Goal: Task Accomplishment & Management: Manage account settings

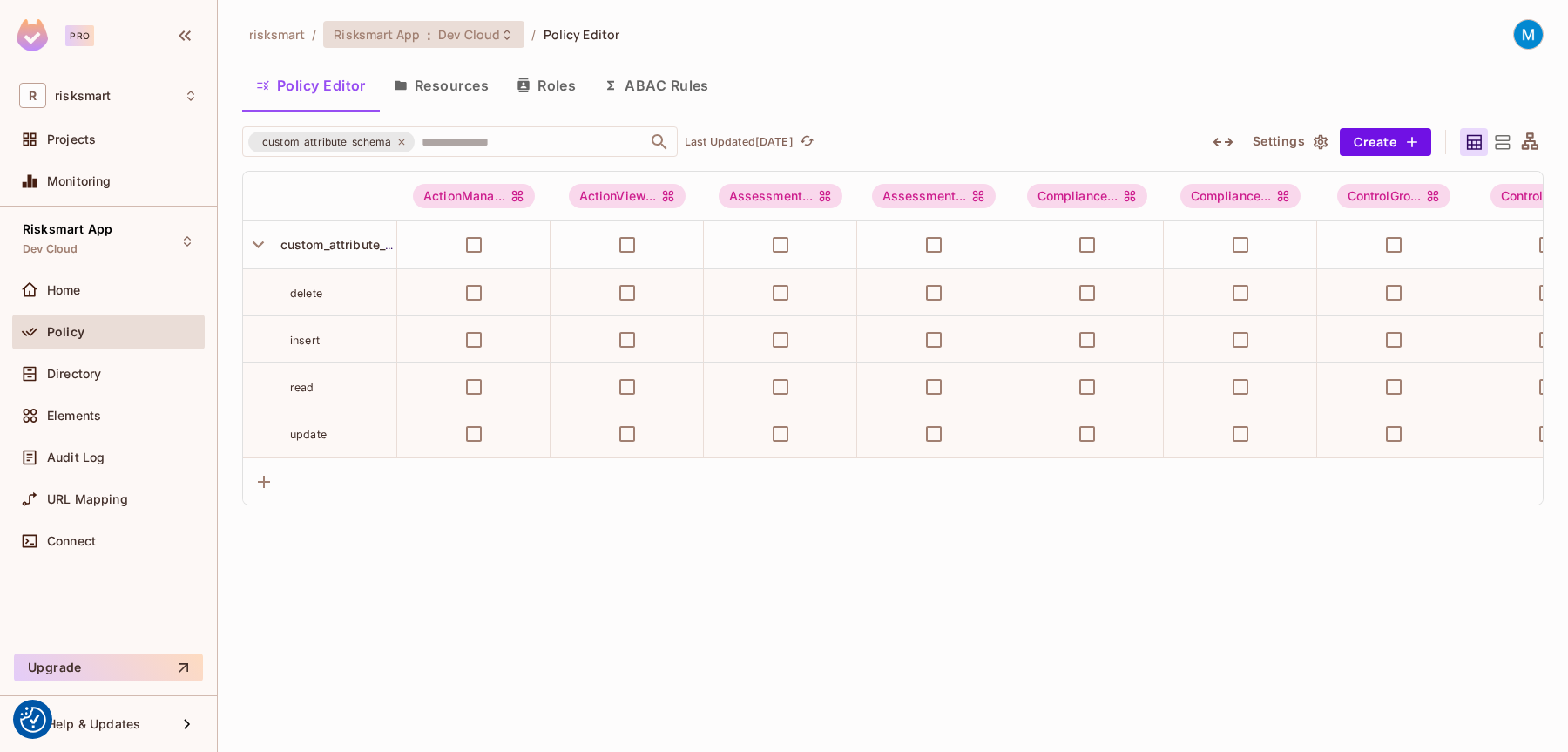
click at [489, 30] on span "Dev Cloud" at bounding box center [469, 34] width 62 height 16
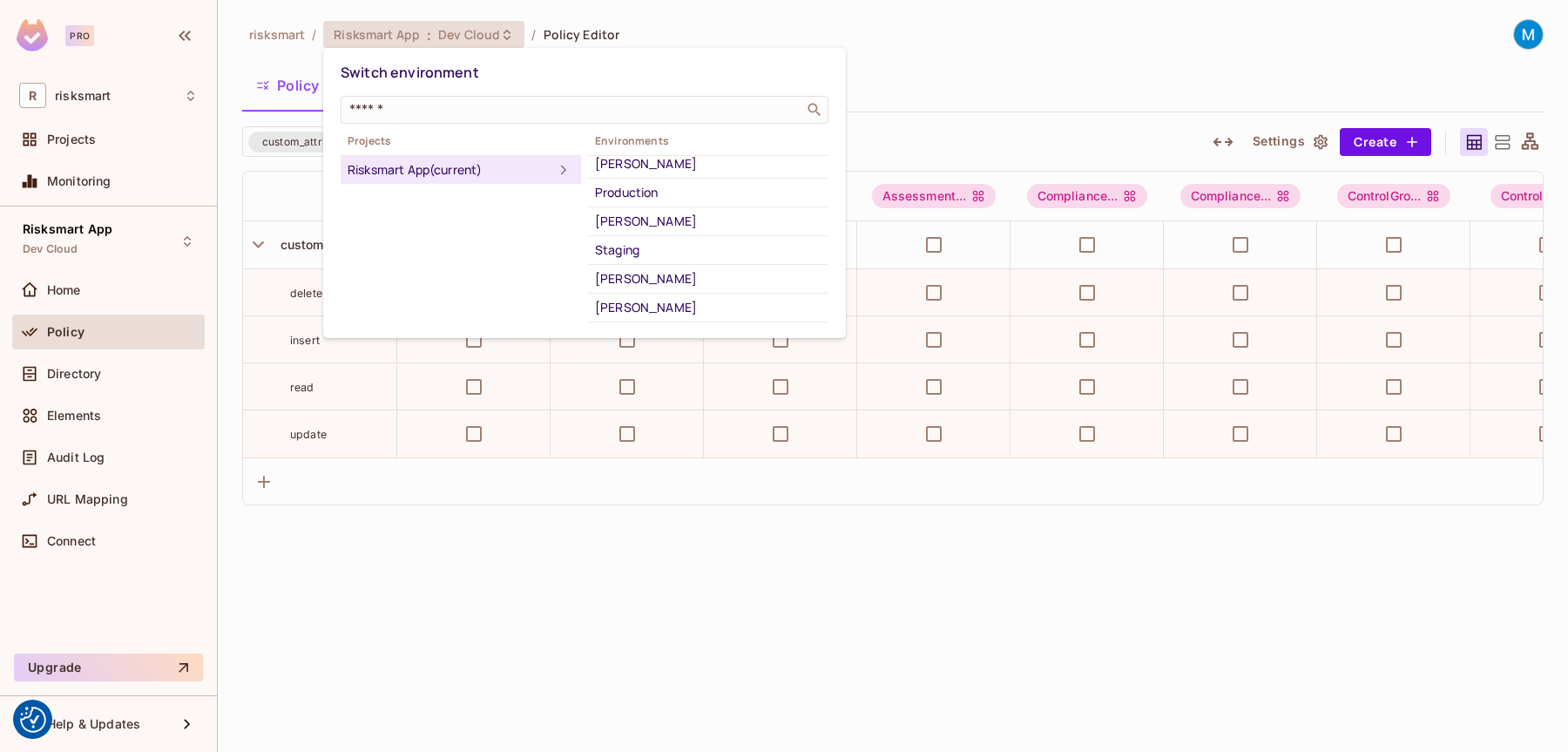
scroll to position [354, 0]
click at [645, 245] on div "Staging" at bounding box center [707, 247] width 226 height 21
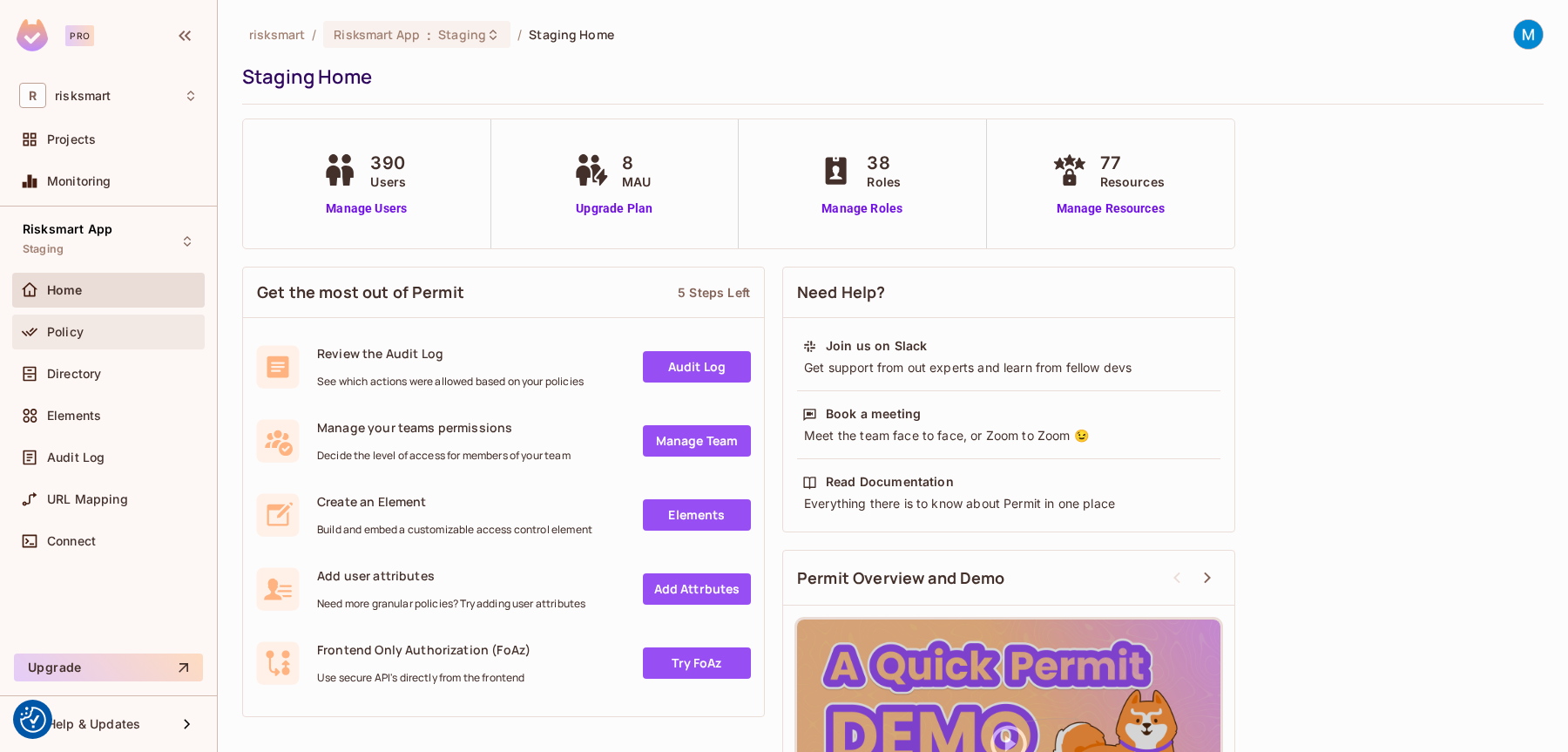
click at [139, 343] on div "Policy" at bounding box center [108, 331] width 192 height 35
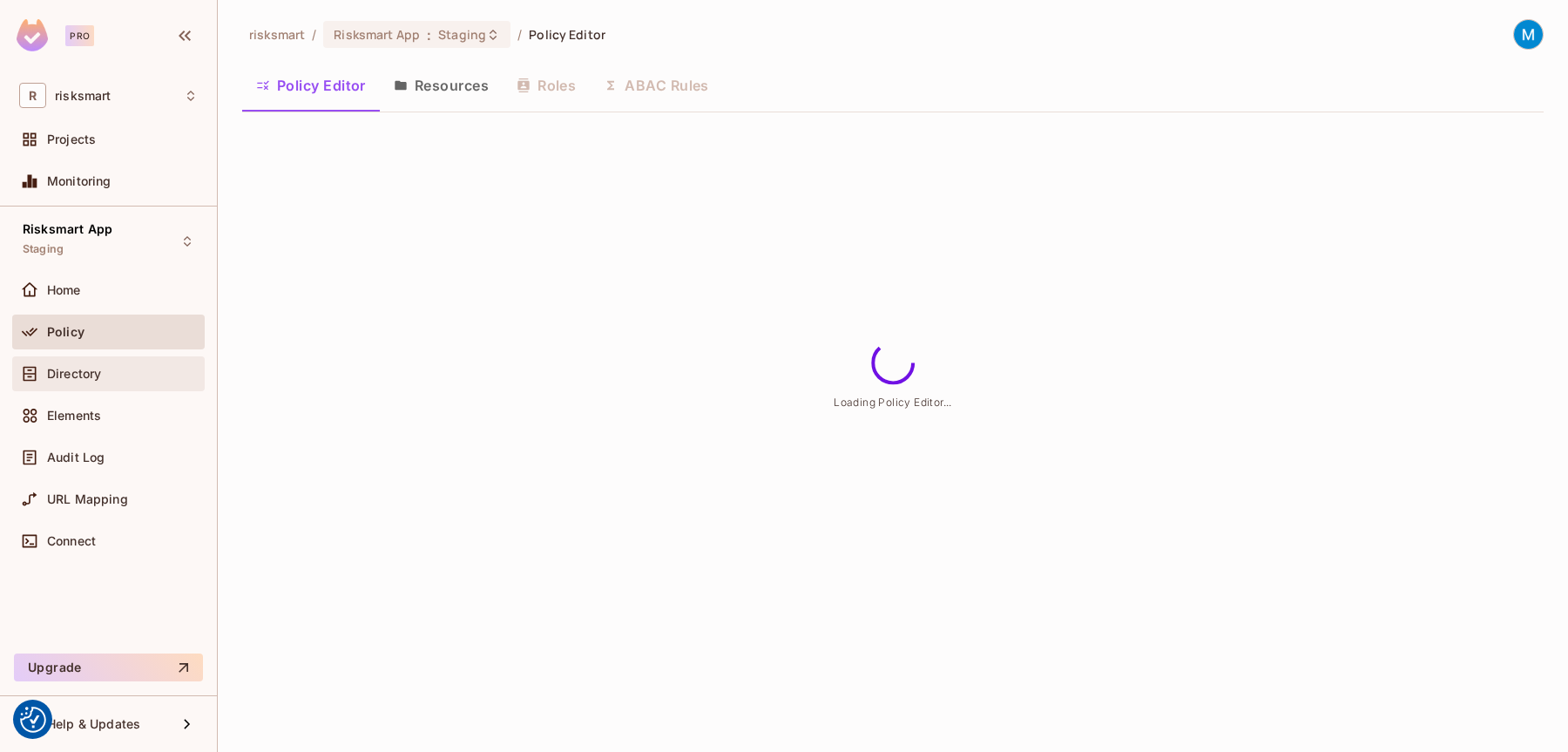
click at [120, 367] on div "Directory" at bounding box center [122, 373] width 151 height 14
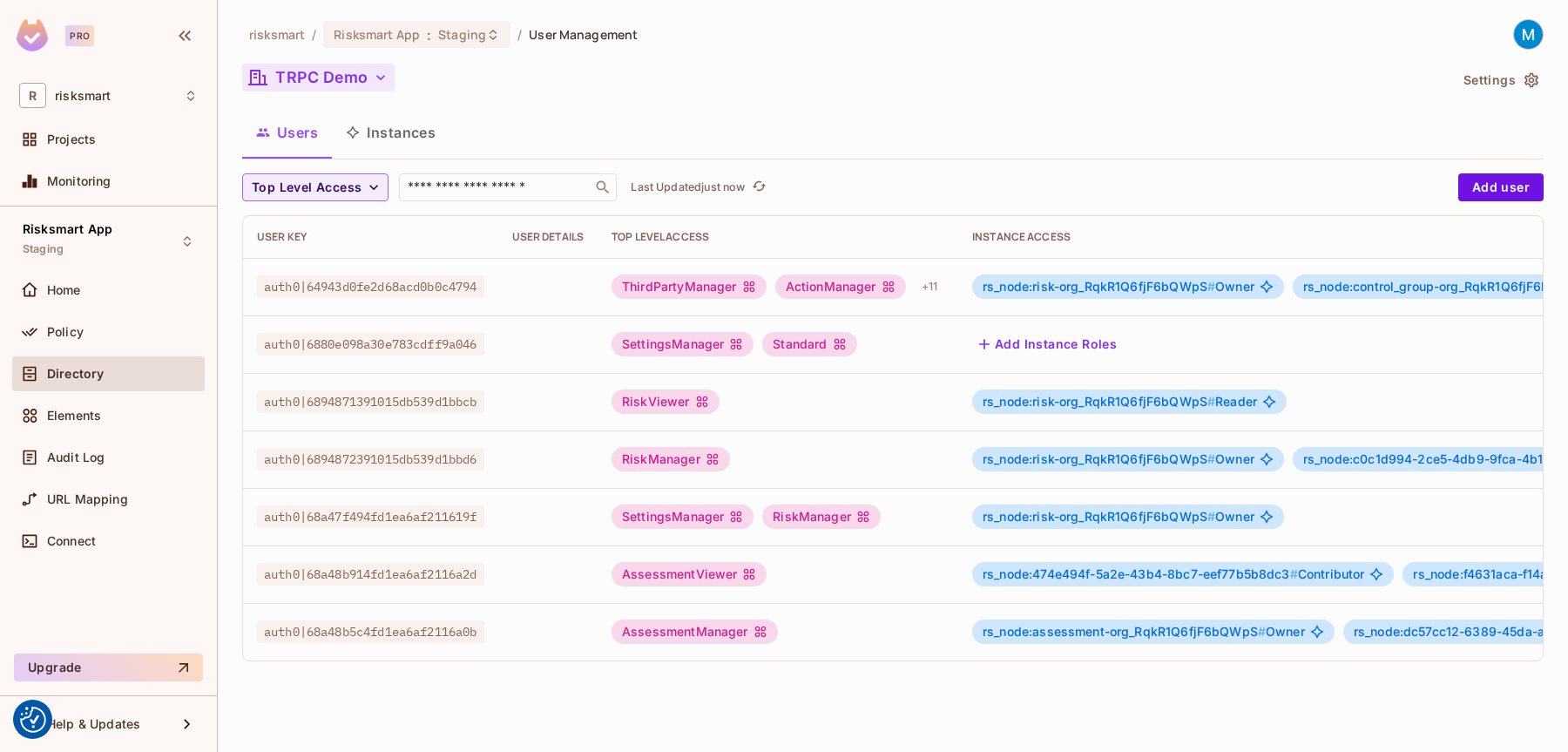
click at [355, 75] on button "TRPC Demo" at bounding box center [318, 77] width 152 height 27
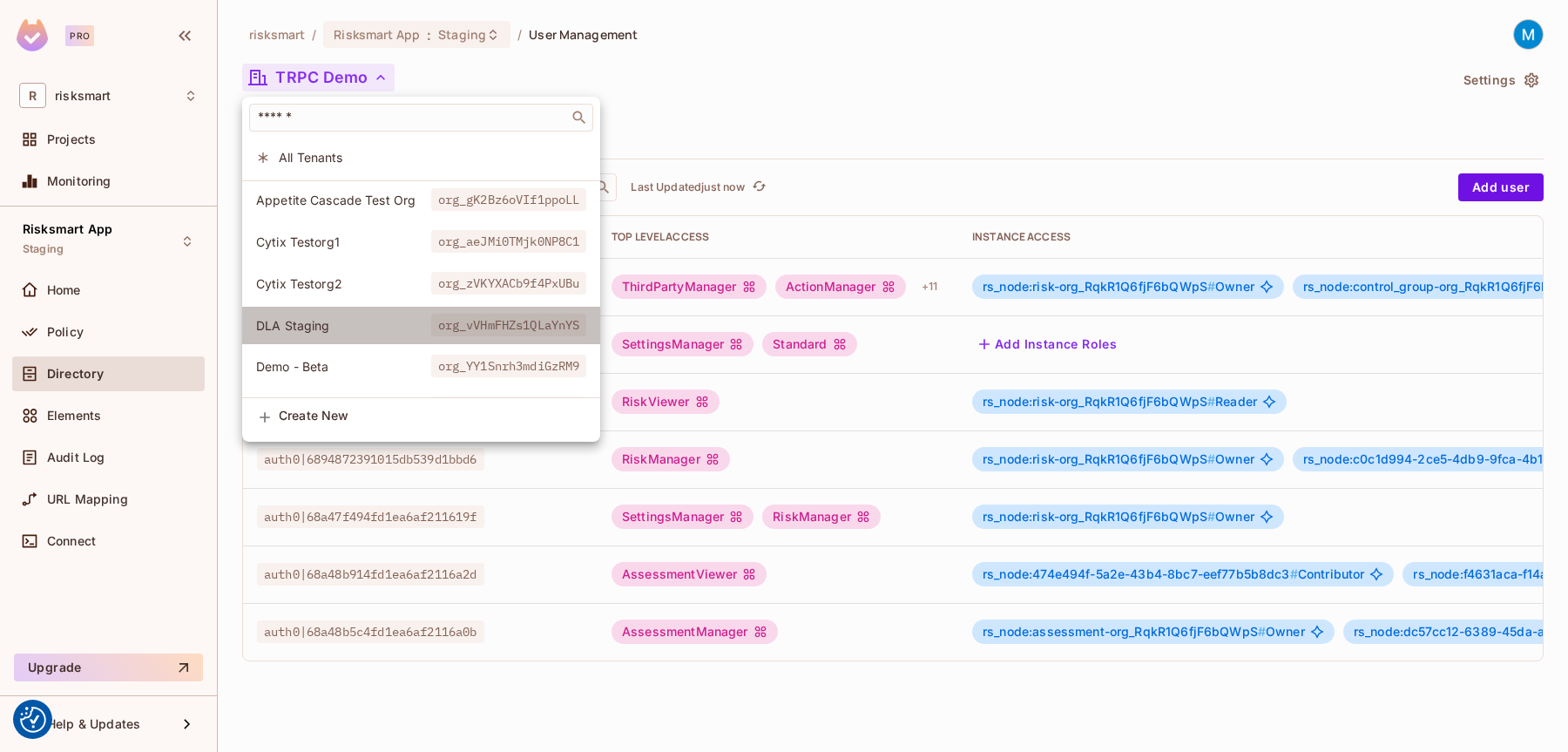
click at [363, 320] on span "DLA Staging" at bounding box center [343, 325] width 175 height 16
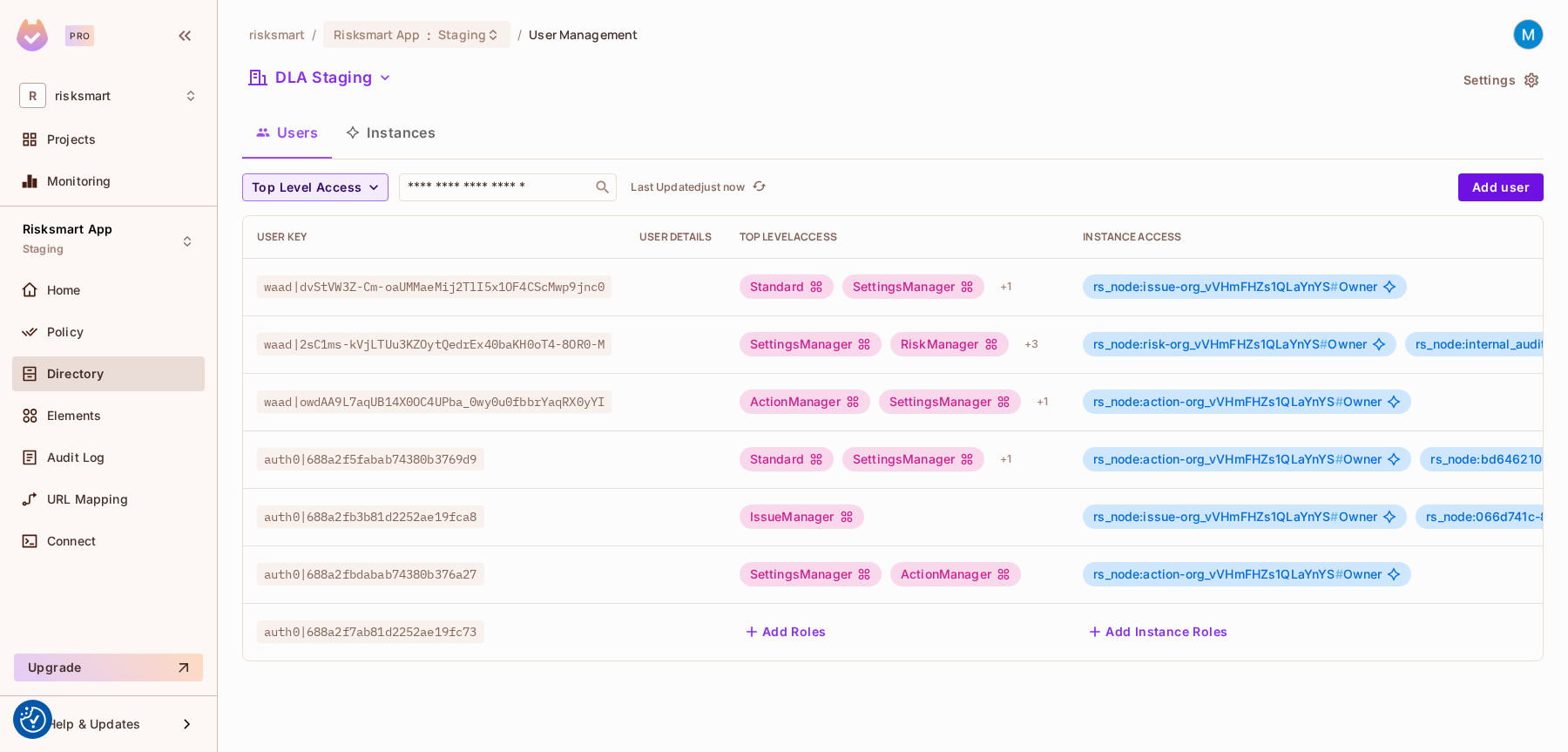
click at [852, 514] on icon at bounding box center [846, 517] width 11 height 11
click at [852, 515] on icon at bounding box center [846, 517] width 11 height 11
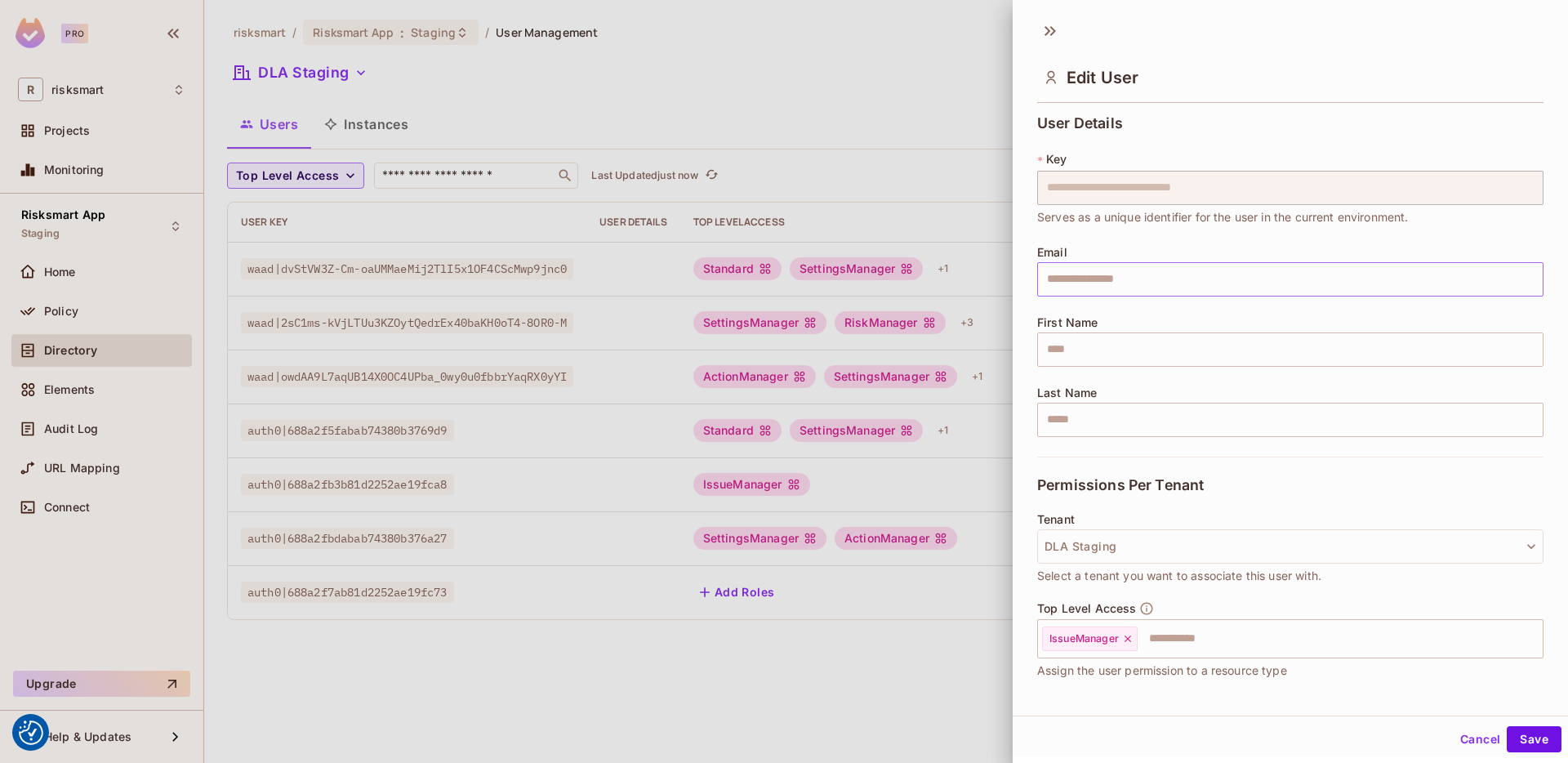
click at [1097, 277] on input "text" at bounding box center [1290, 279] width 506 height 35
click at [1079, 239] on div "**********" at bounding box center [1290, 286] width 506 height 342
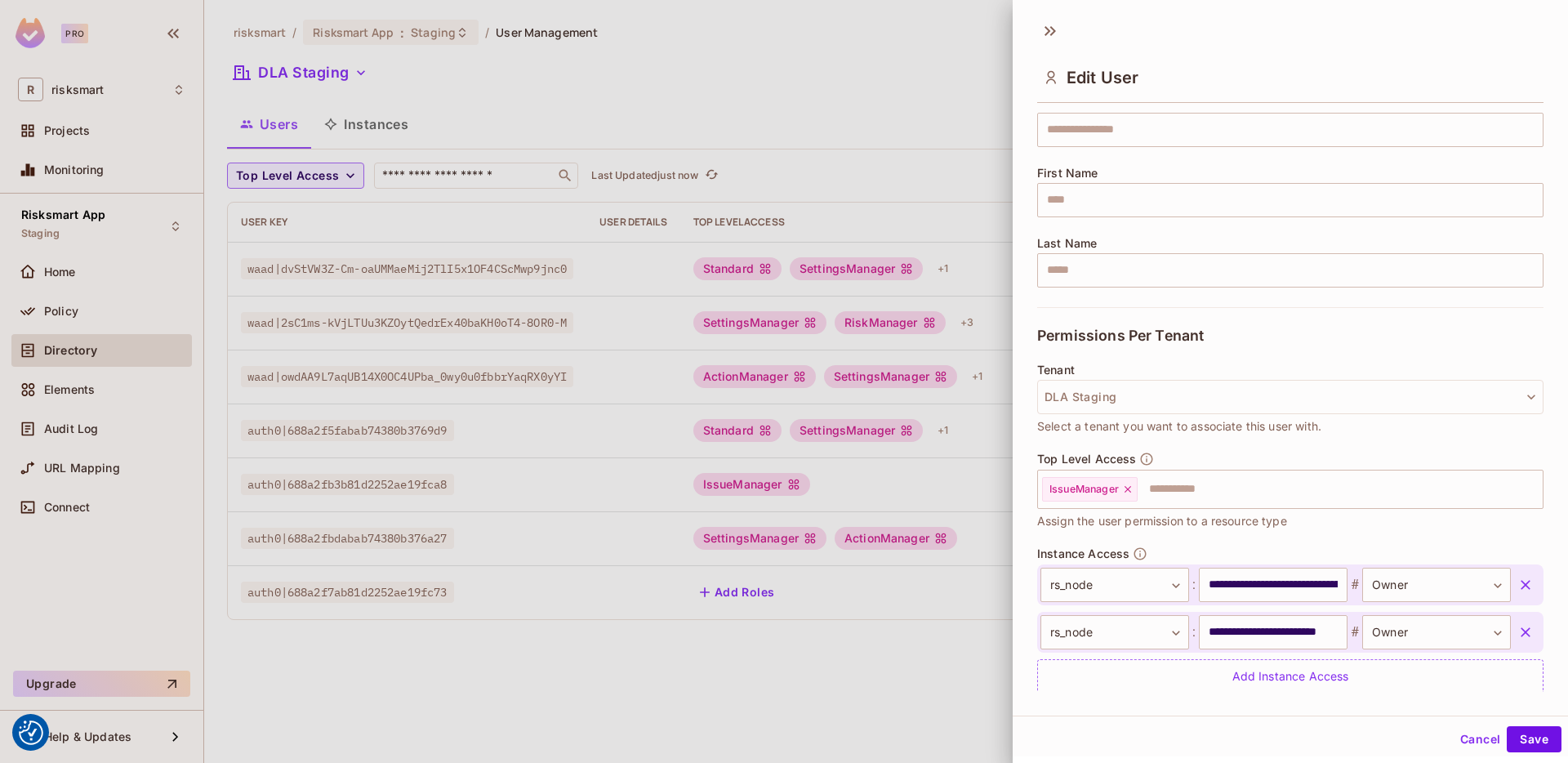
scroll to position [201, 0]
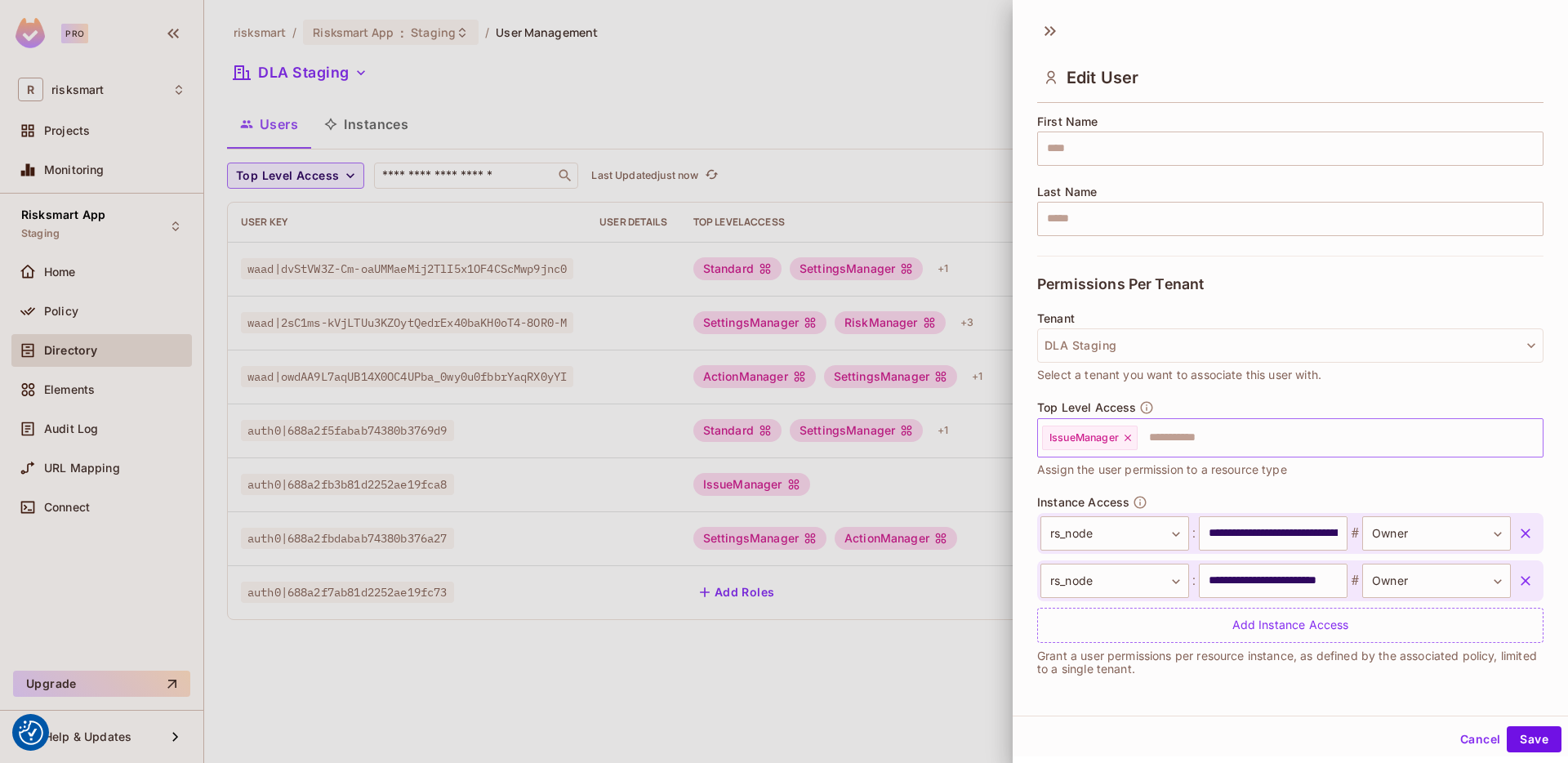
click at [1184, 443] on input "text" at bounding box center [1326, 438] width 373 height 33
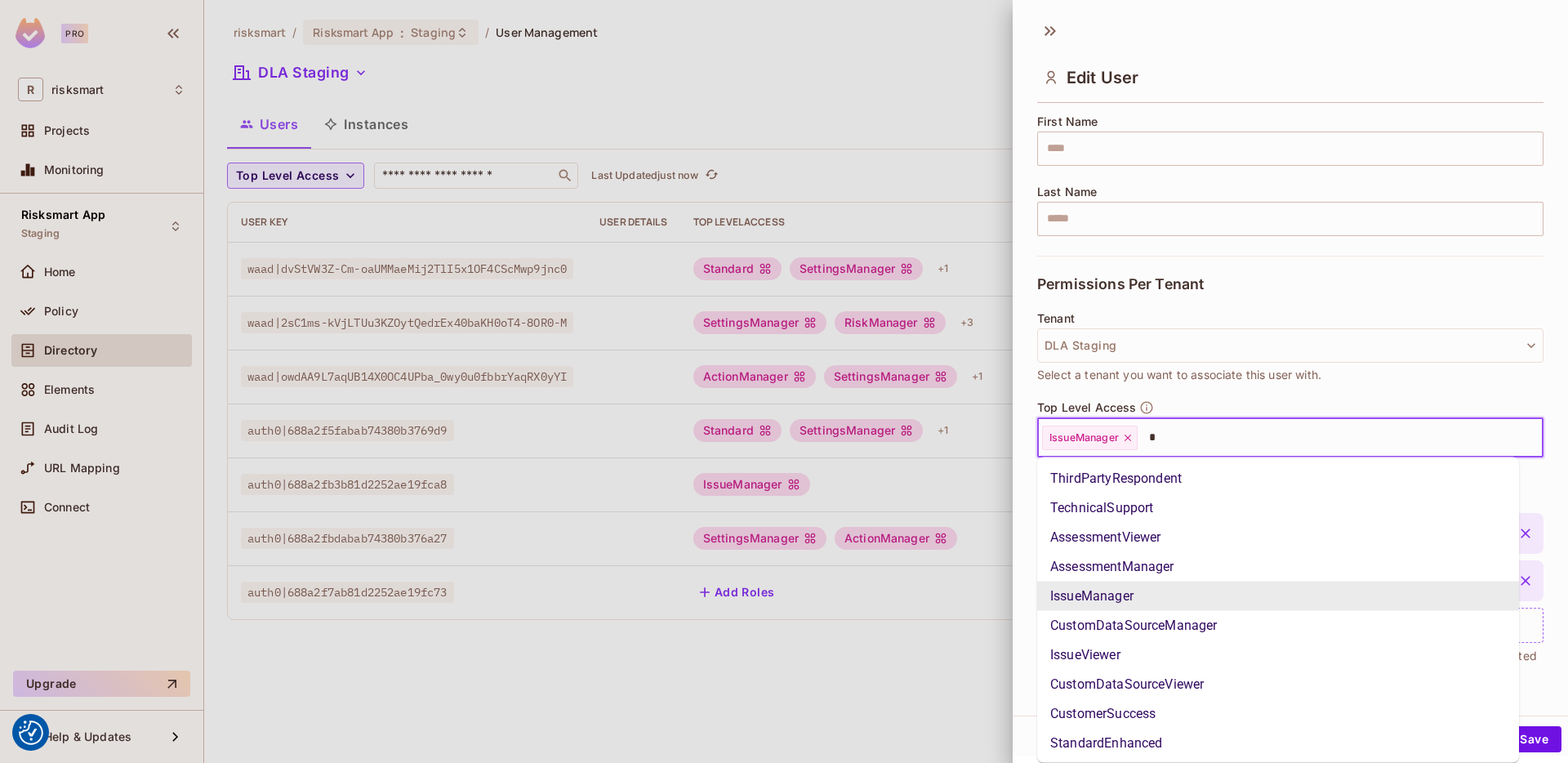
type input "**"
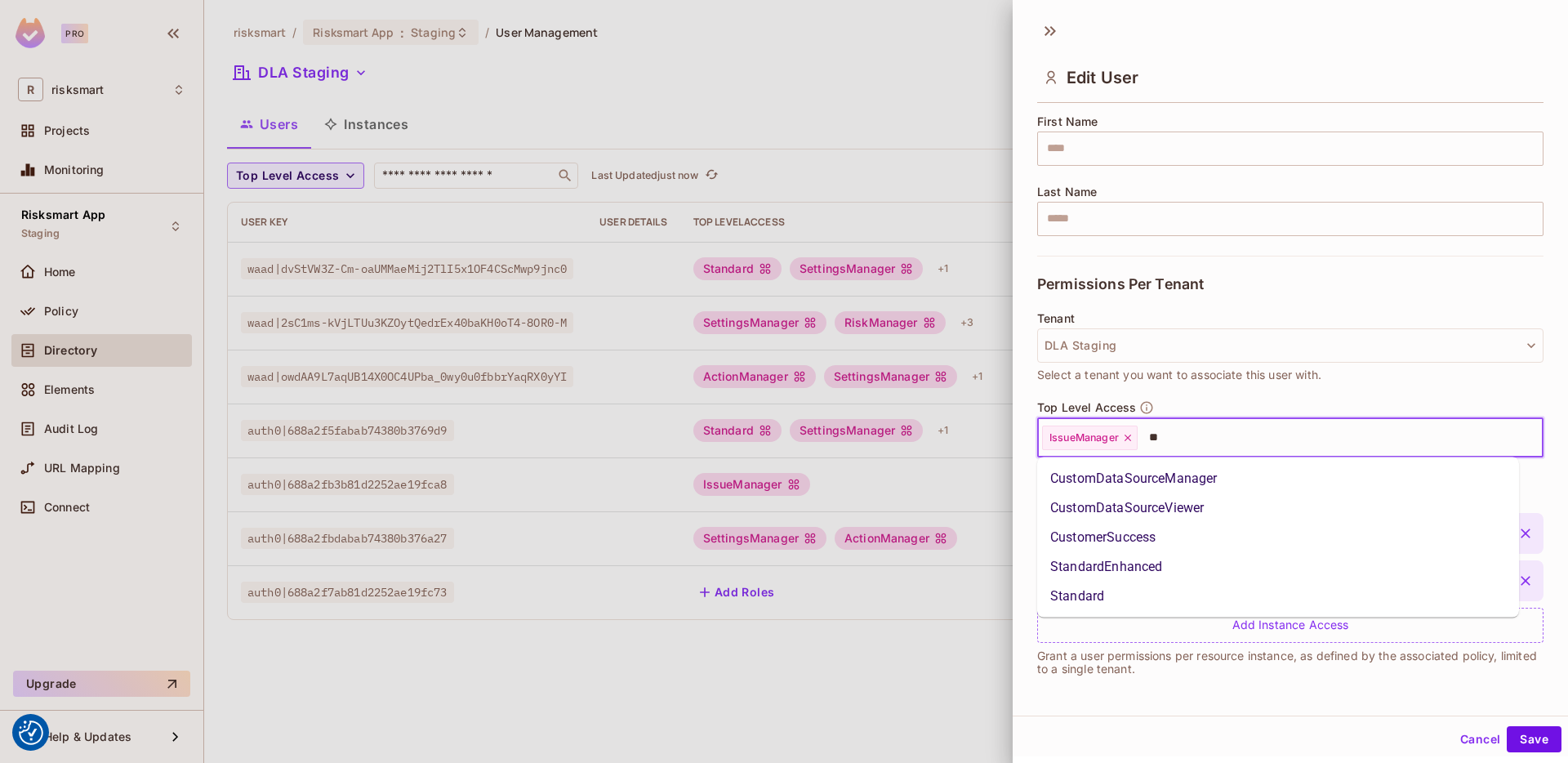
click at [1096, 597] on li "Standard" at bounding box center [1278, 596] width 482 height 29
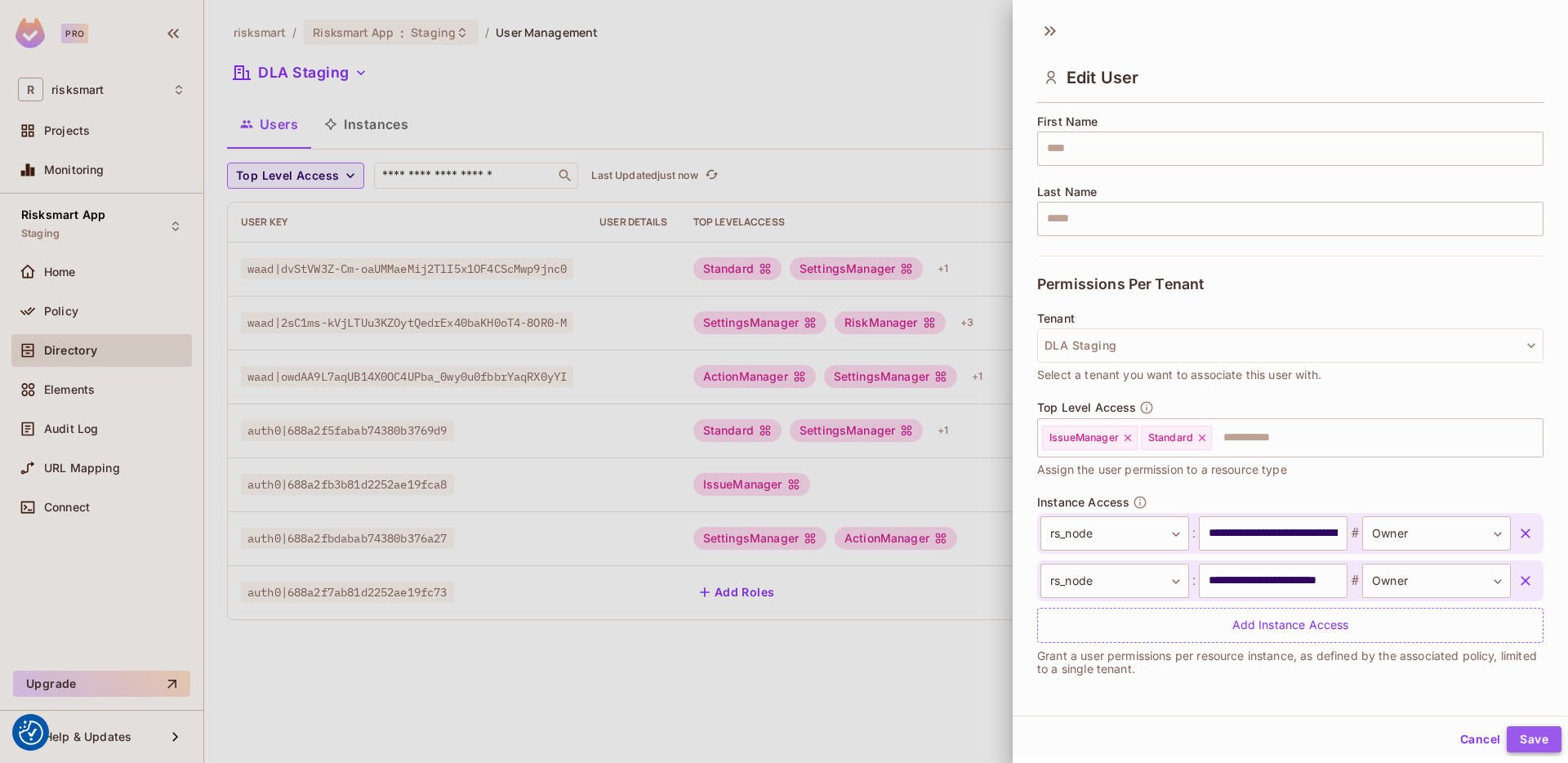
click at [1469, 704] on button "Save" at bounding box center [1534, 739] width 55 height 26
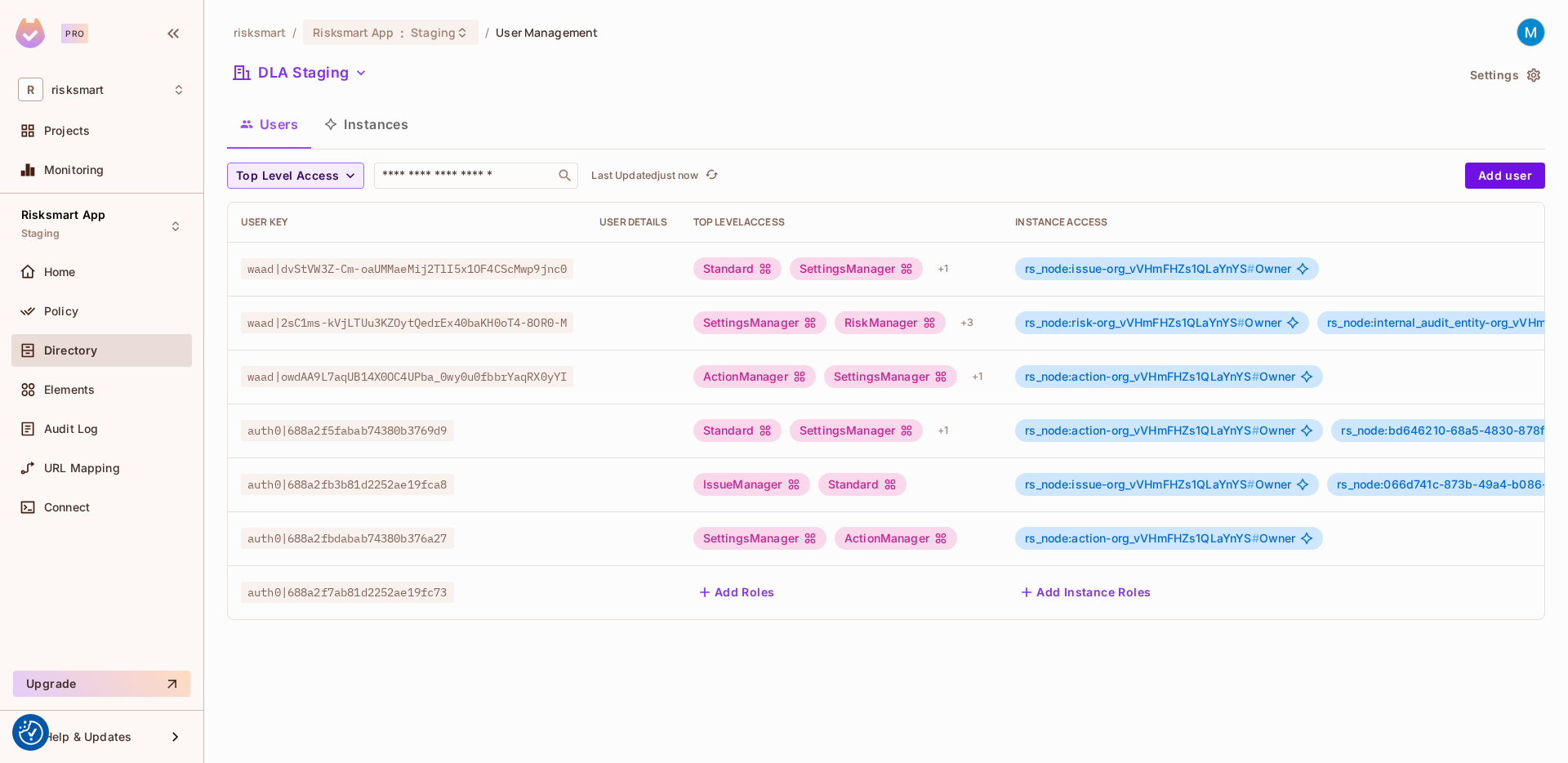
click at [725, 528] on div "SettingsManager" at bounding box center [760, 538] width 133 height 23
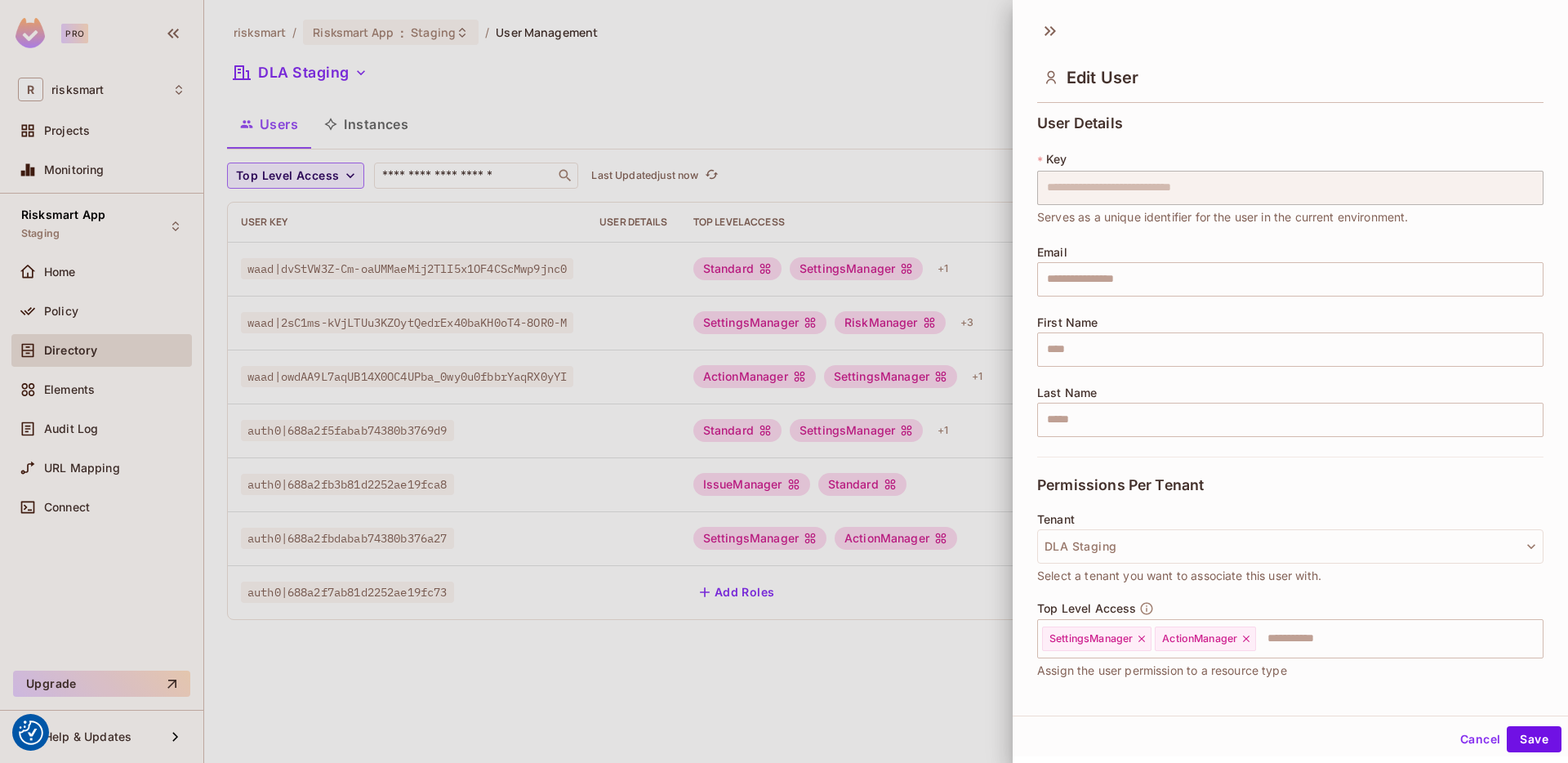
scroll to position [84, 0]
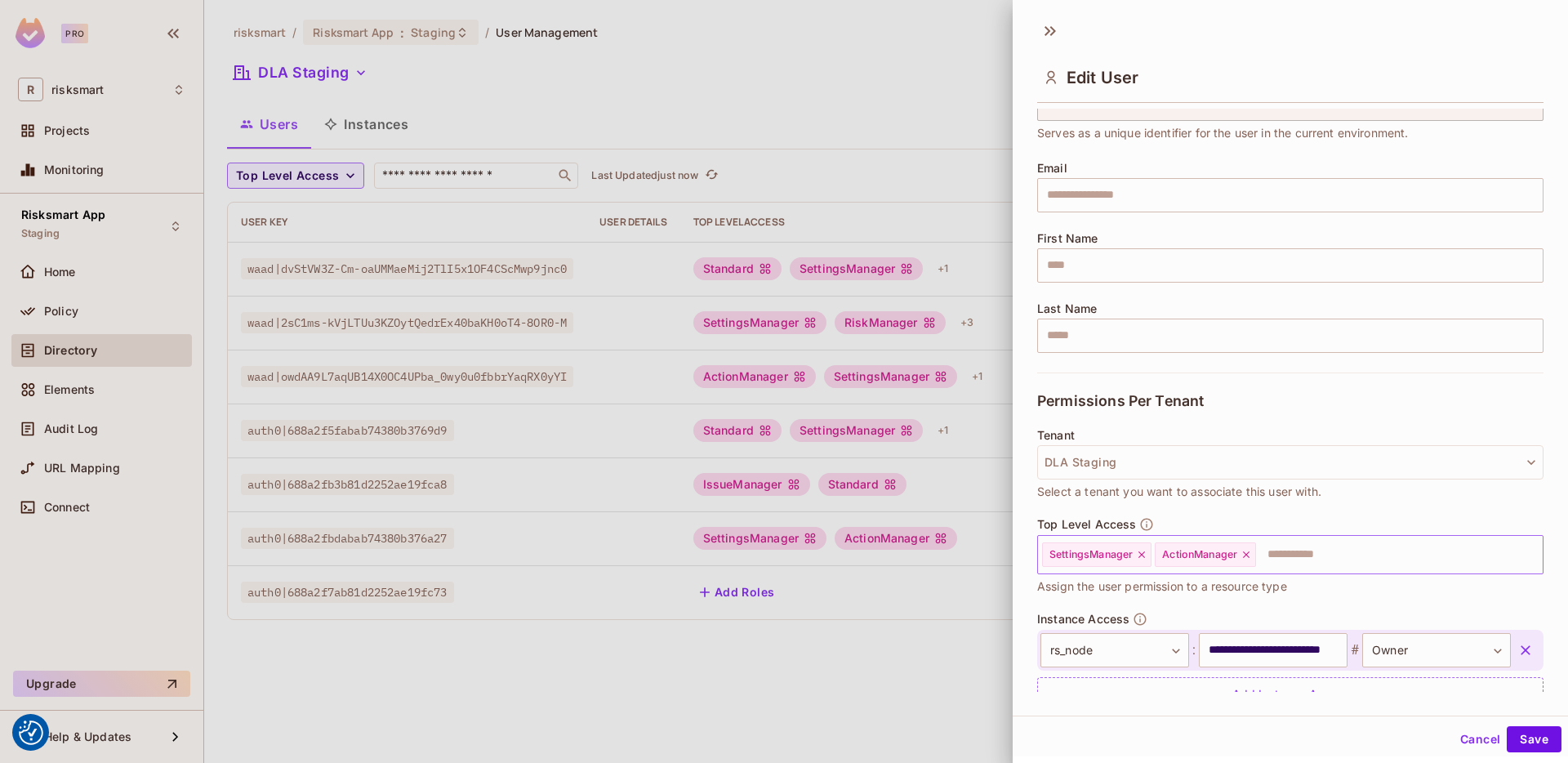
click at [1319, 556] on input "text" at bounding box center [1385, 554] width 254 height 33
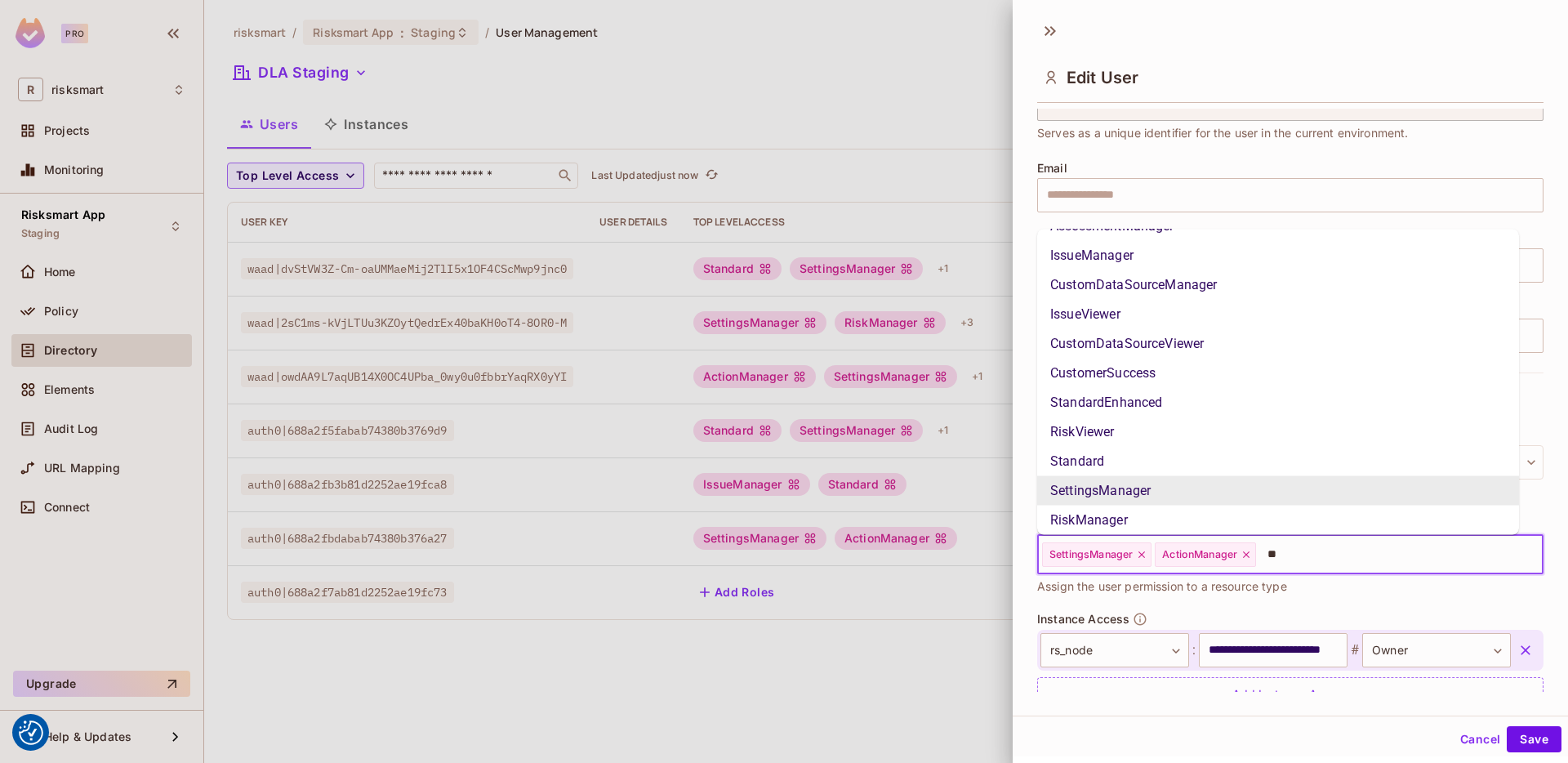
scroll to position [0, 0]
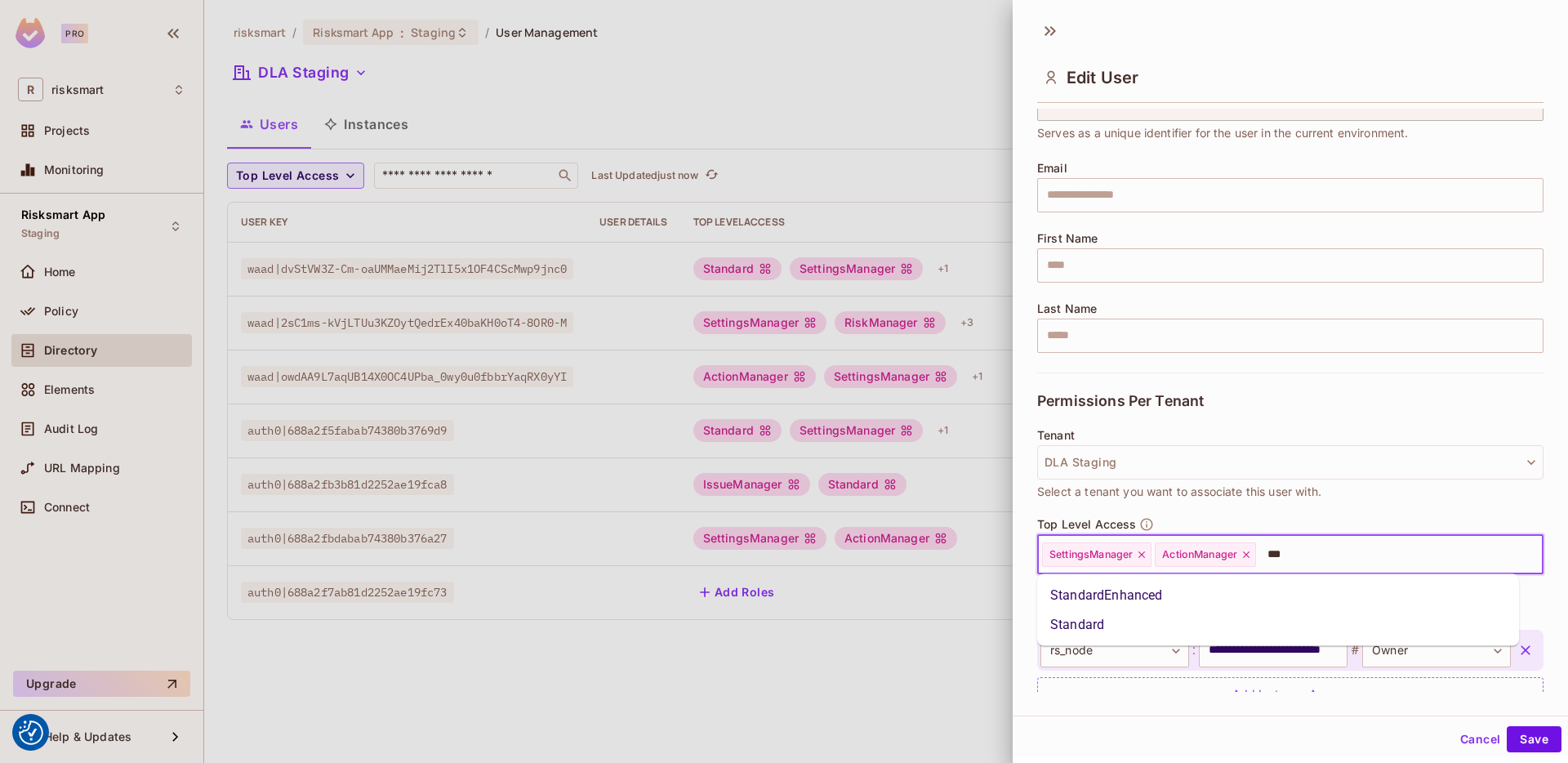
type input "****"
click at [1082, 624] on li "Standard" at bounding box center [1278, 624] width 482 height 29
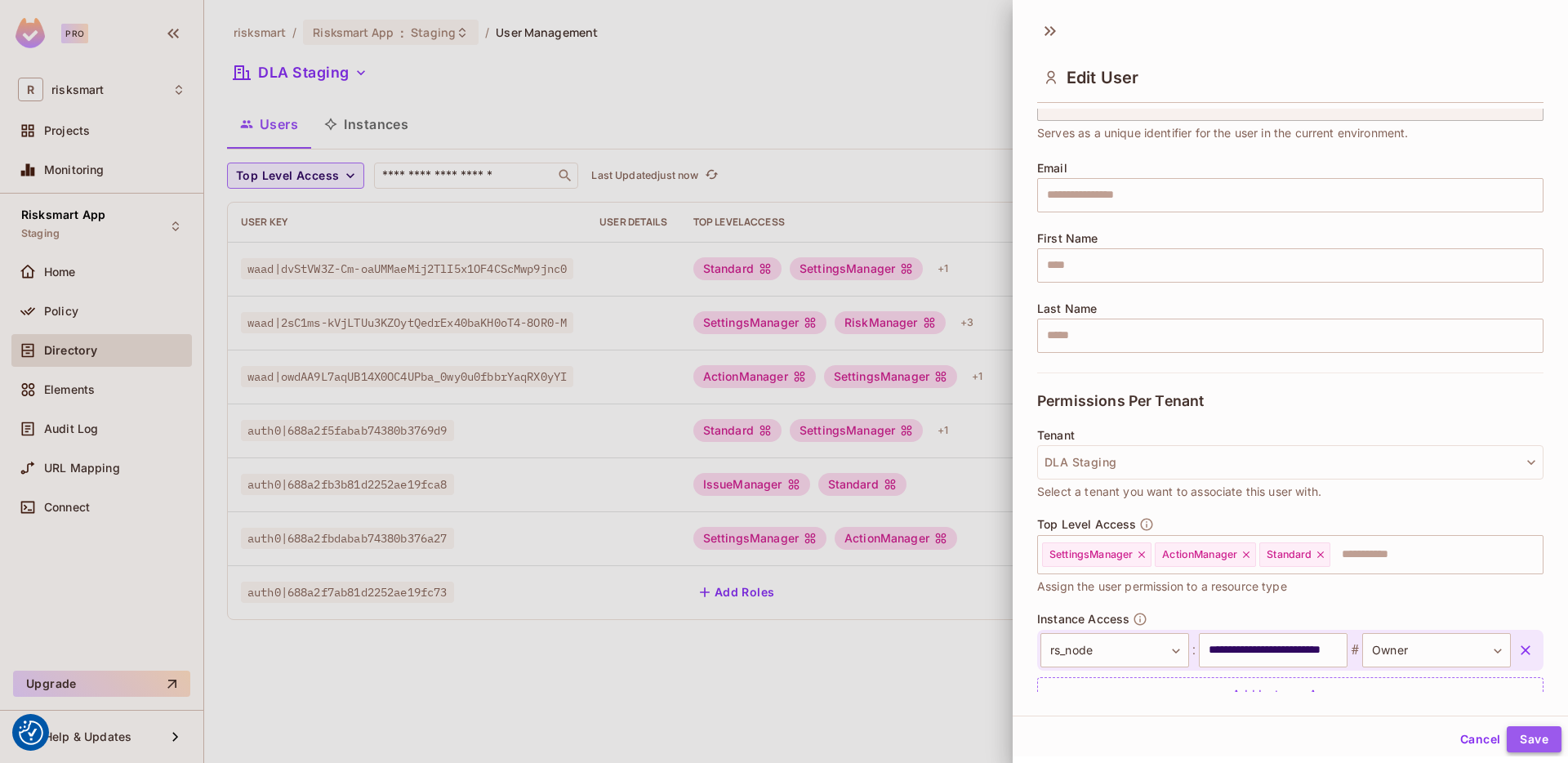
click at [1469, 704] on button "Save" at bounding box center [1534, 739] width 55 height 26
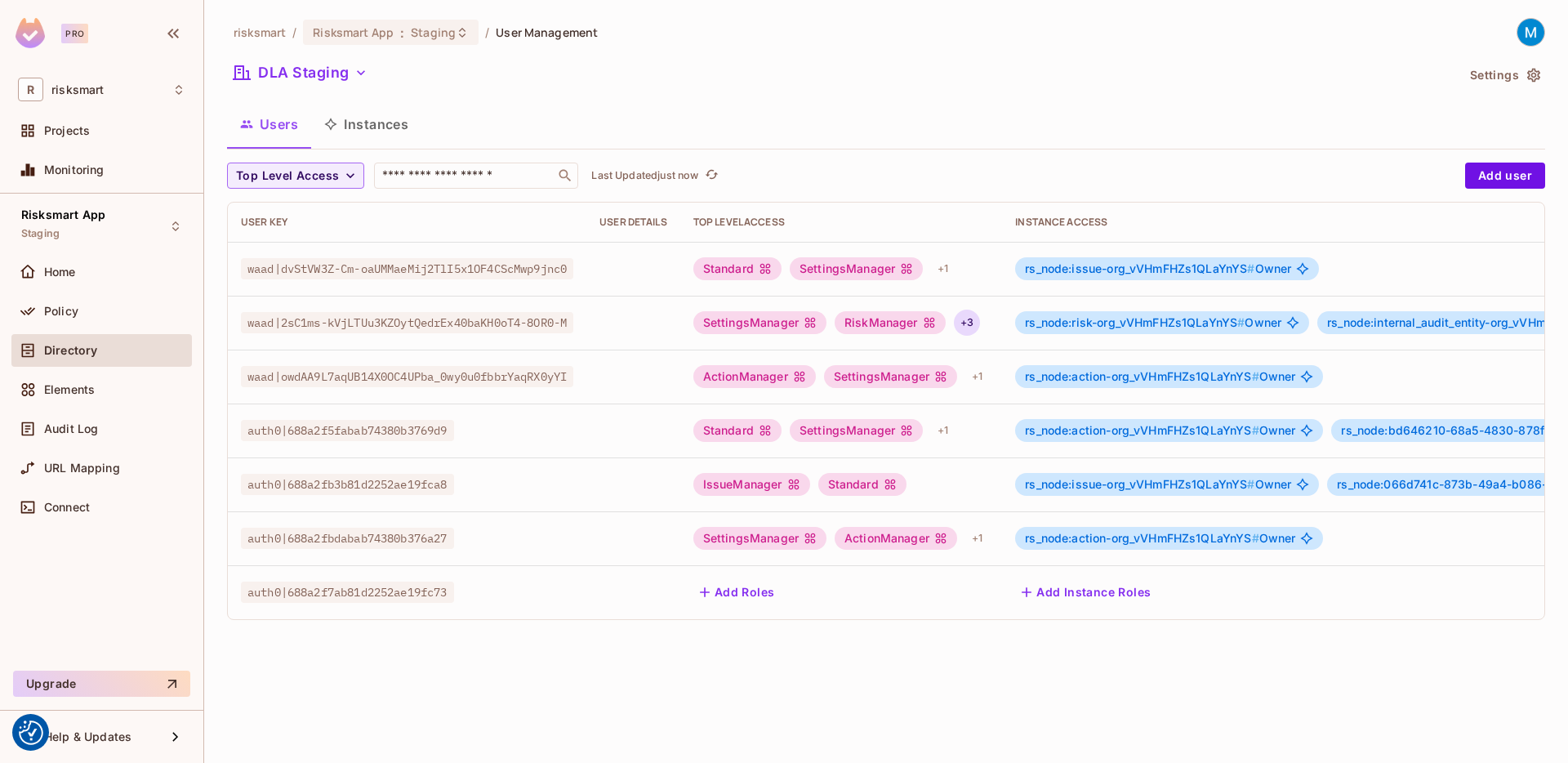
click at [975, 322] on div "+ 3" at bounding box center [967, 322] width 26 height 26
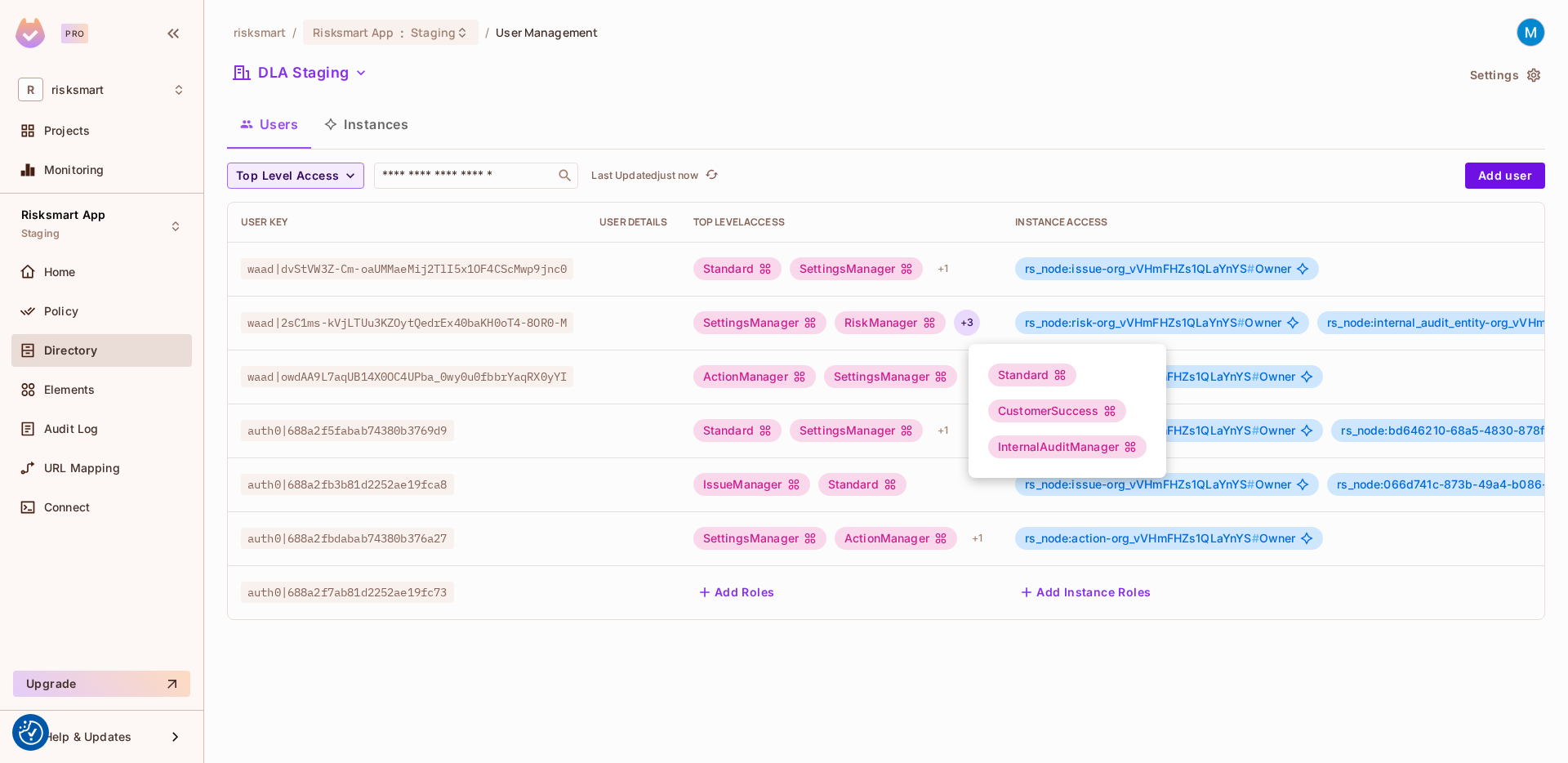
click at [914, 376] on div at bounding box center [784, 381] width 1568 height 763
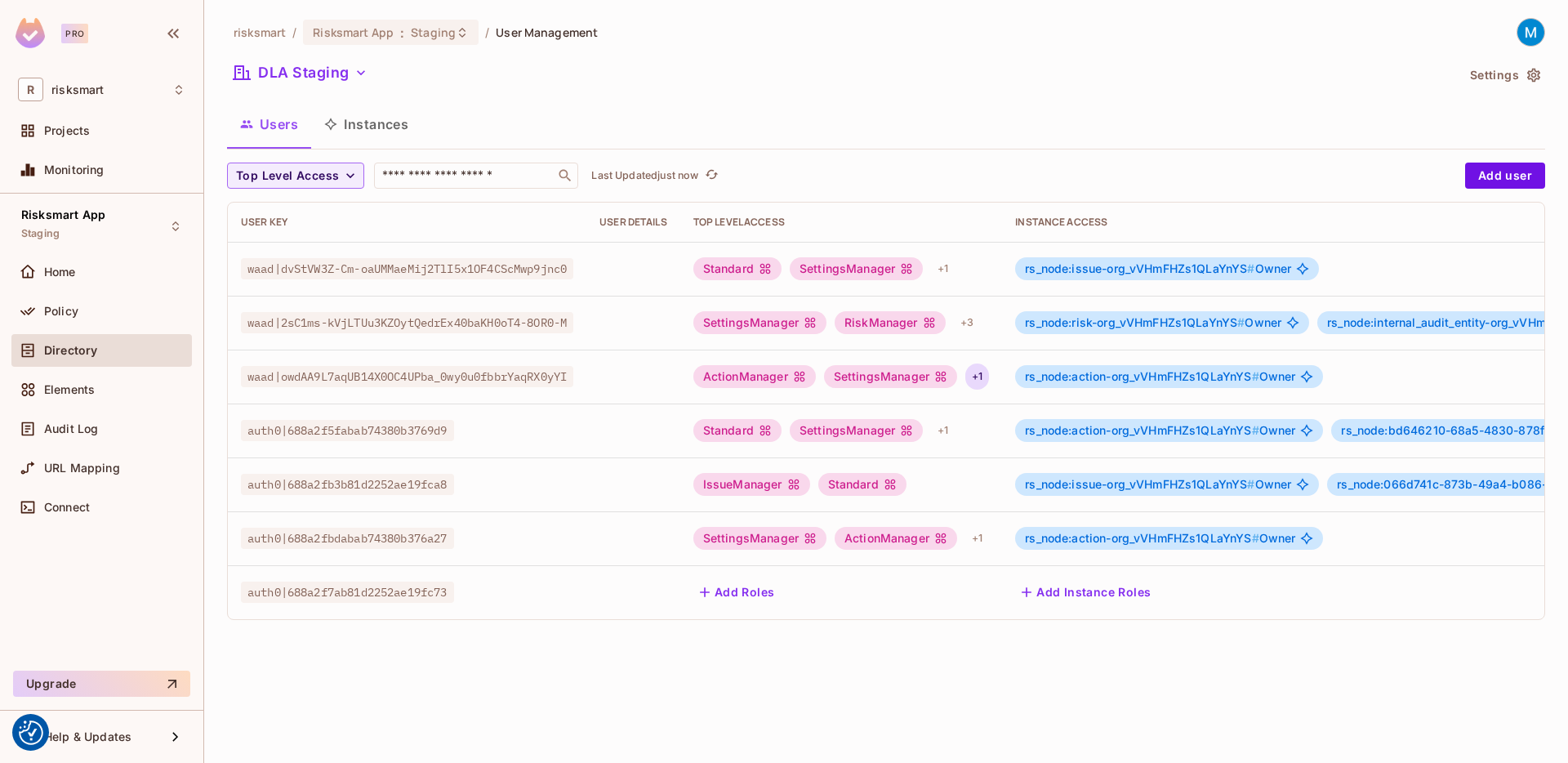
click at [987, 374] on div "+ 1" at bounding box center [977, 376] width 24 height 26
click at [987, 374] on div at bounding box center [784, 381] width 1568 height 763
click at [954, 434] on div "+ 1" at bounding box center [943, 430] width 24 height 26
click at [954, 435] on div at bounding box center [784, 381] width 1568 height 763
click at [970, 434] on div "Standard SettingsManager + 1" at bounding box center [842, 430] width 297 height 26
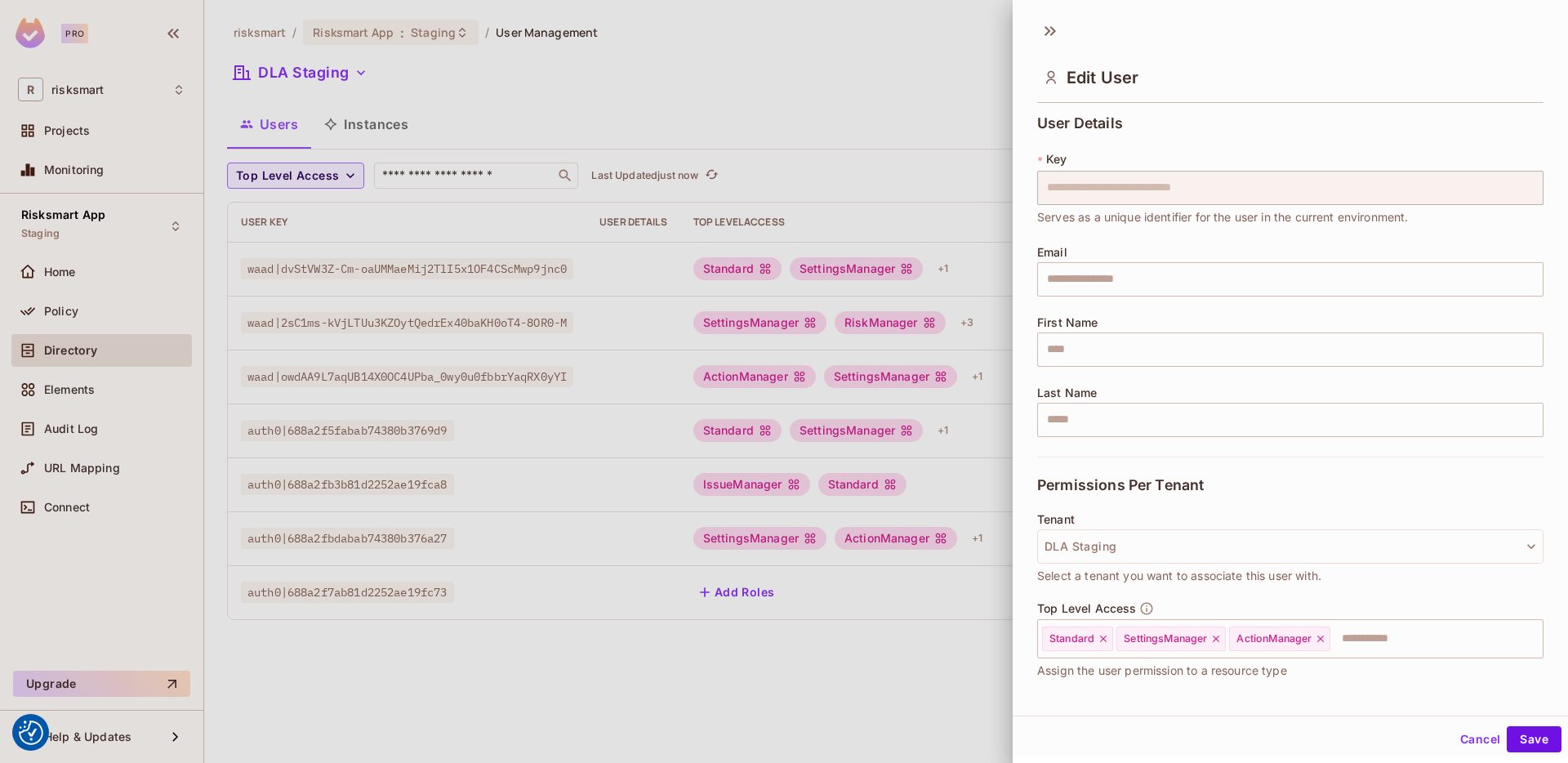
click at [1465, 704] on button "Cancel" at bounding box center [1481, 739] width 53 height 26
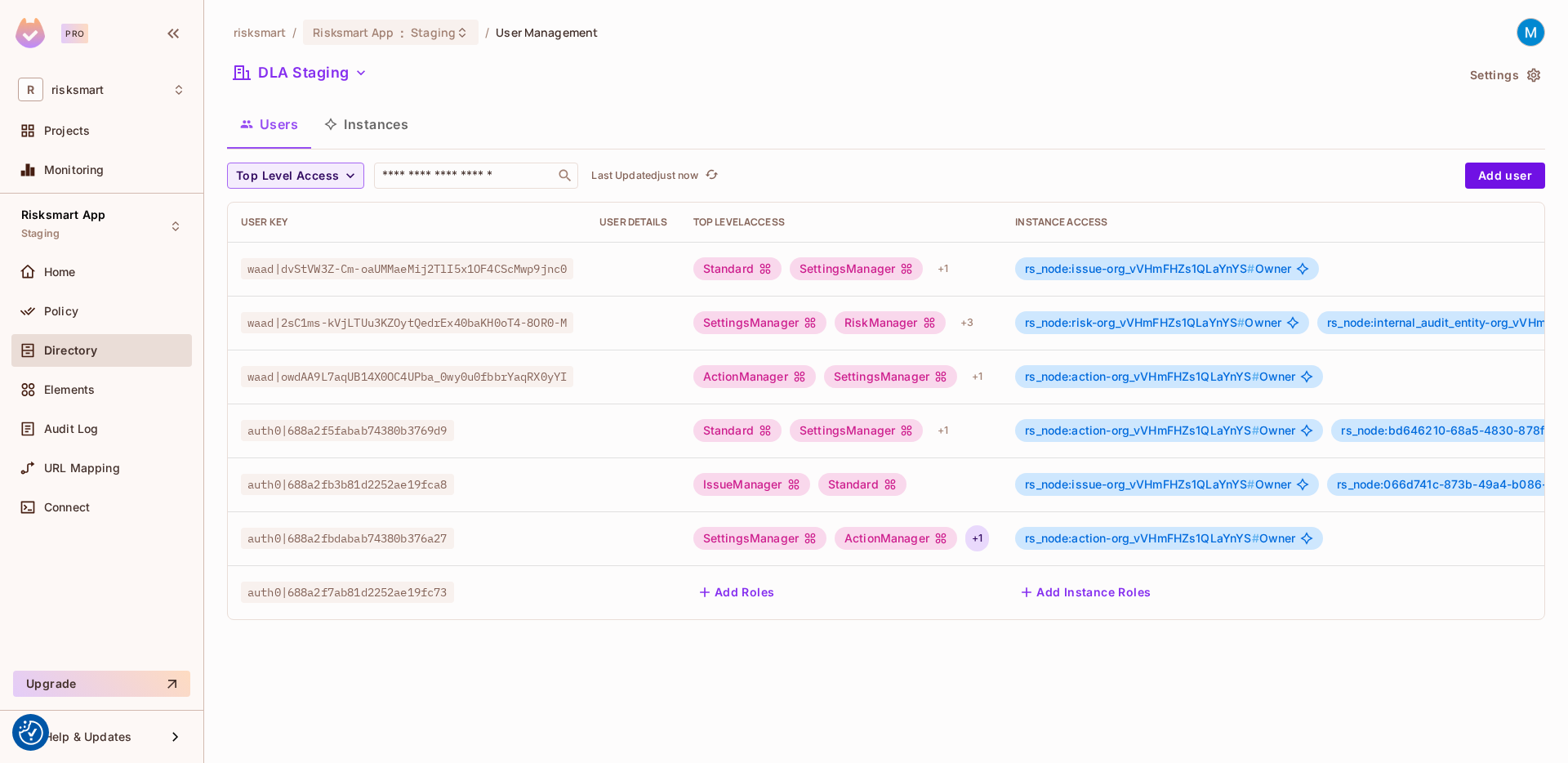
click at [989, 541] on div "+ 1" at bounding box center [977, 538] width 24 height 26
click at [975, 704] on div at bounding box center [784, 381] width 1568 height 763
click at [737, 584] on button "Add Roles" at bounding box center [737, 592] width 88 height 26
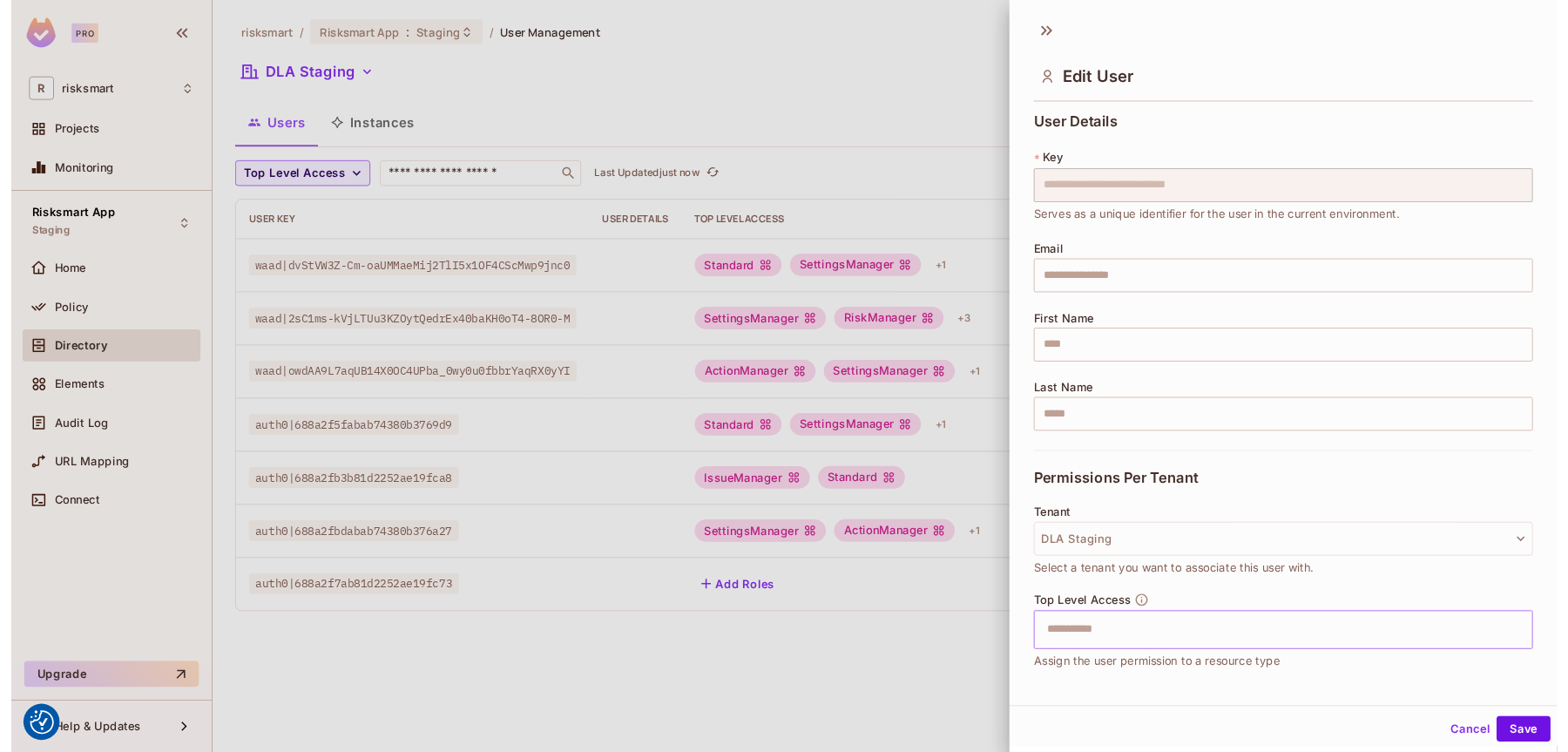
scroll to position [114, 0]
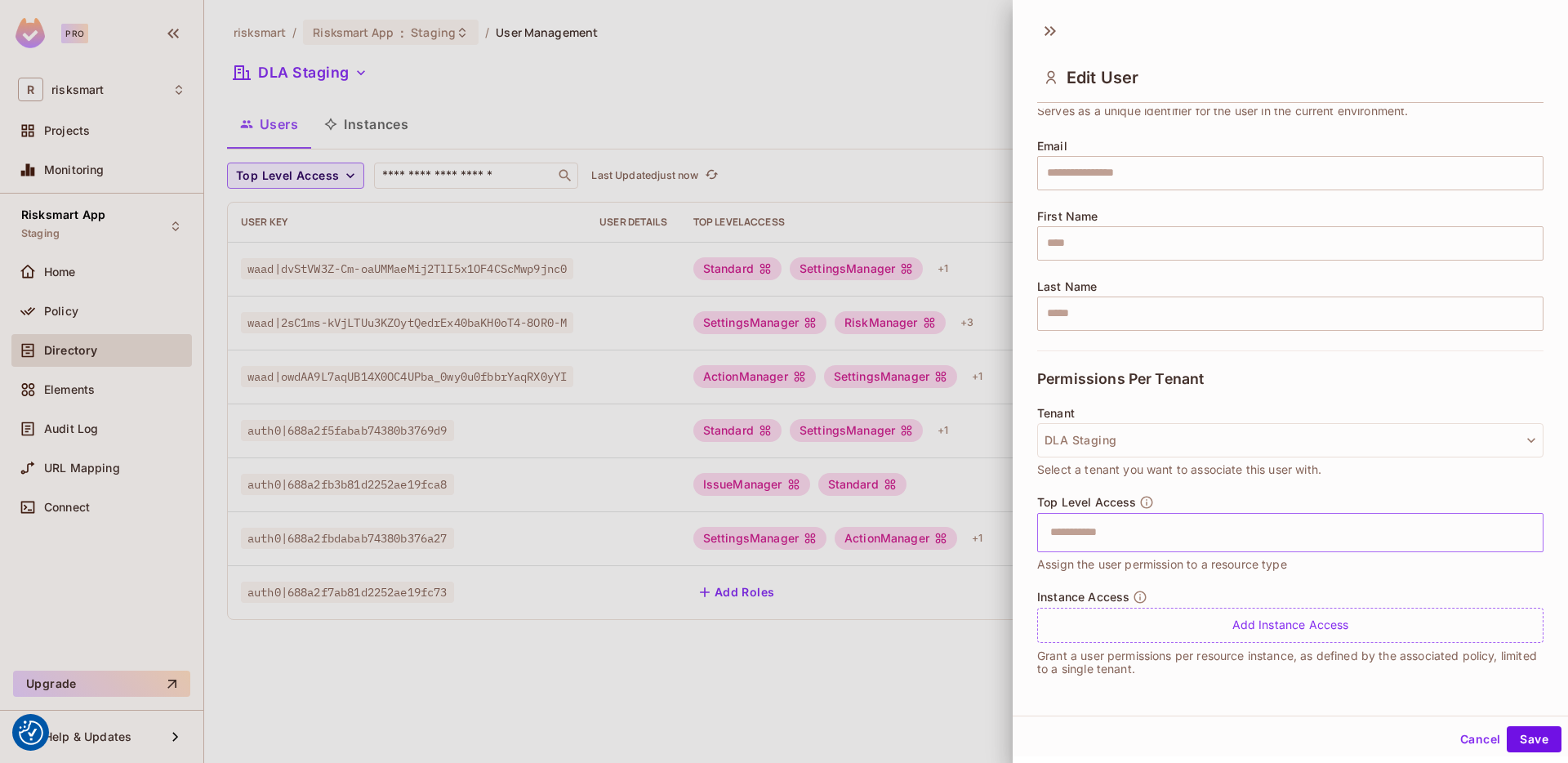
click at [1161, 533] on input "text" at bounding box center [1276, 532] width 471 height 33
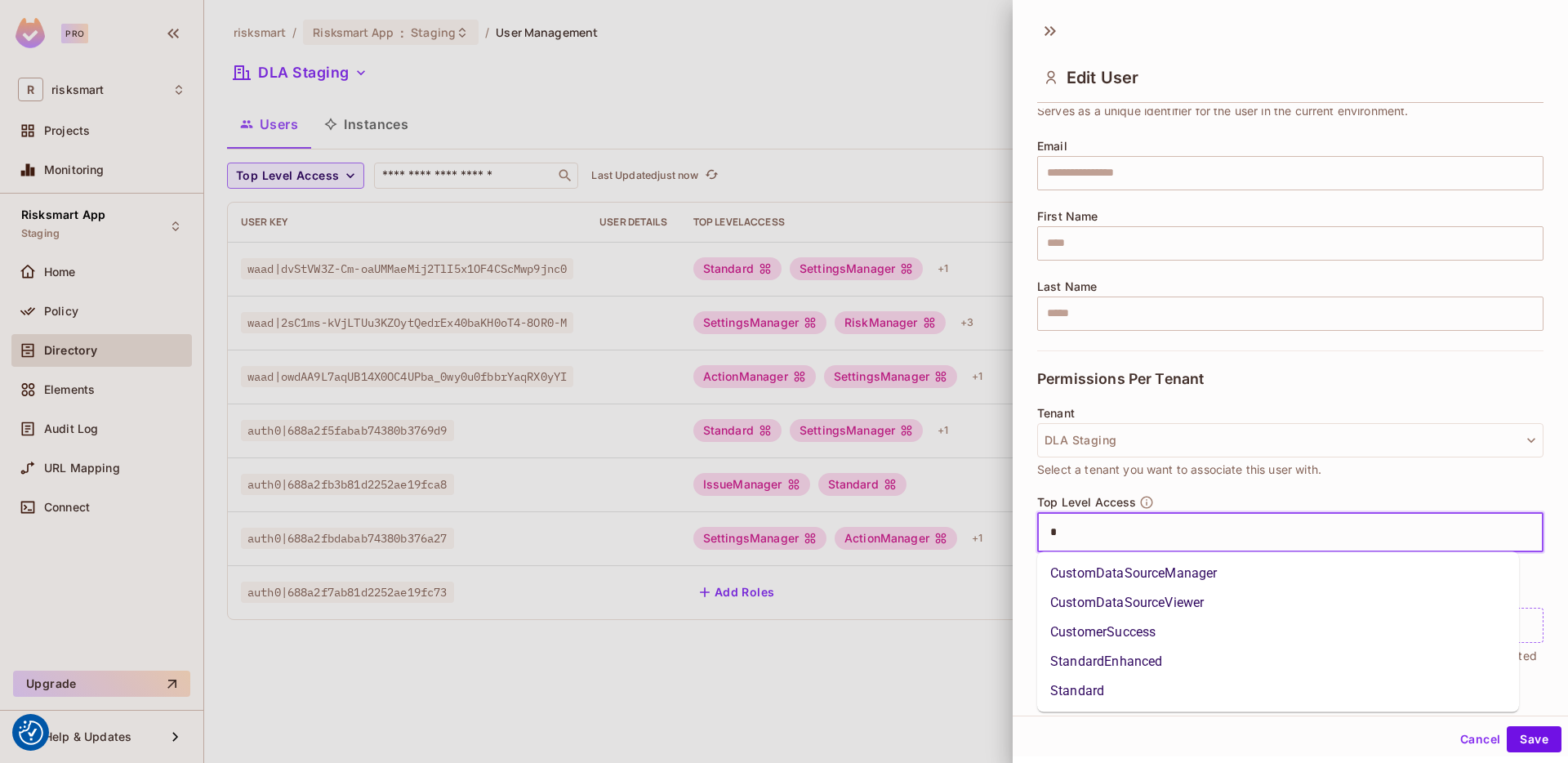
type input "**"
click at [1103, 686] on li "Standard" at bounding box center [1278, 691] width 482 height 29
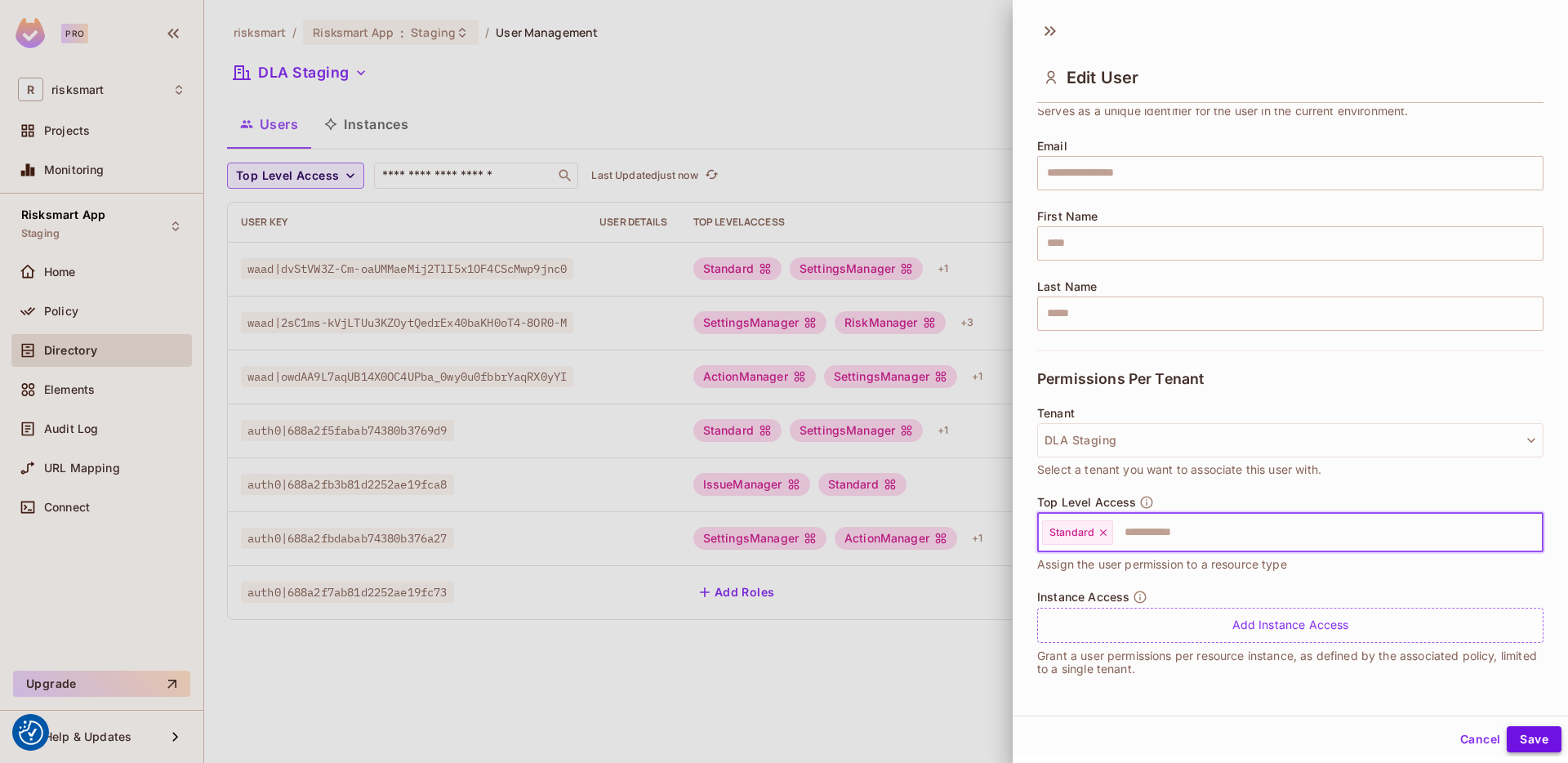
click at [1469, 704] on button "Save" at bounding box center [1534, 739] width 55 height 26
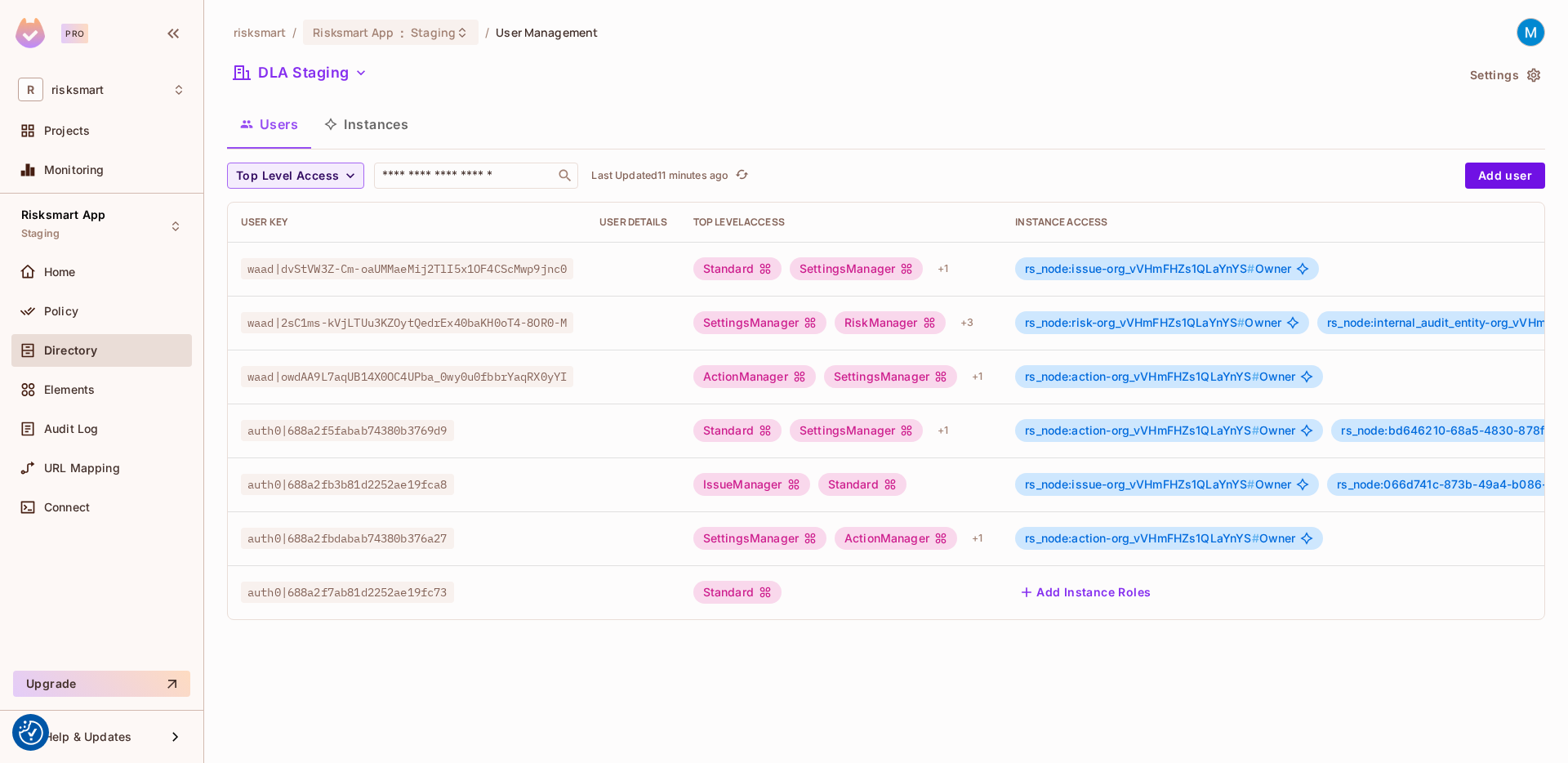
click at [740, 173] on icon "refresh" at bounding box center [742, 174] width 13 height 9
click at [467, 704] on div "risksmart / Risksmart App : Staging / User Management DLA Staging Settings User…" at bounding box center [886, 381] width 1364 height 763
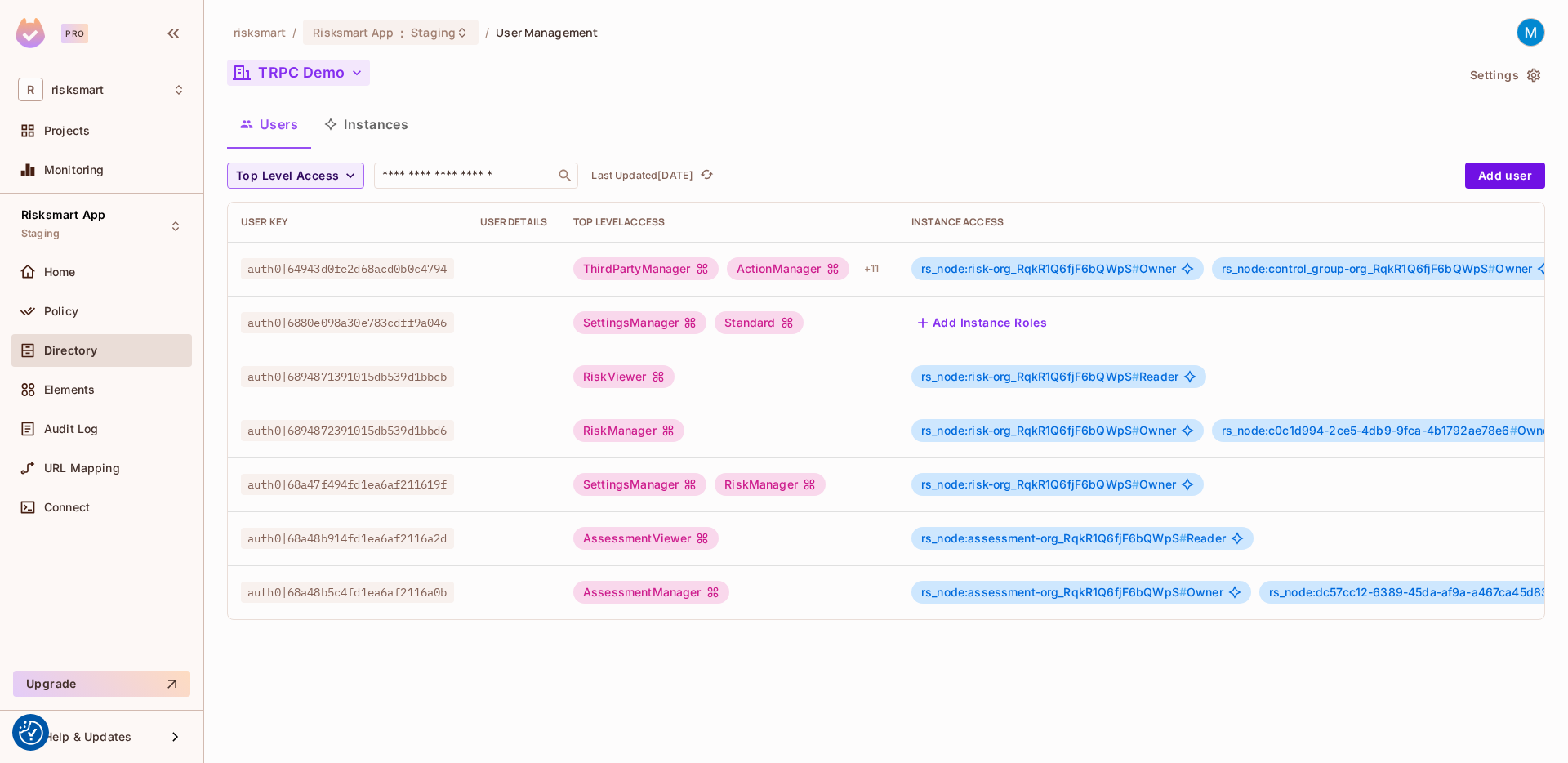
click at [338, 69] on button "TRPC Demo" at bounding box center [298, 72] width 143 height 26
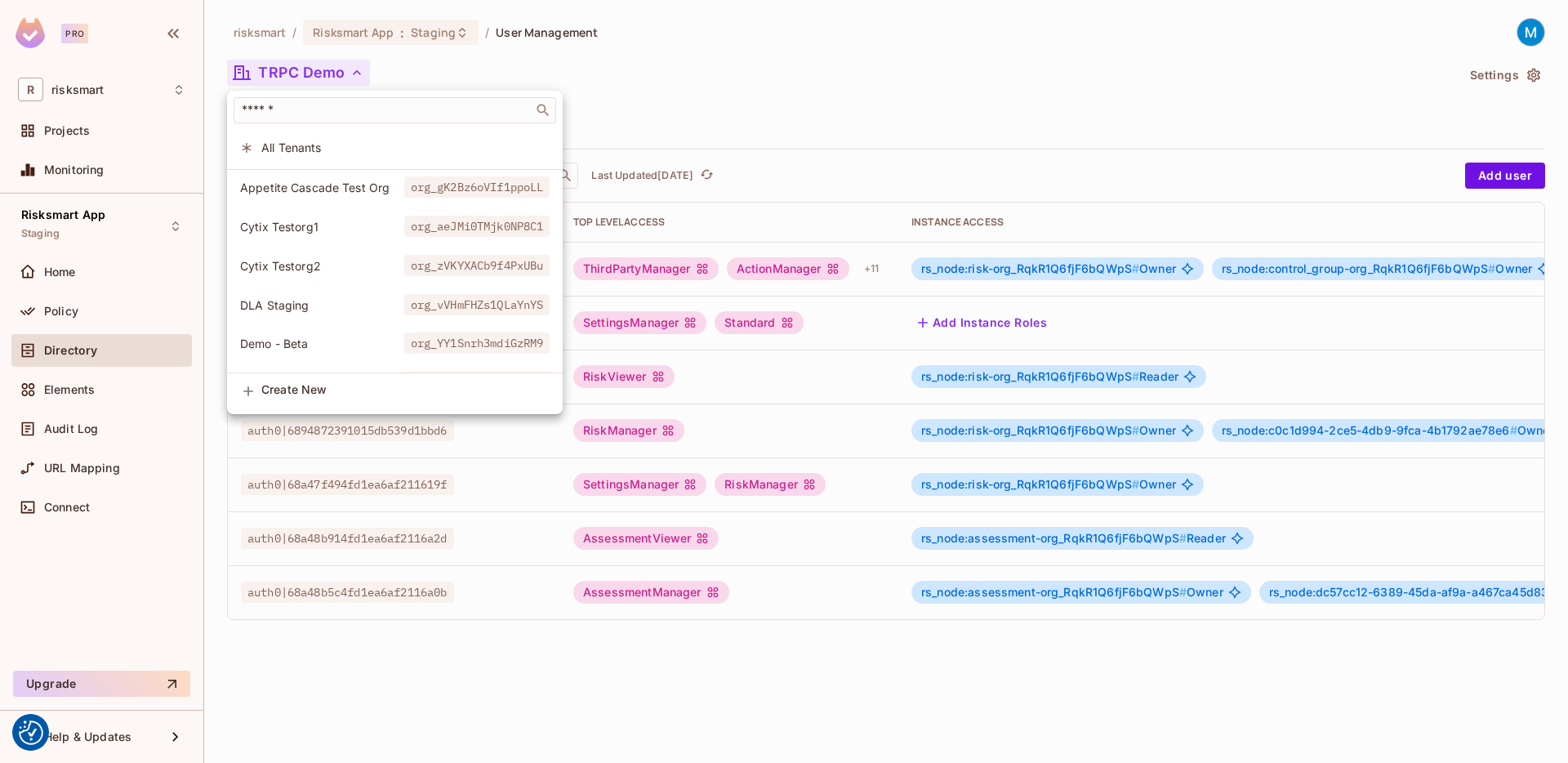
click at [329, 301] on span "DLA Staging" at bounding box center [321, 305] width 164 height 15
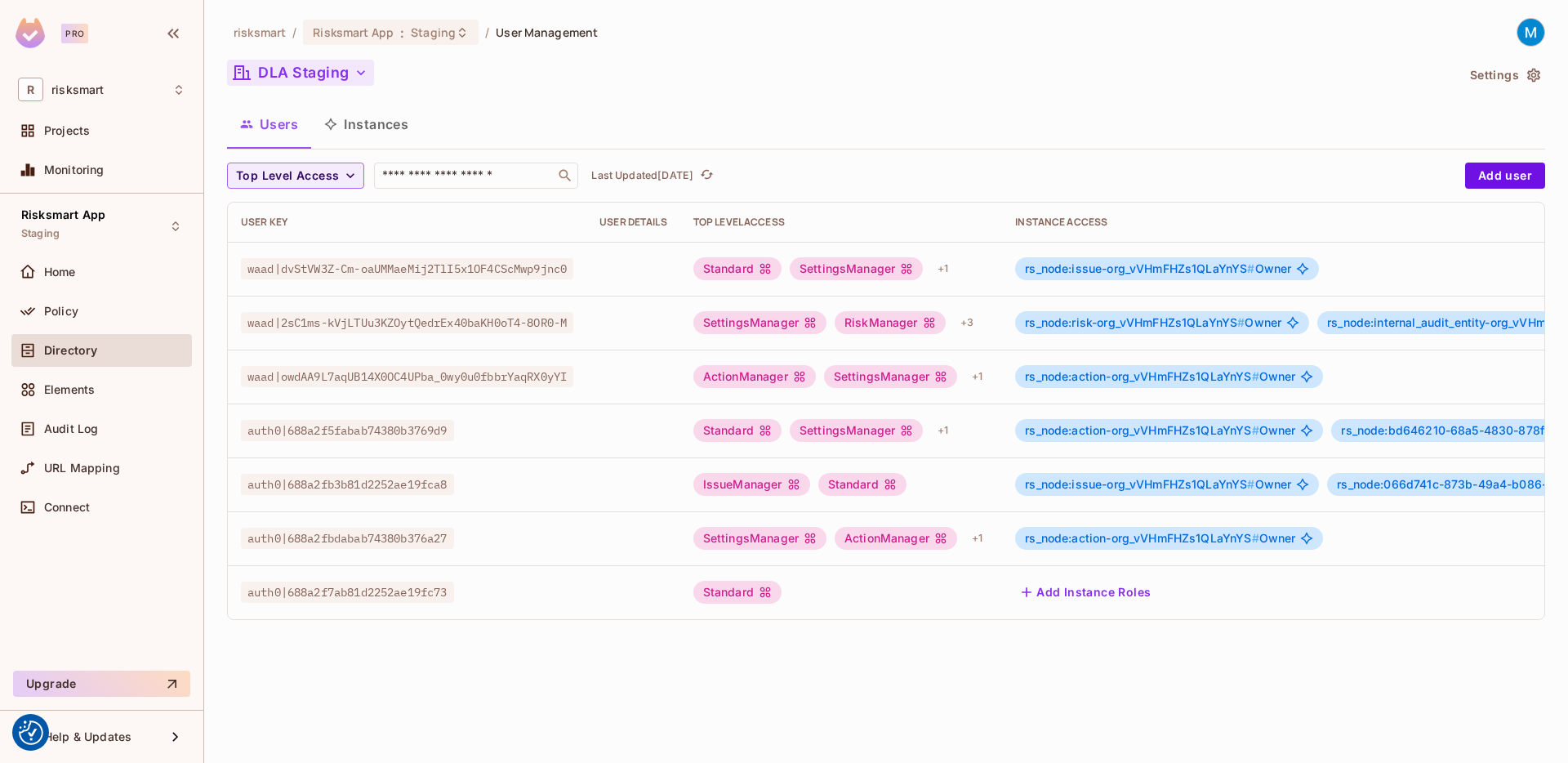
click at [345, 61] on button "DLA Staging" at bounding box center [301, 72] width 147 height 26
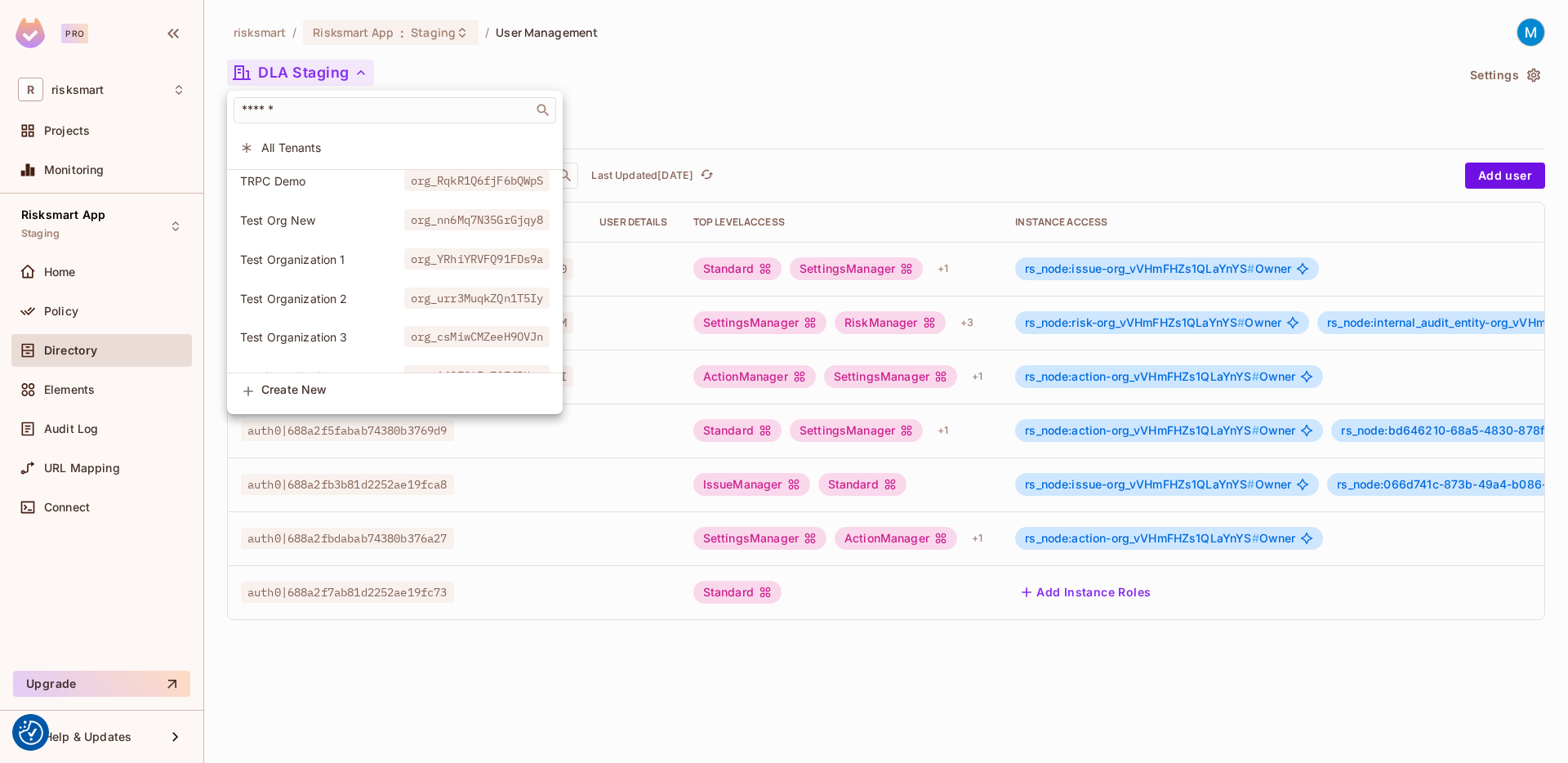
scroll to position [703, 0]
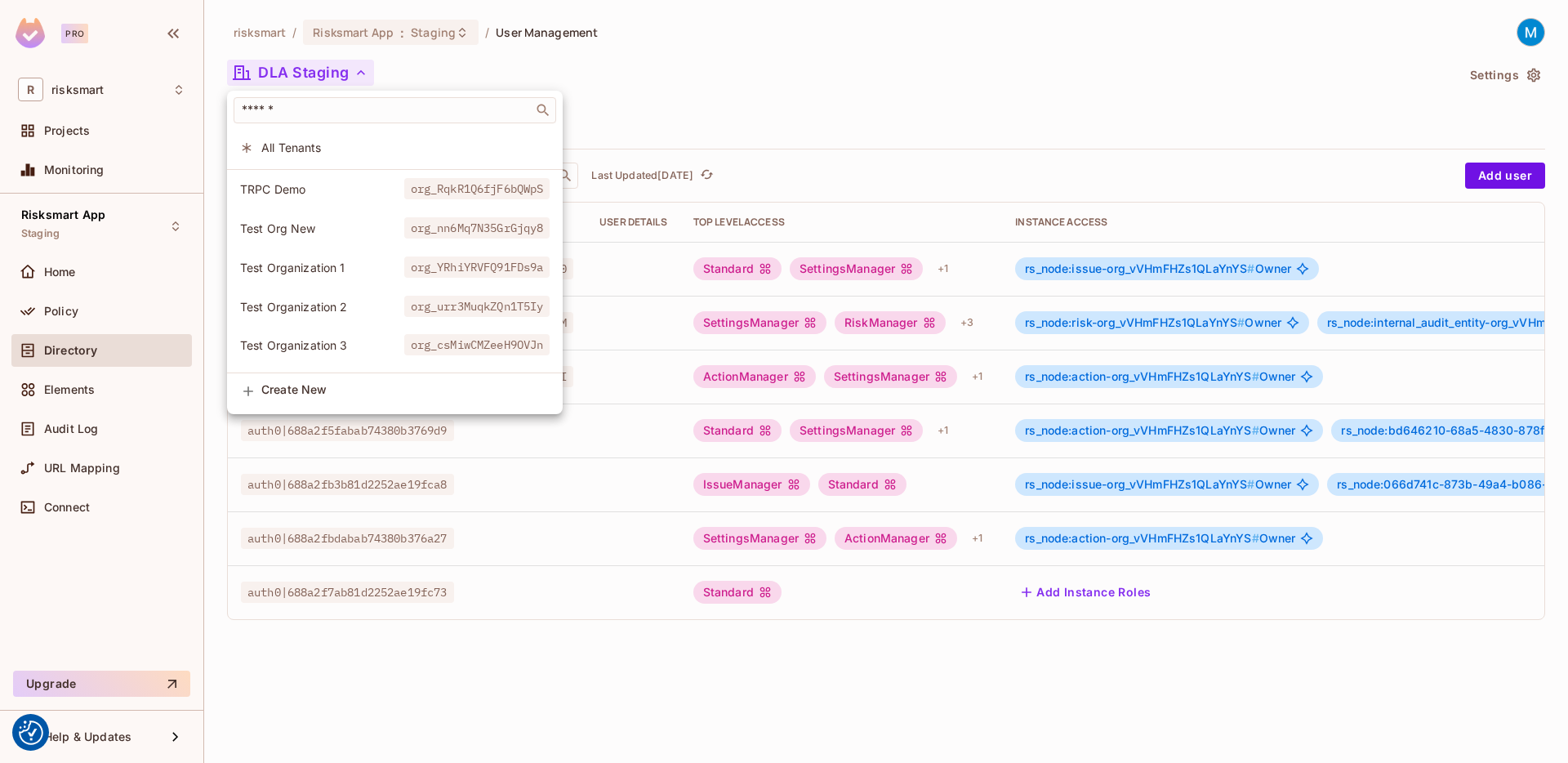
click at [312, 189] on span "TRPC Demo" at bounding box center [321, 188] width 164 height 15
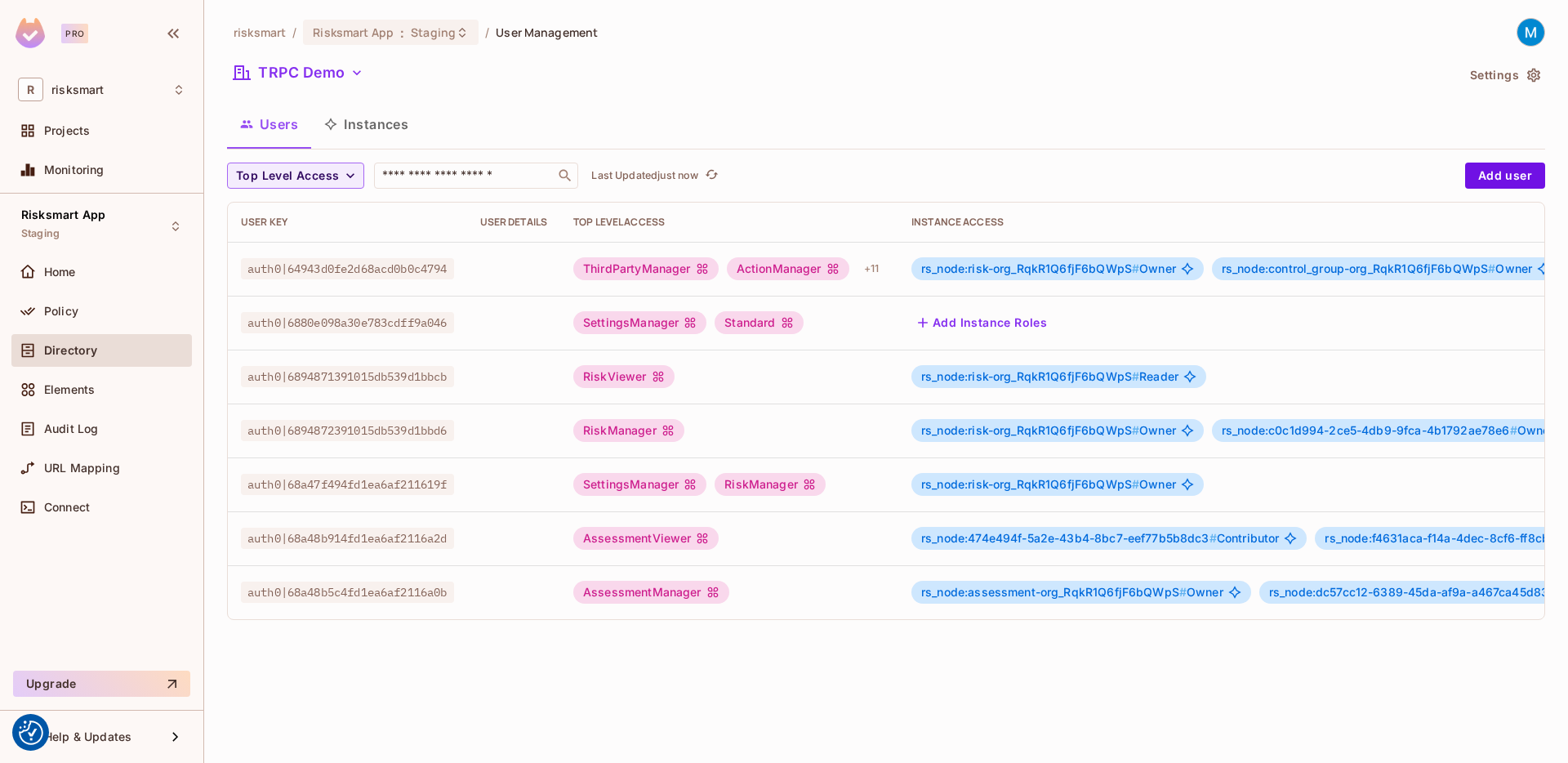
click at [618, 355] on td "RiskViewer" at bounding box center [729, 377] width 338 height 54
click at [621, 375] on div "RiskViewer" at bounding box center [624, 377] width 101 height 23
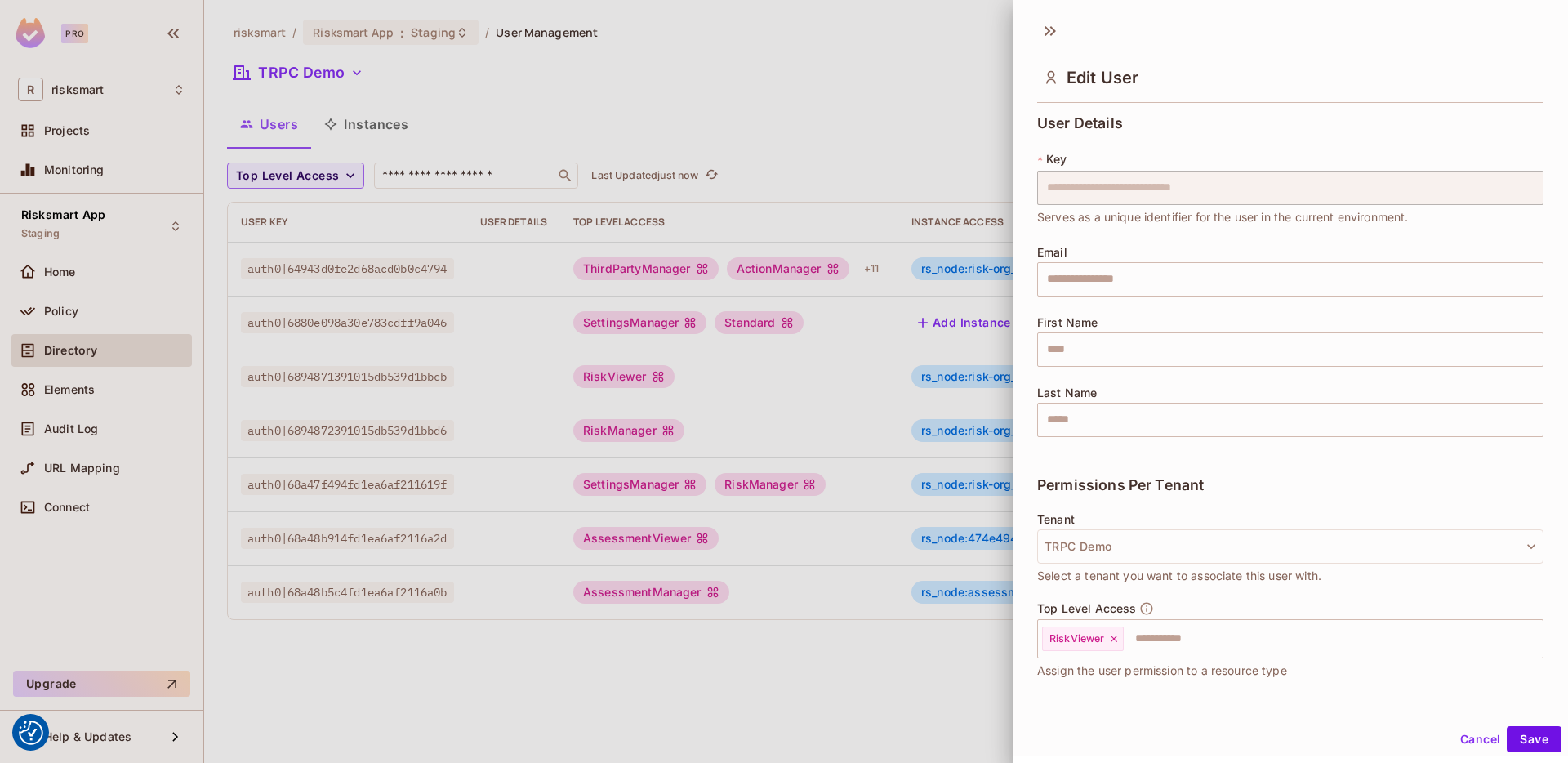
click at [1188, 660] on div "Top Level Access RiskViewer ​ Assign the user permission to a resource type" at bounding box center [1290, 640] width 506 height 78
click at [1184, 651] on input "text" at bounding box center [1319, 639] width 386 height 33
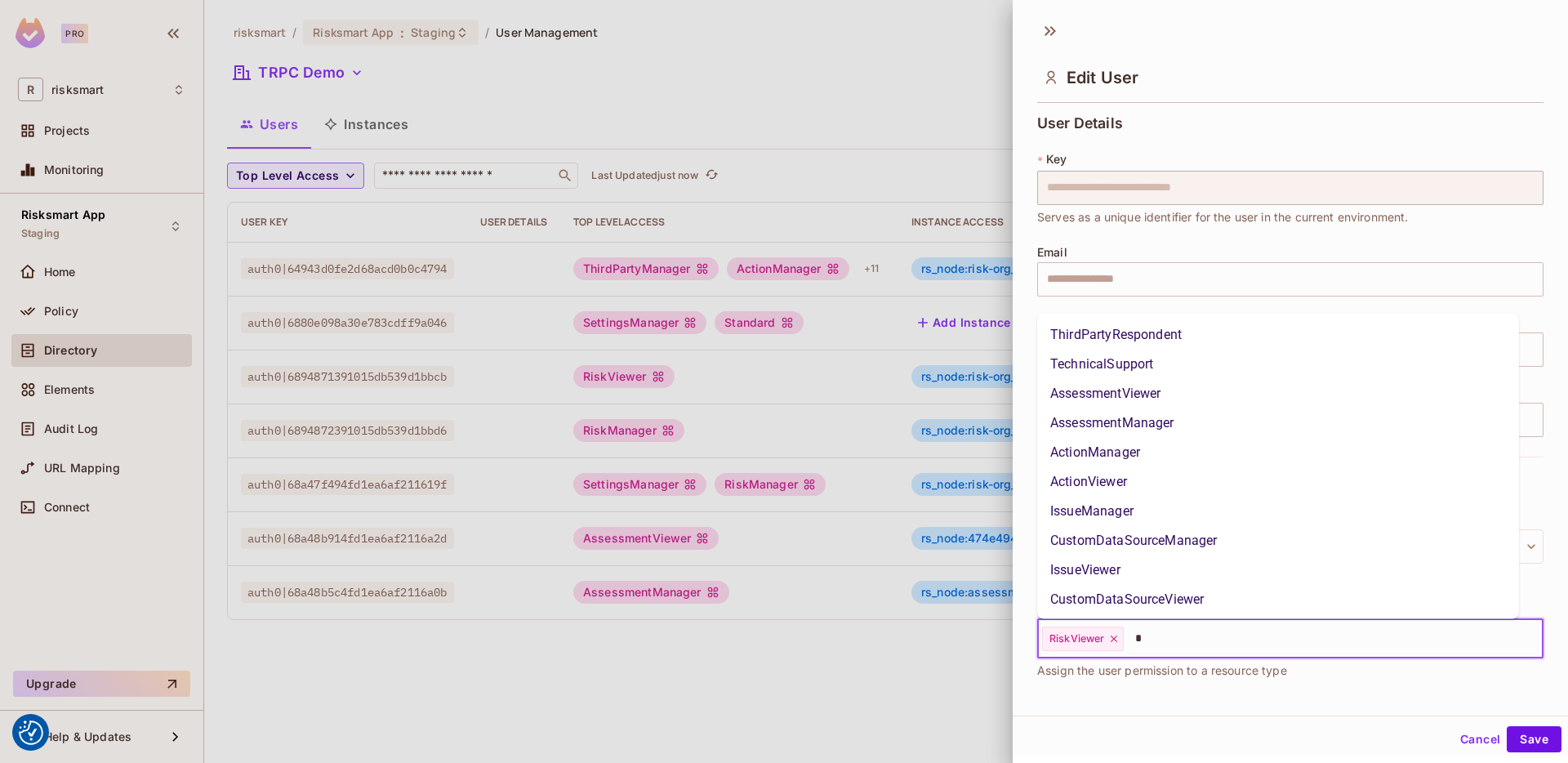
scroll to position [119, 0]
type input "**"
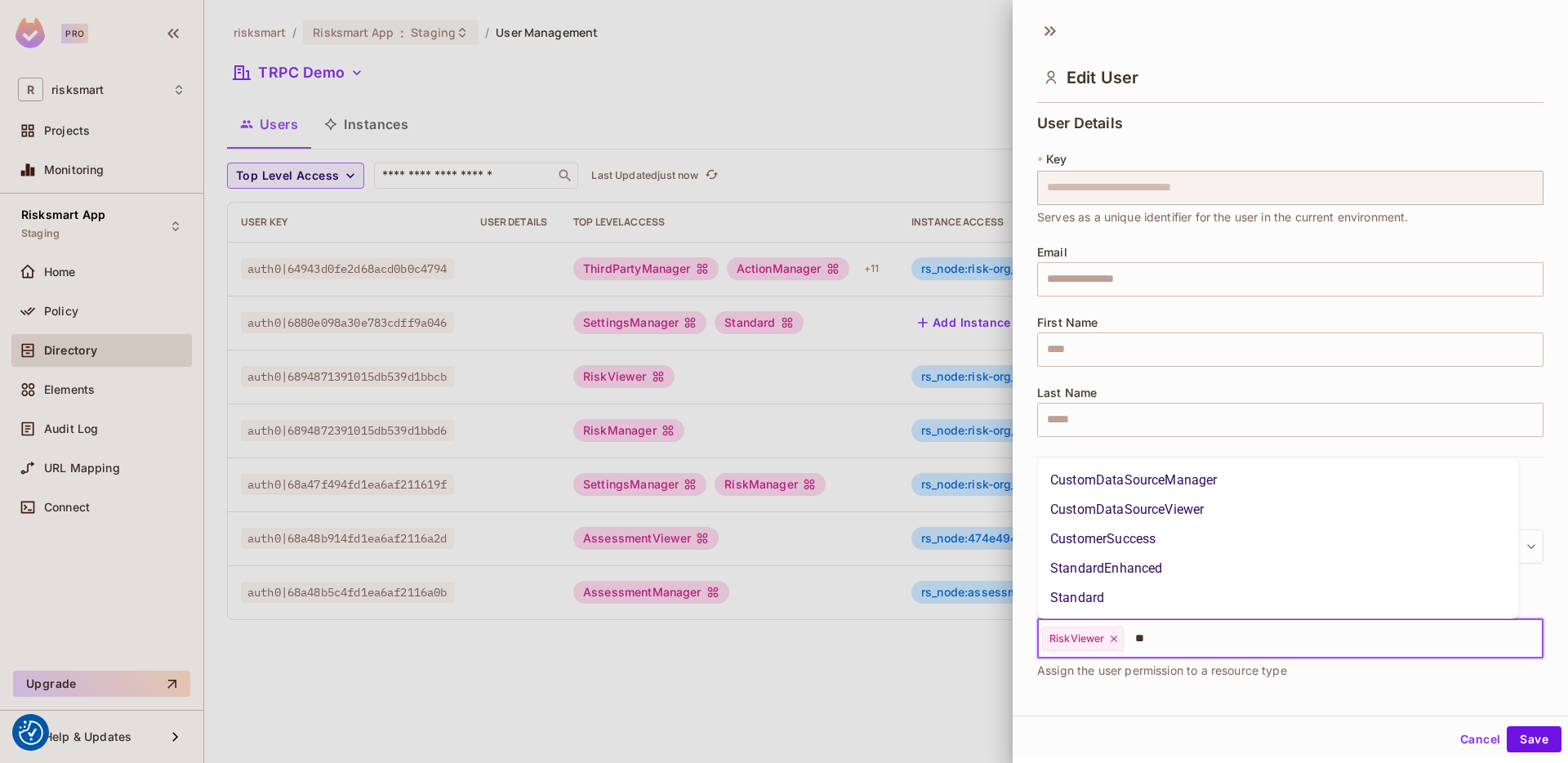
scroll to position [0, 0]
click at [1121, 587] on li "Standard" at bounding box center [1278, 598] width 482 height 29
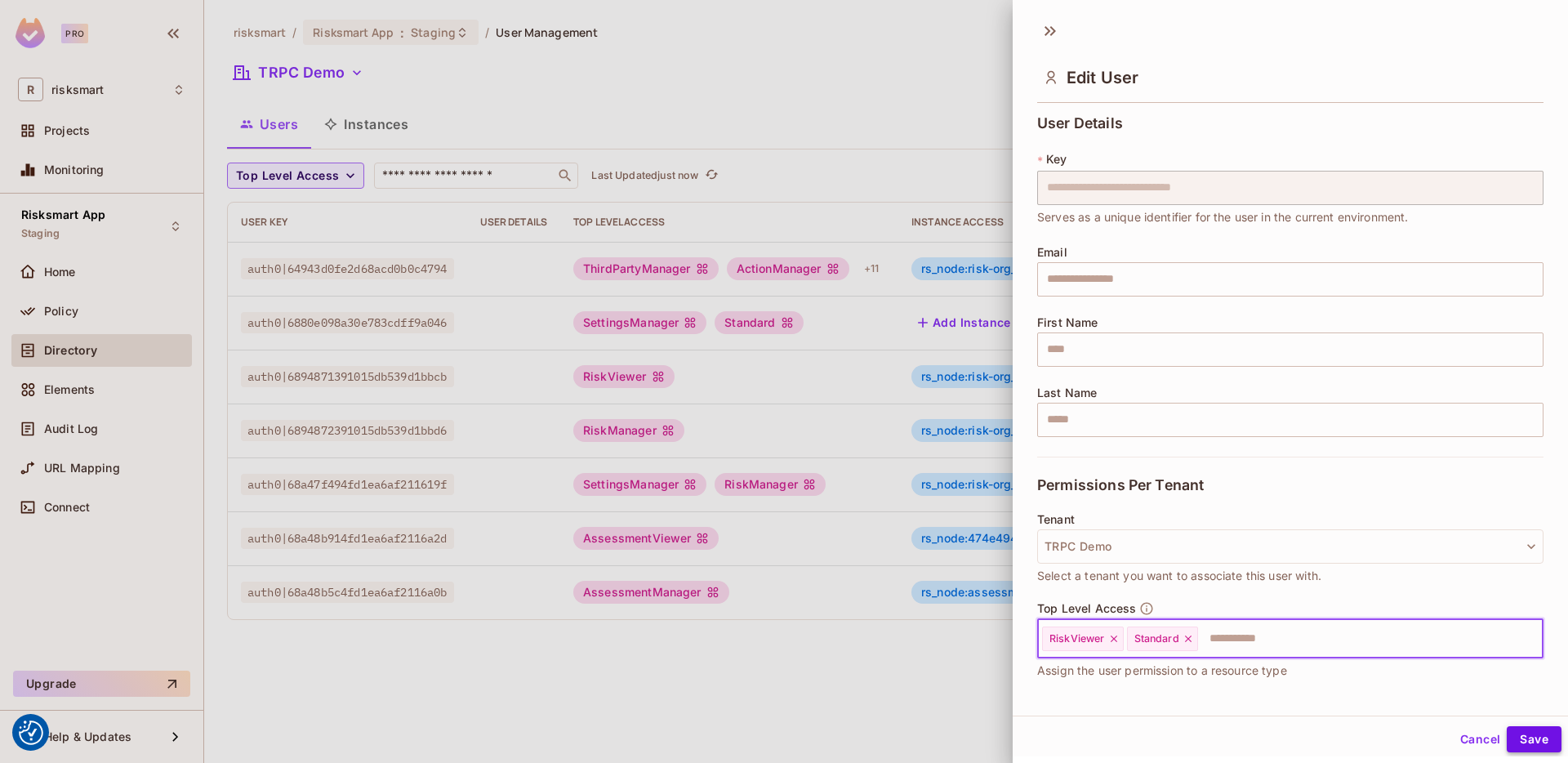
click at [1516, 735] on button "Save" at bounding box center [1534, 739] width 55 height 26
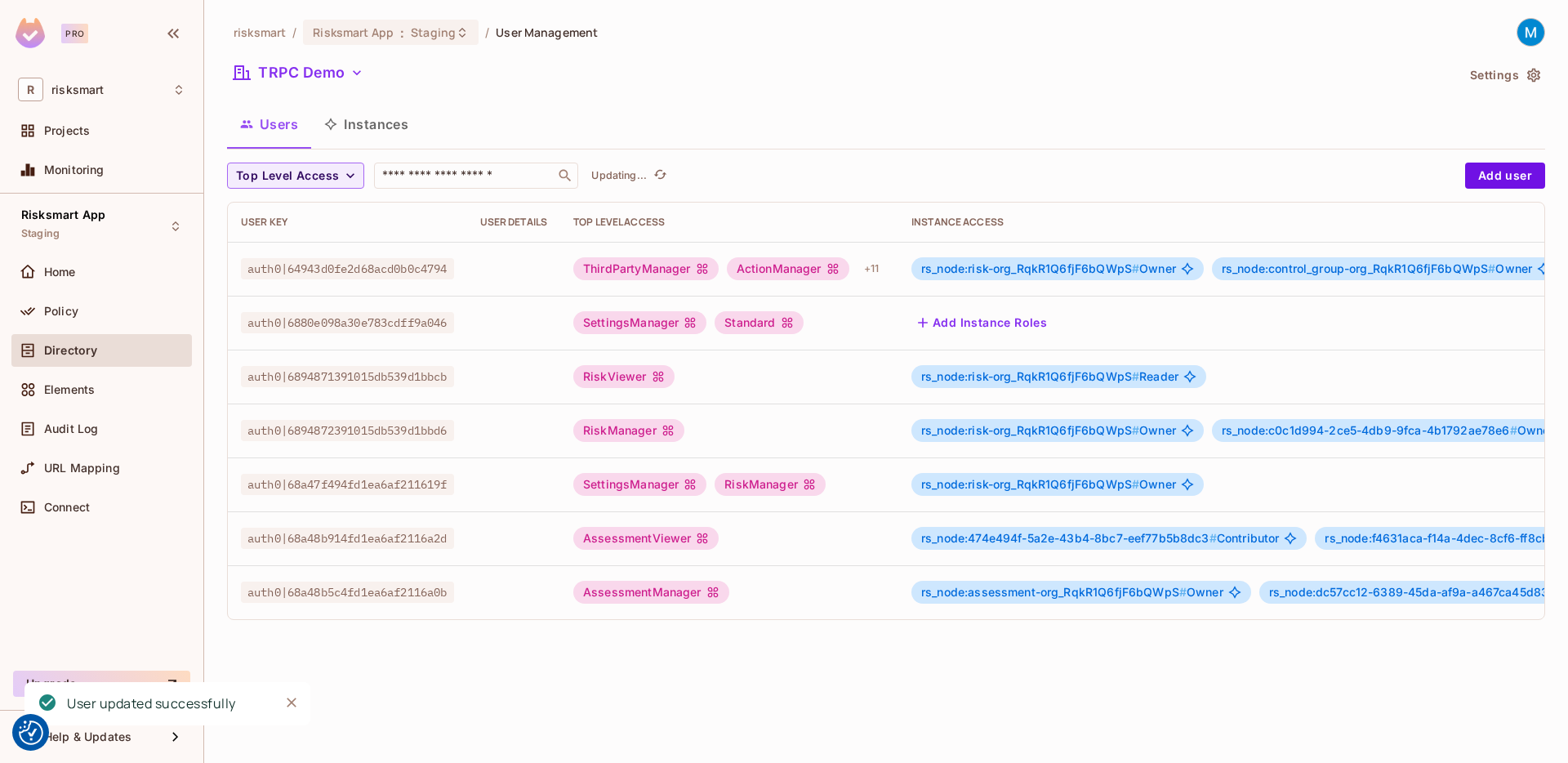
click at [780, 426] on div "RiskManager" at bounding box center [729, 431] width 312 height 23
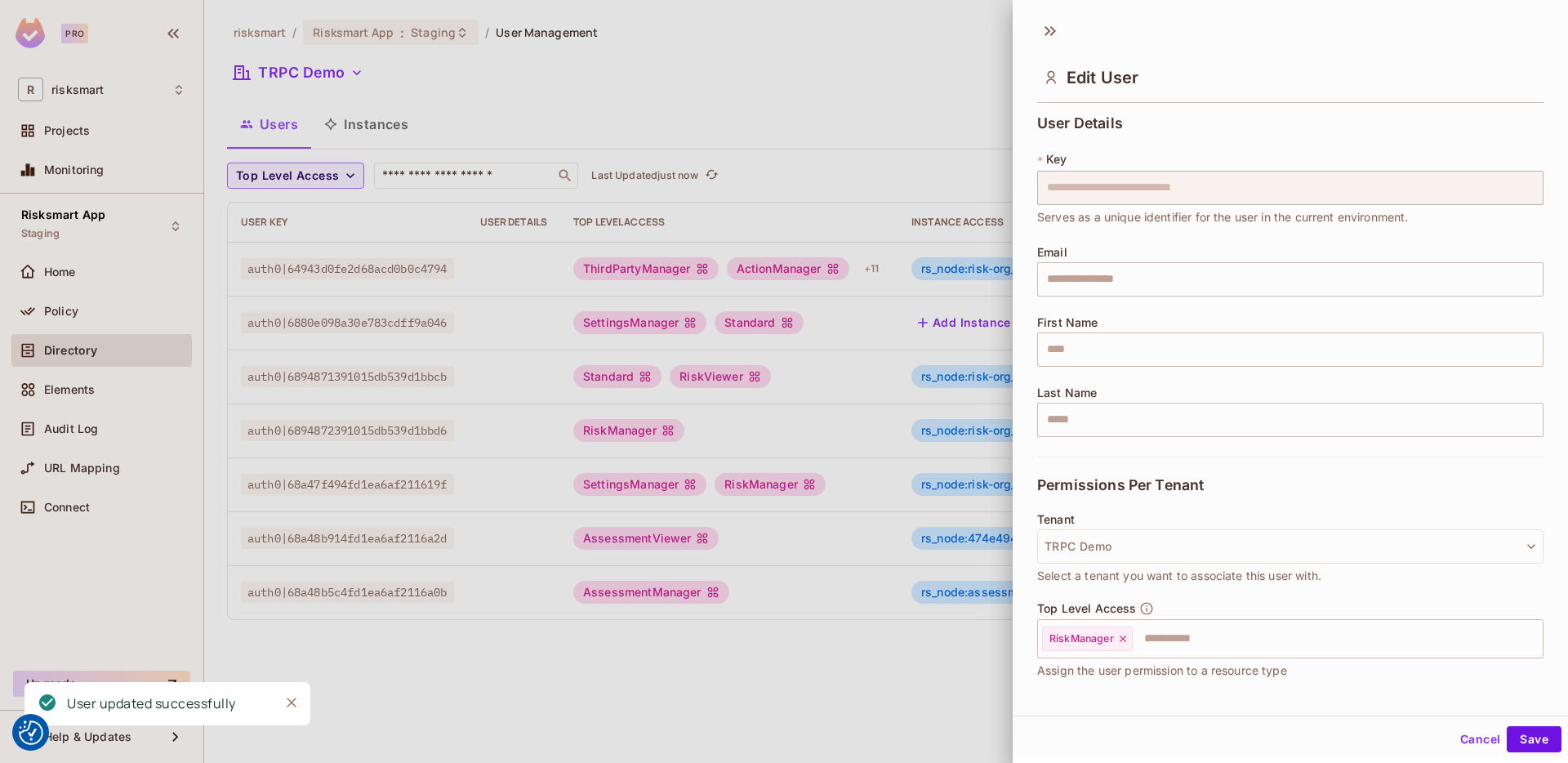
click at [735, 425] on div at bounding box center [784, 381] width 1568 height 763
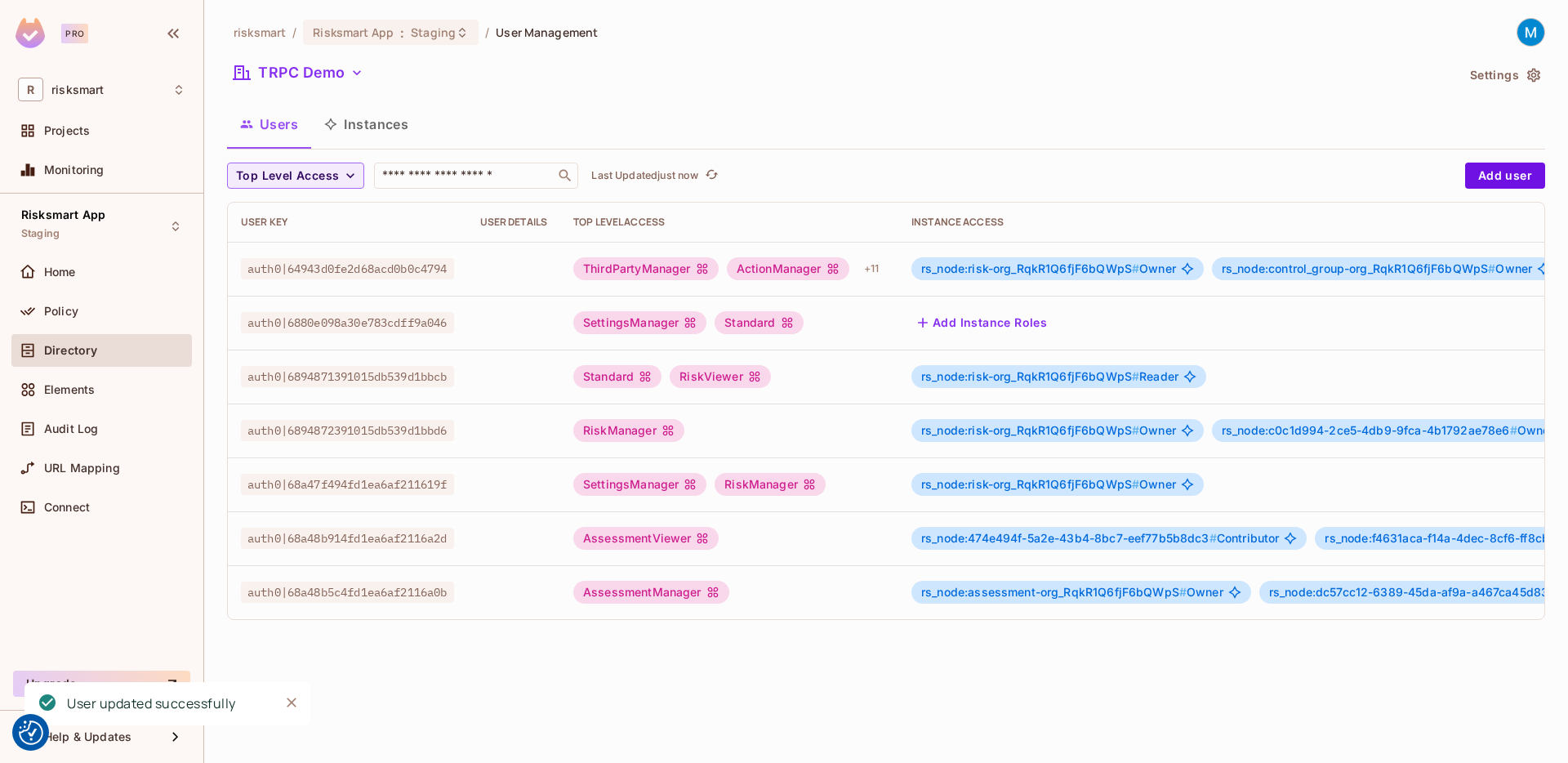
click at [755, 428] on div "RiskManager" at bounding box center [729, 431] width 312 height 23
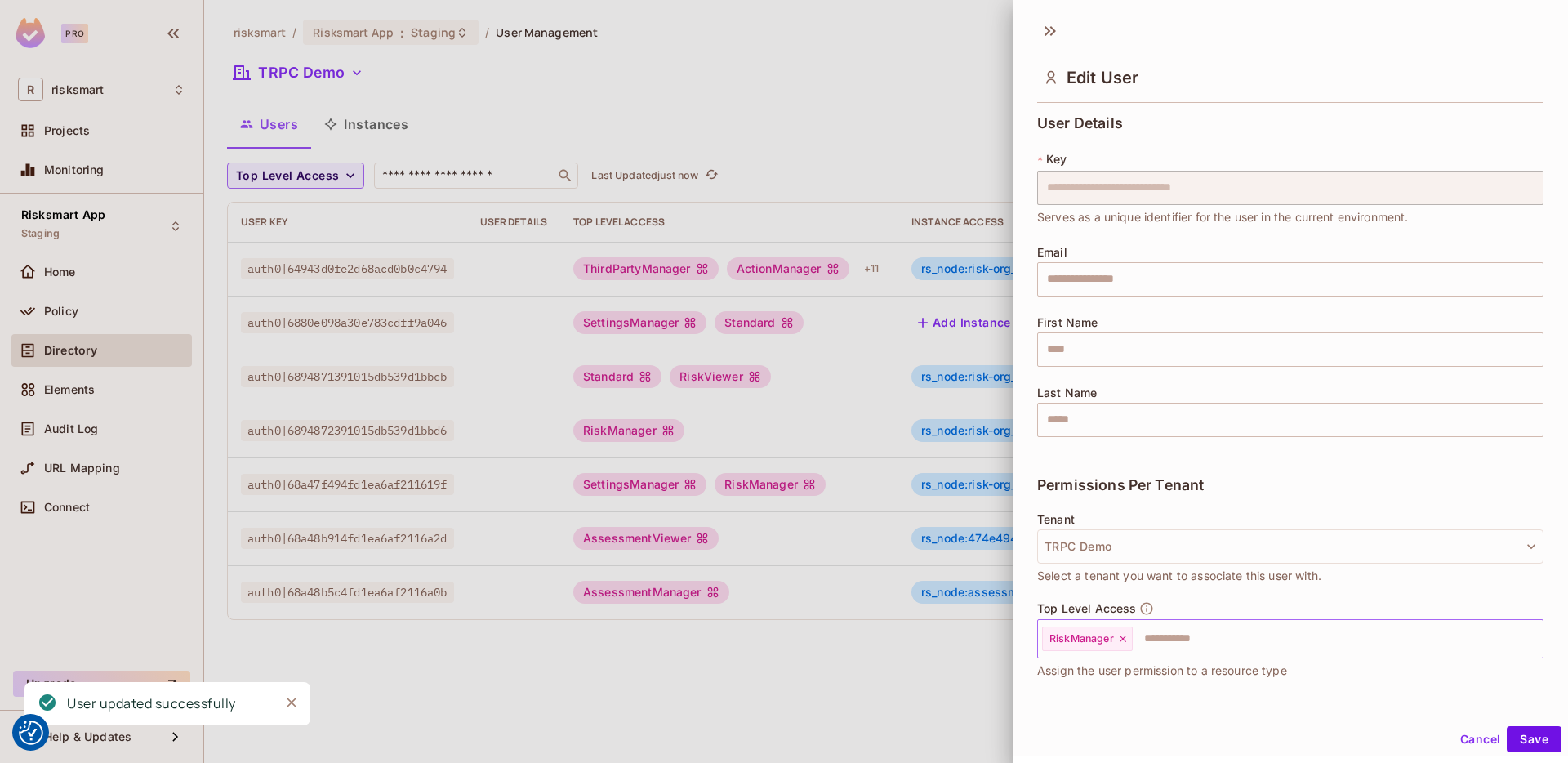
click at [1163, 649] on input "text" at bounding box center [1323, 639] width 377 height 33
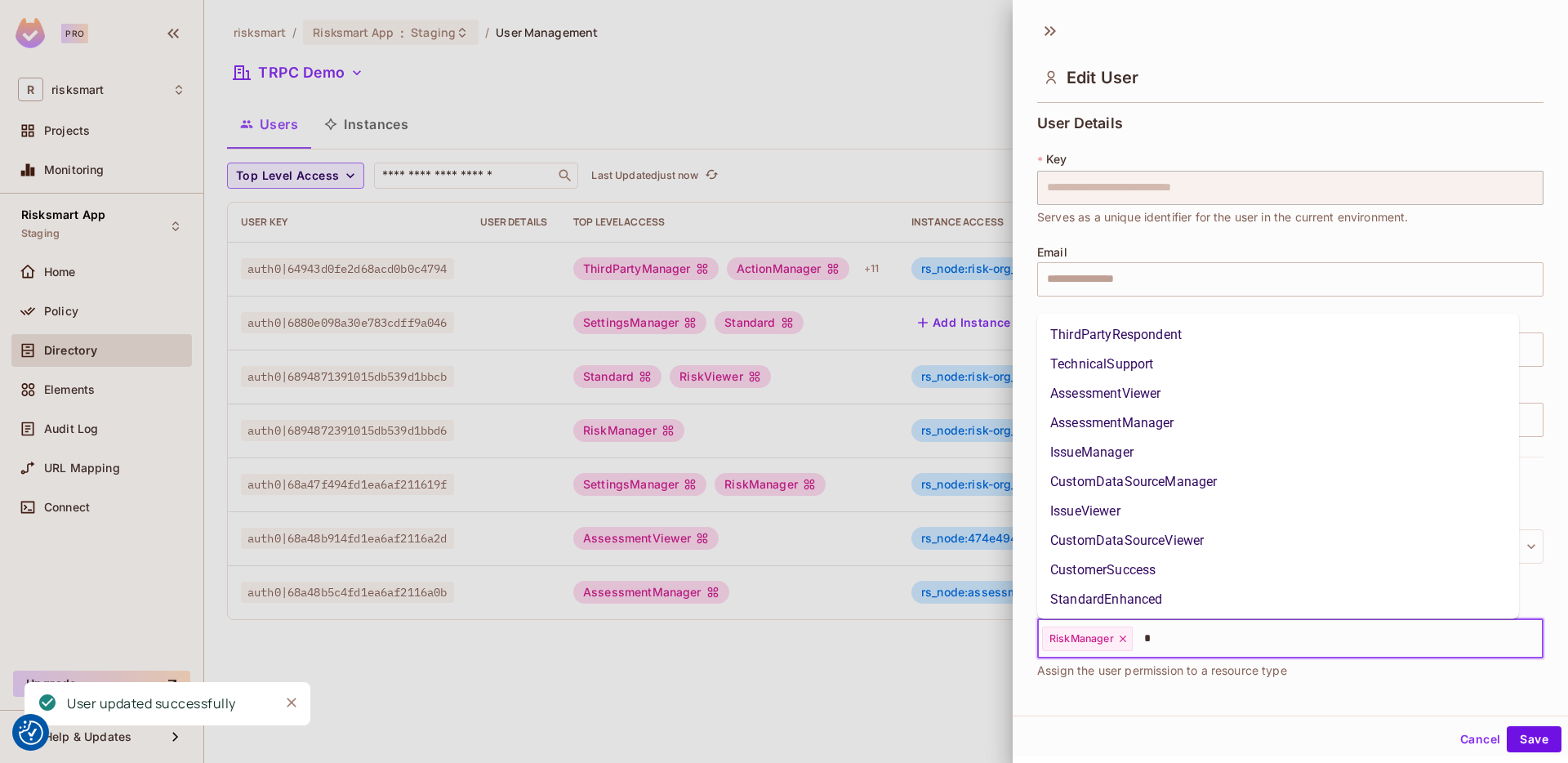
scroll to position [119, 0]
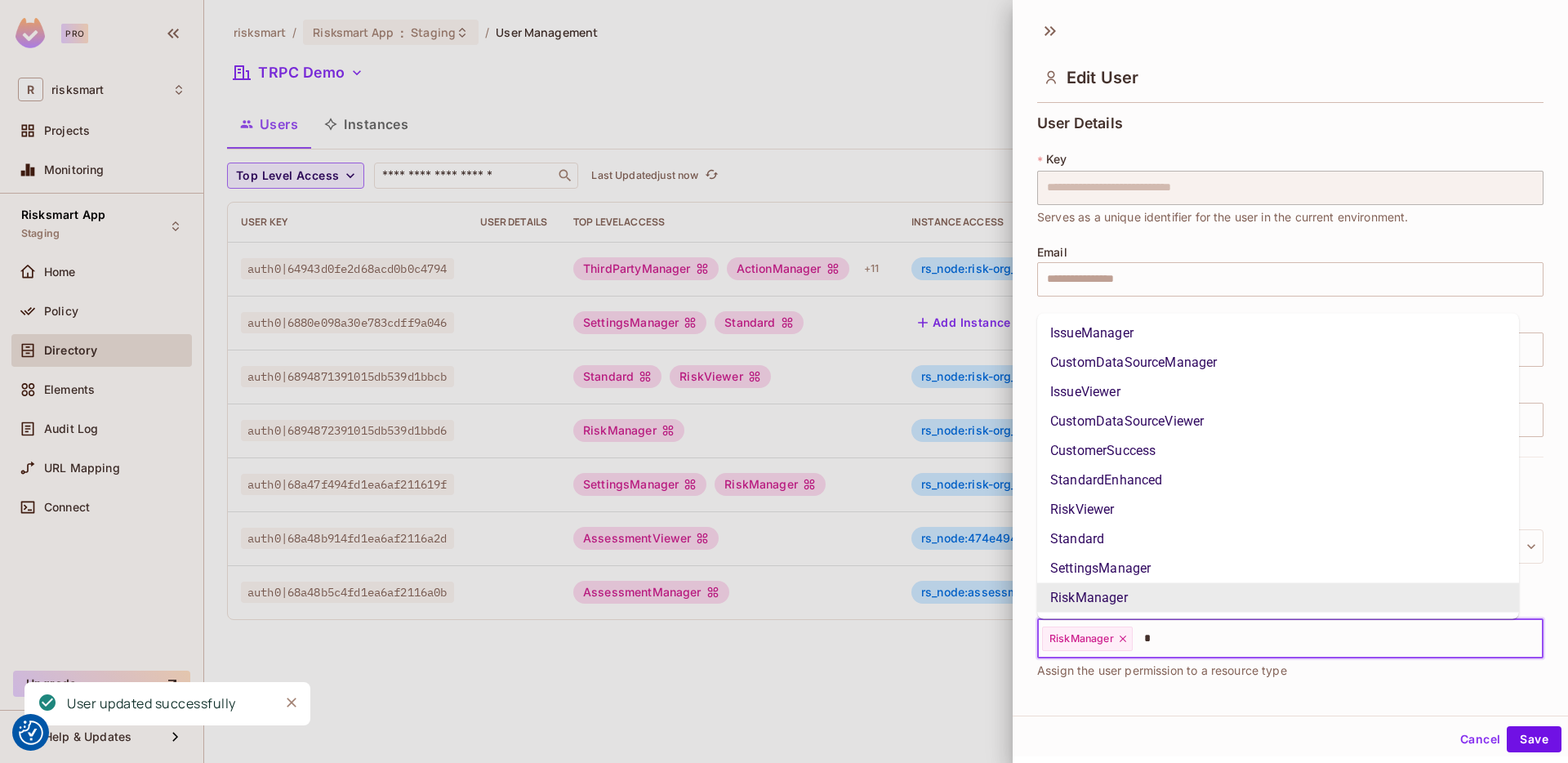
type input "**"
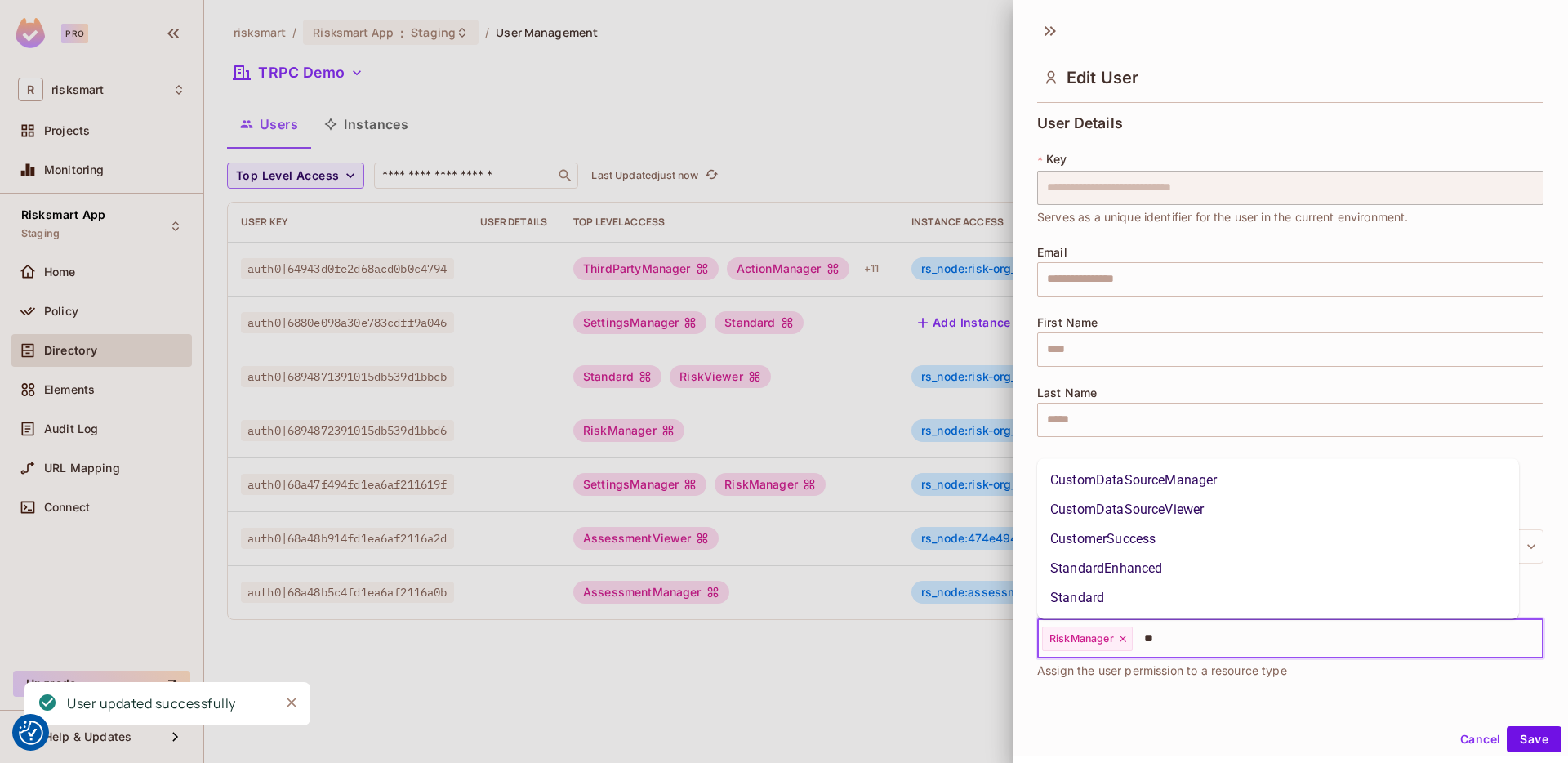
click at [1130, 599] on li "Standard" at bounding box center [1278, 598] width 482 height 29
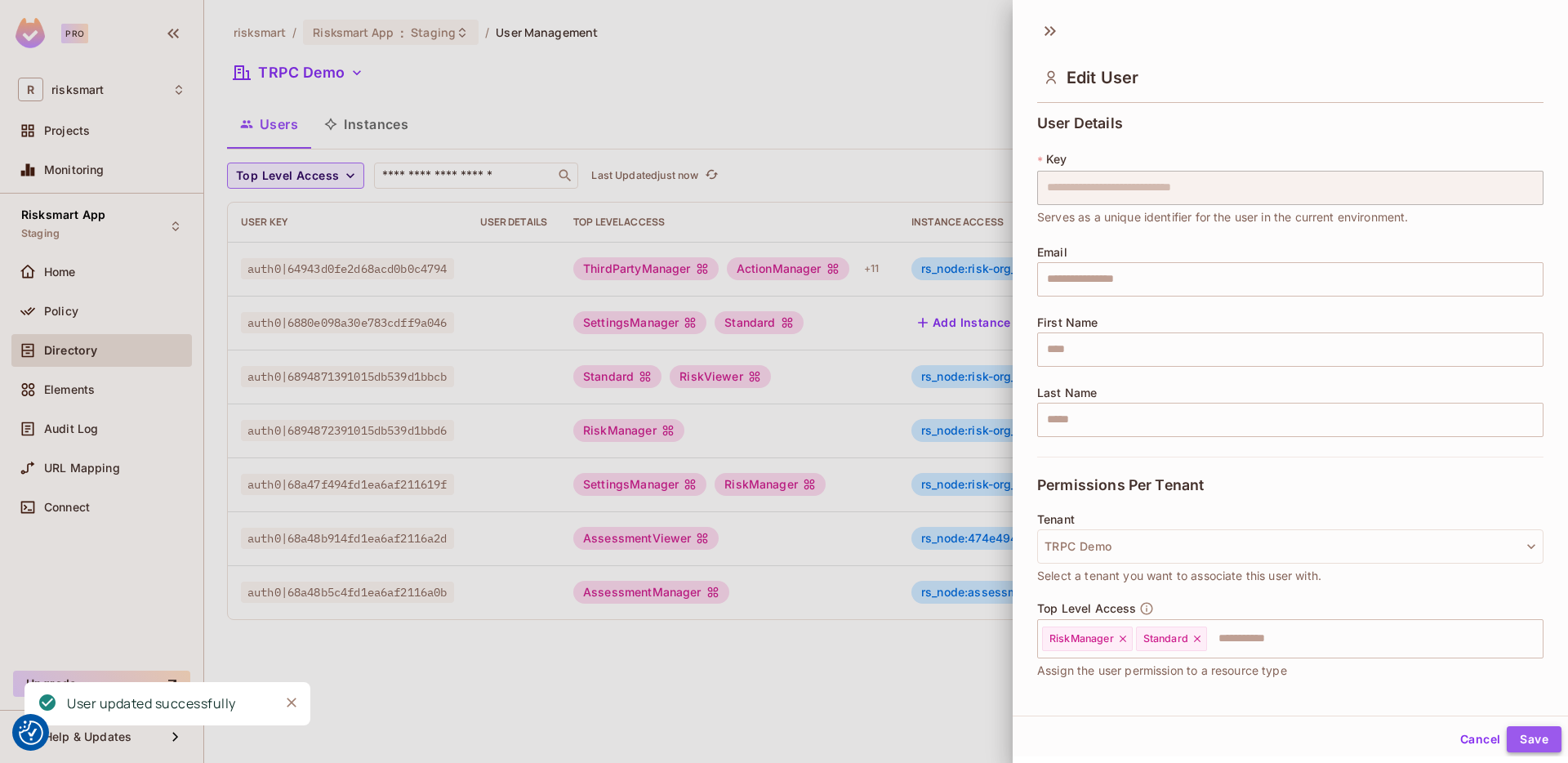
click at [1515, 735] on button "Save" at bounding box center [1534, 739] width 55 height 26
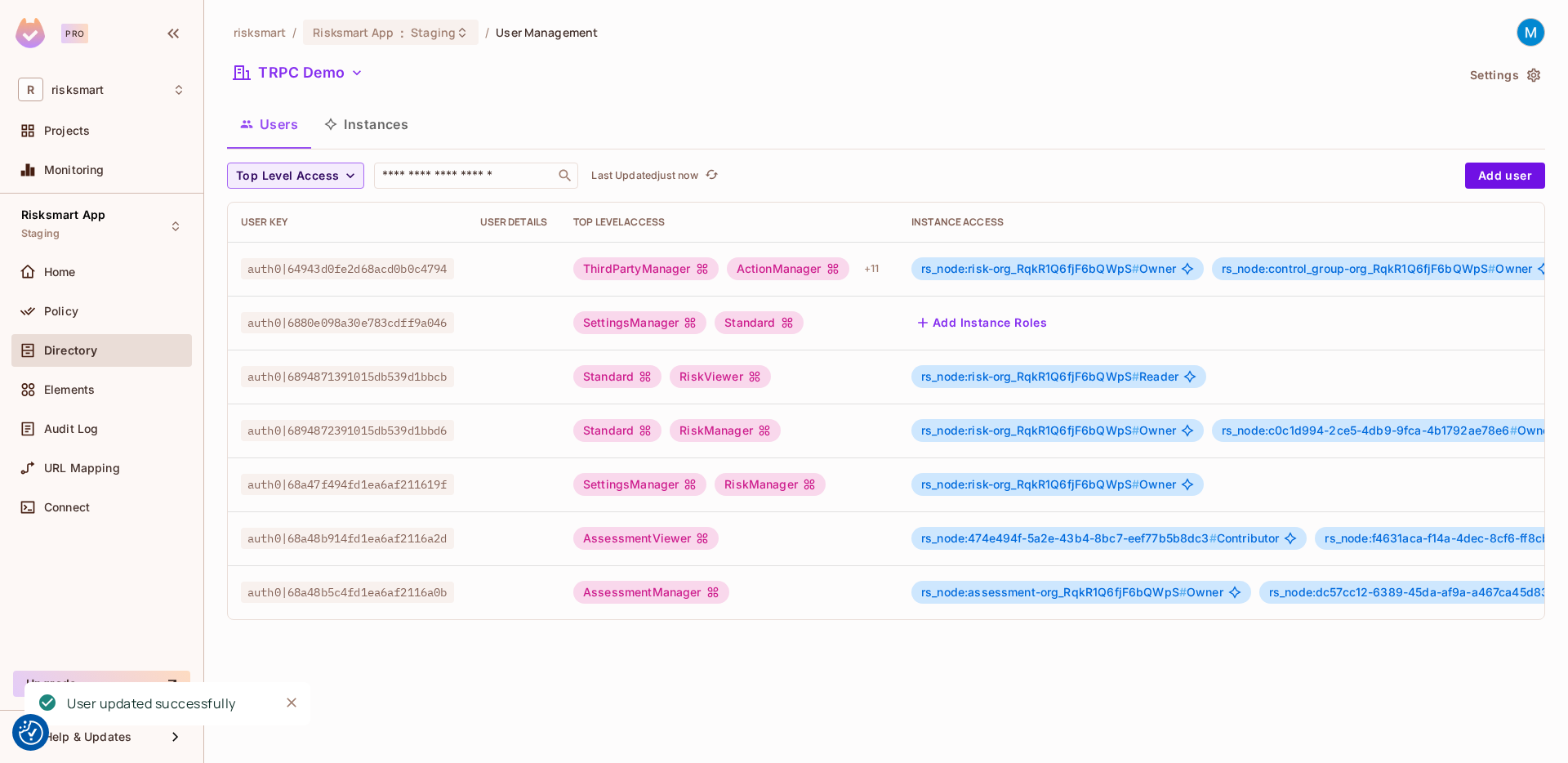
click at [852, 487] on div "SettingsManager RiskManager" at bounding box center [729, 485] width 312 height 23
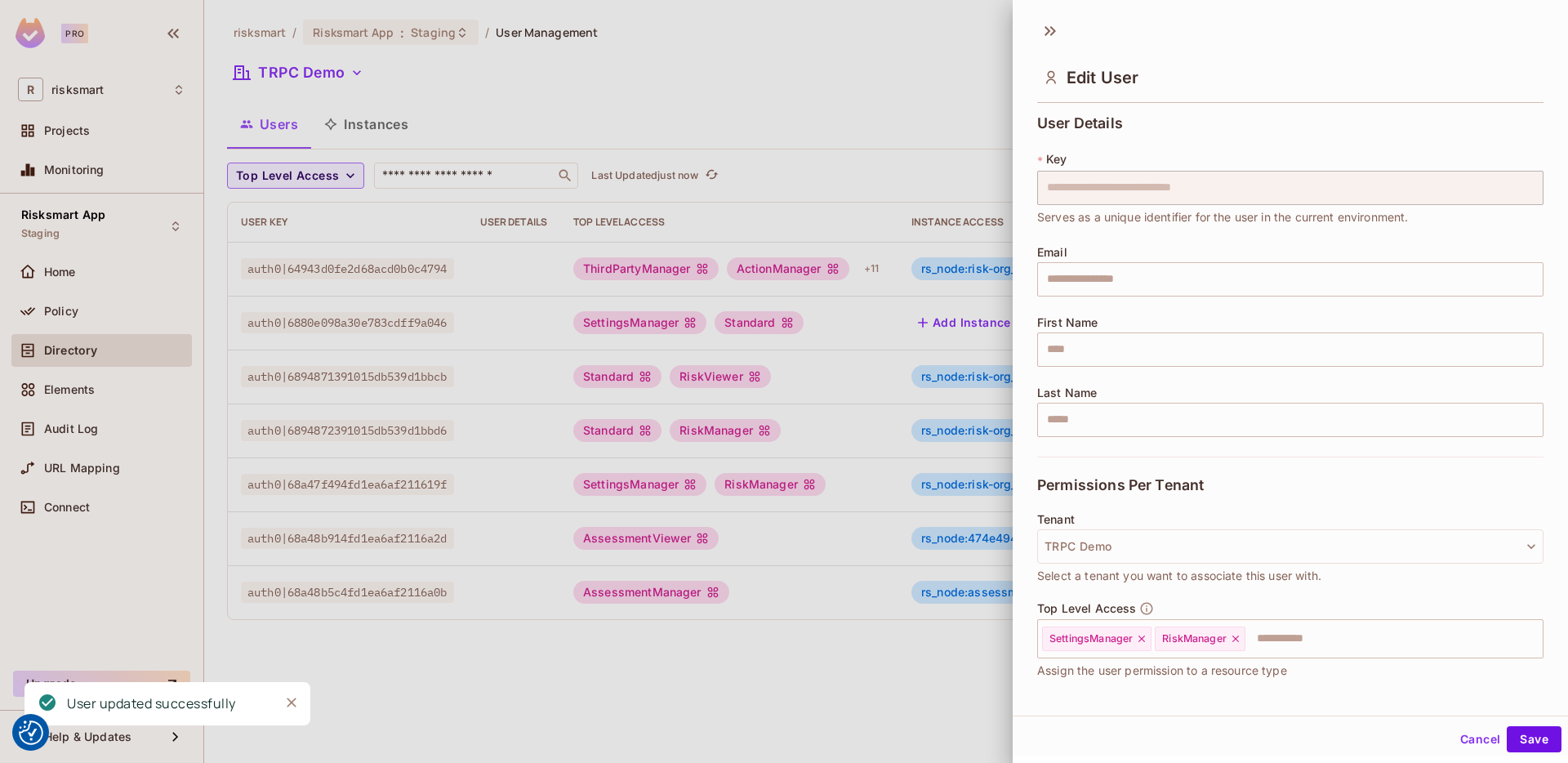
click at [784, 481] on div at bounding box center [784, 381] width 1568 height 763
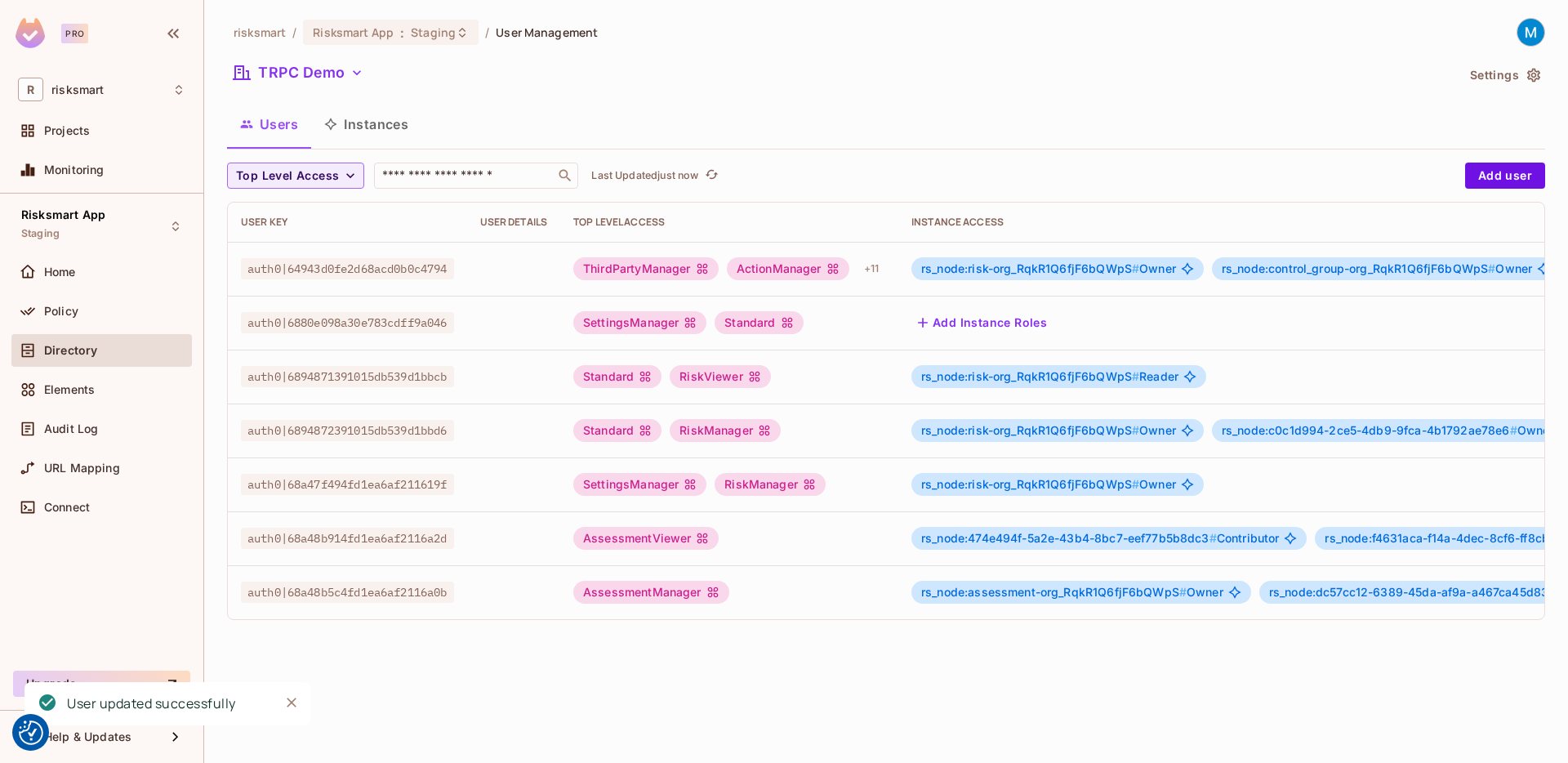
click at [788, 482] on div "RiskManager" at bounding box center [770, 485] width 111 height 23
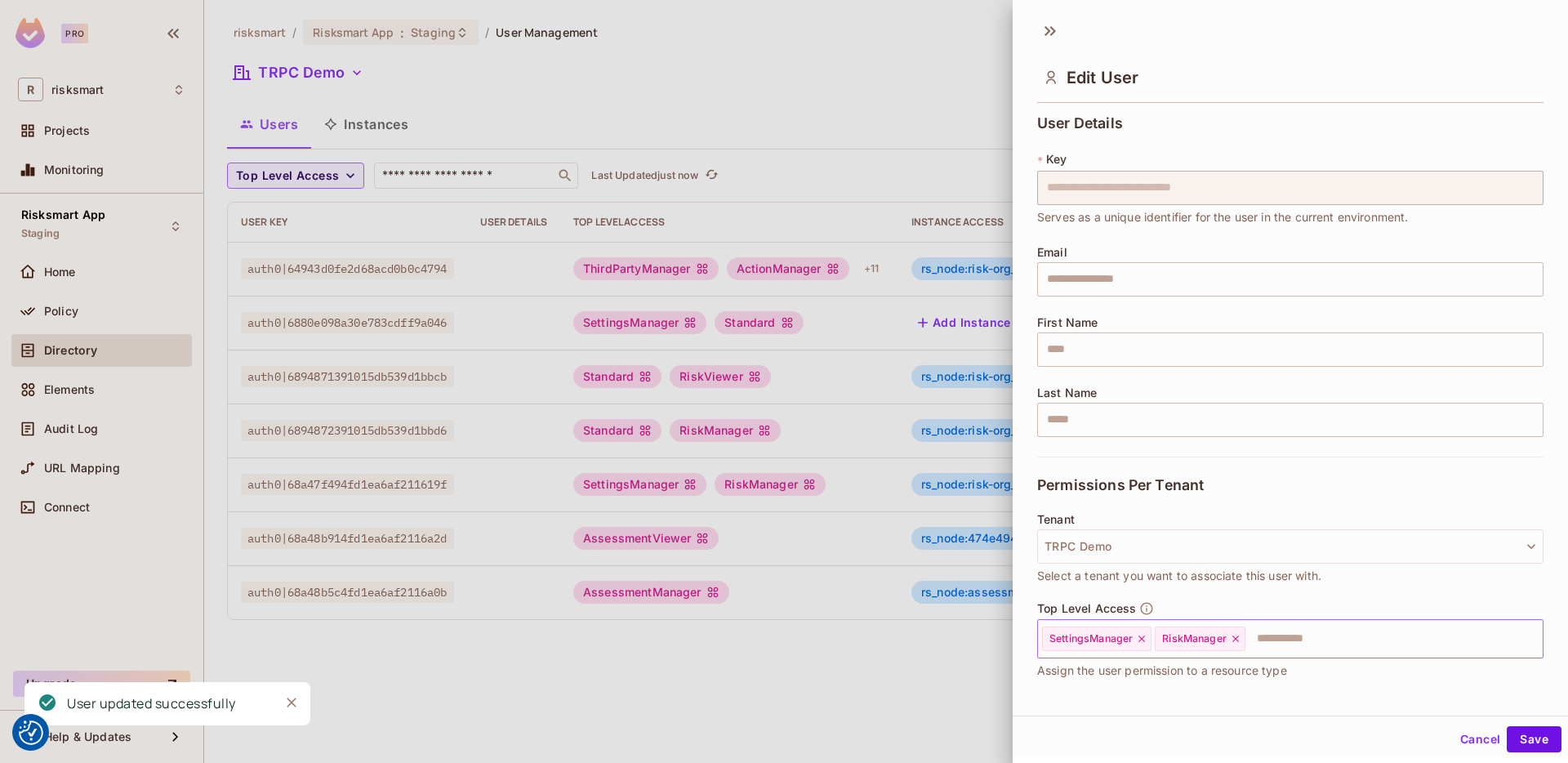
click at [1319, 638] on input "text" at bounding box center [1380, 639] width 265 height 33
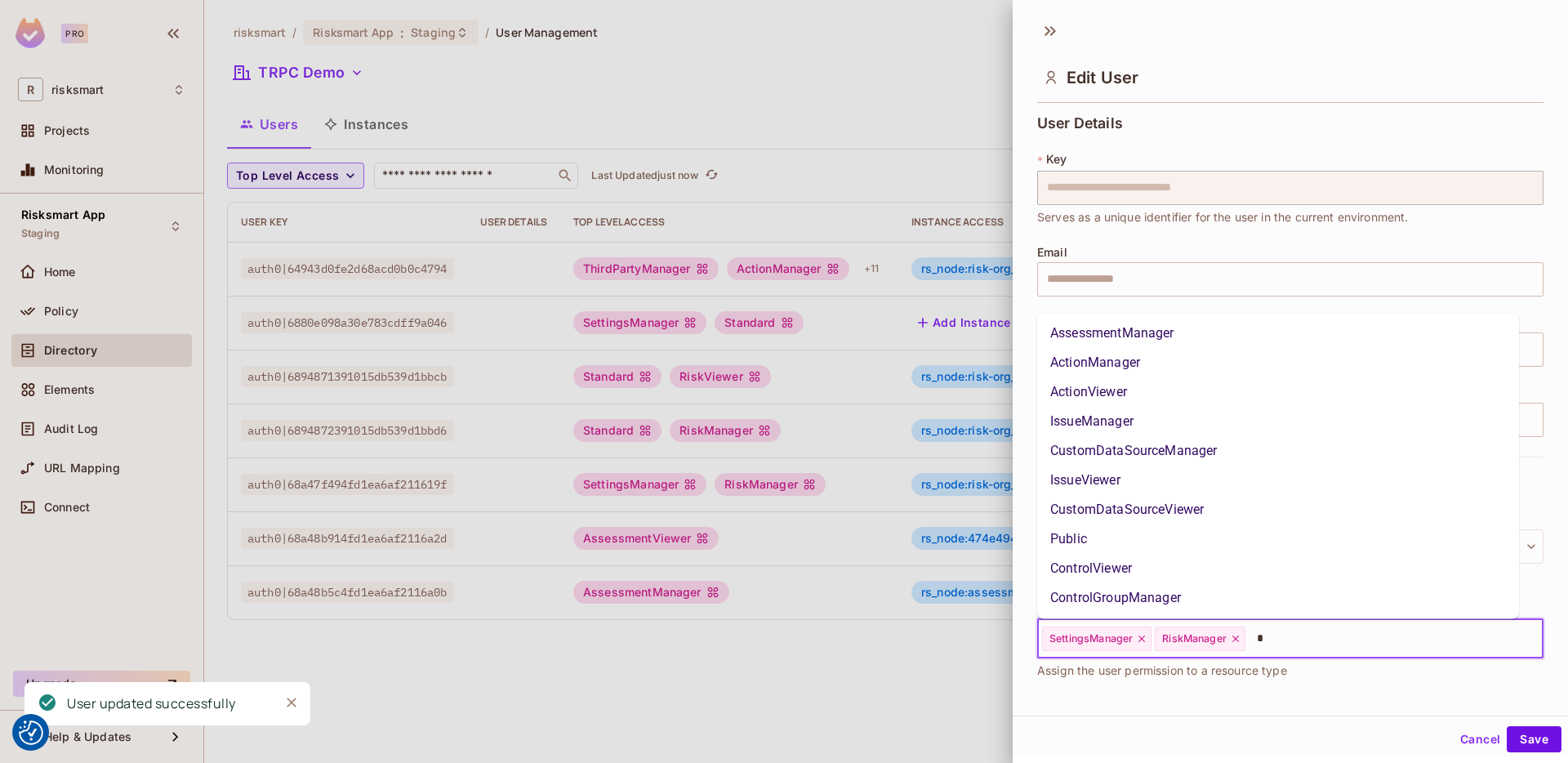
type input "**"
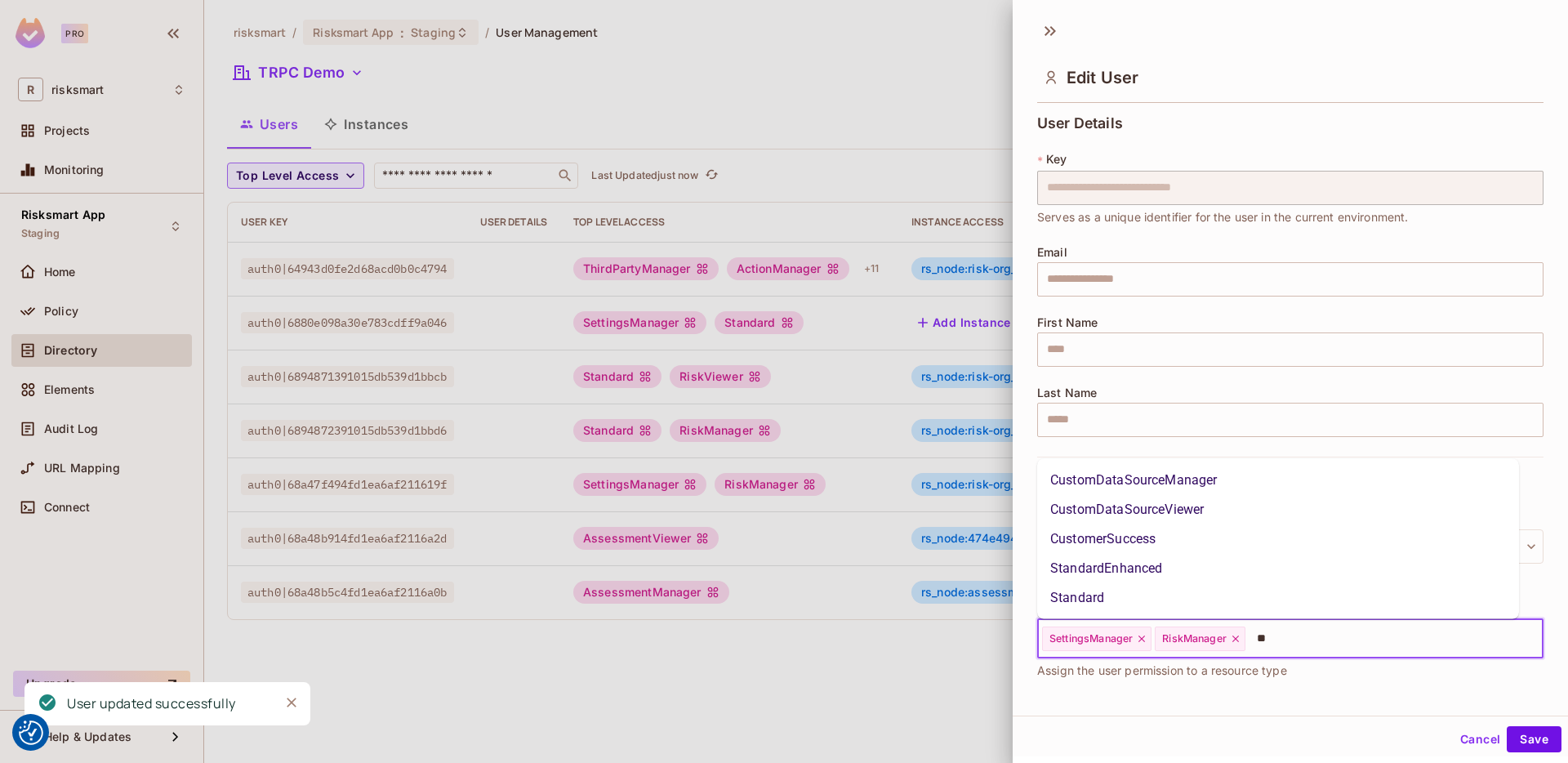
click at [1168, 589] on li "Standard" at bounding box center [1278, 598] width 482 height 29
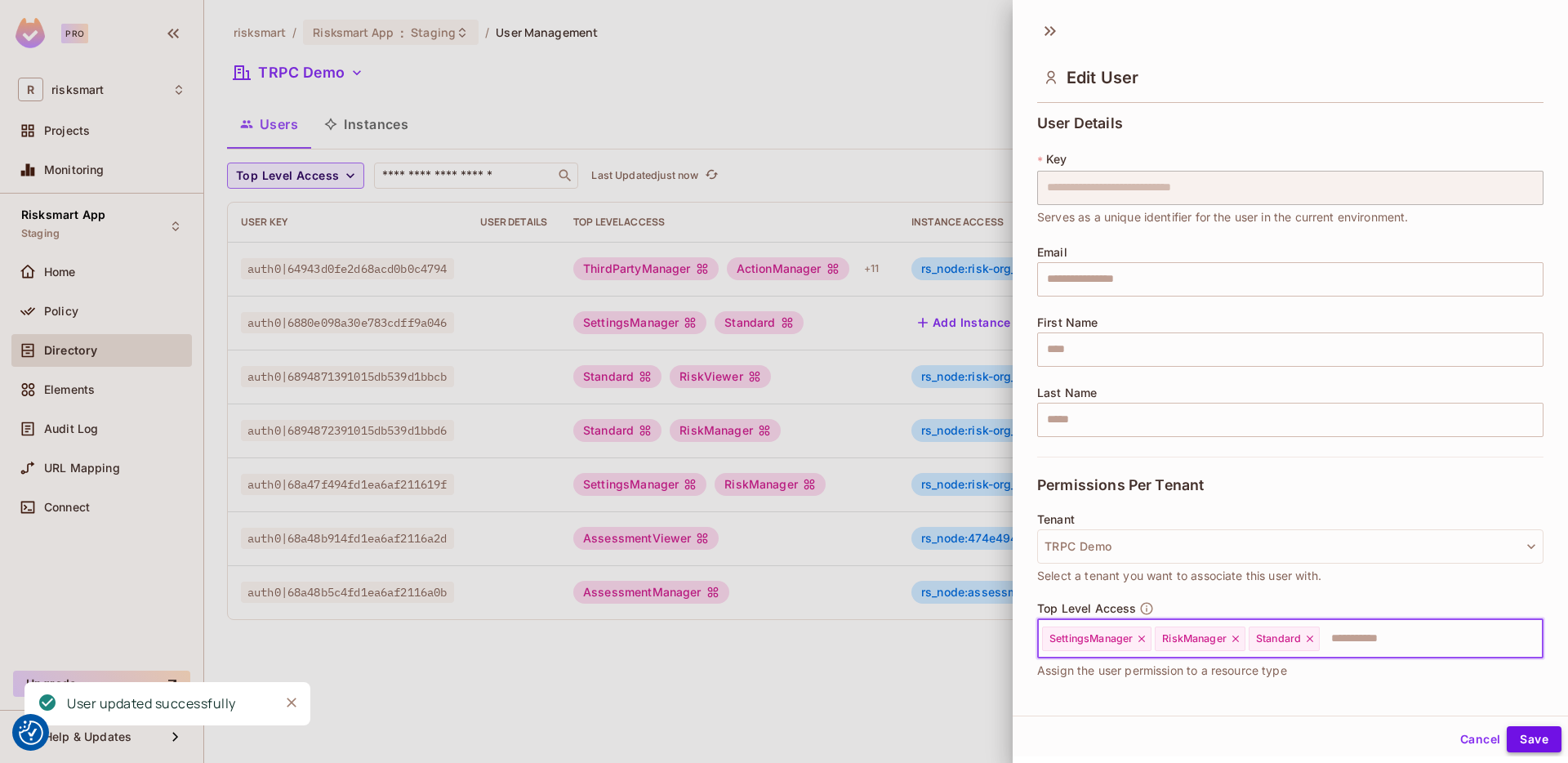
click at [1530, 735] on button "Save" at bounding box center [1534, 739] width 55 height 26
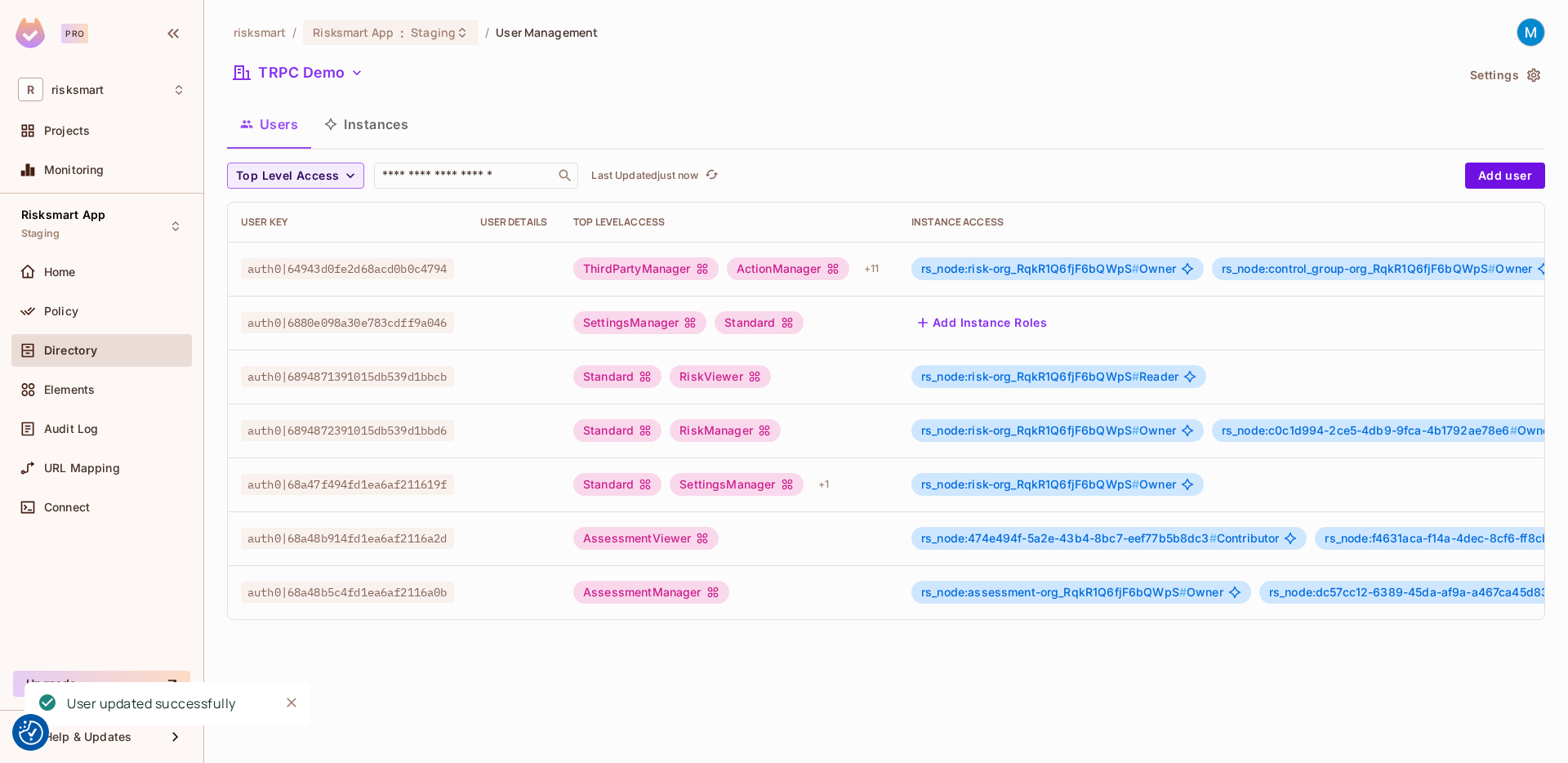
click at [765, 547] on div "AssessmentViewer" at bounding box center [729, 538] width 312 height 23
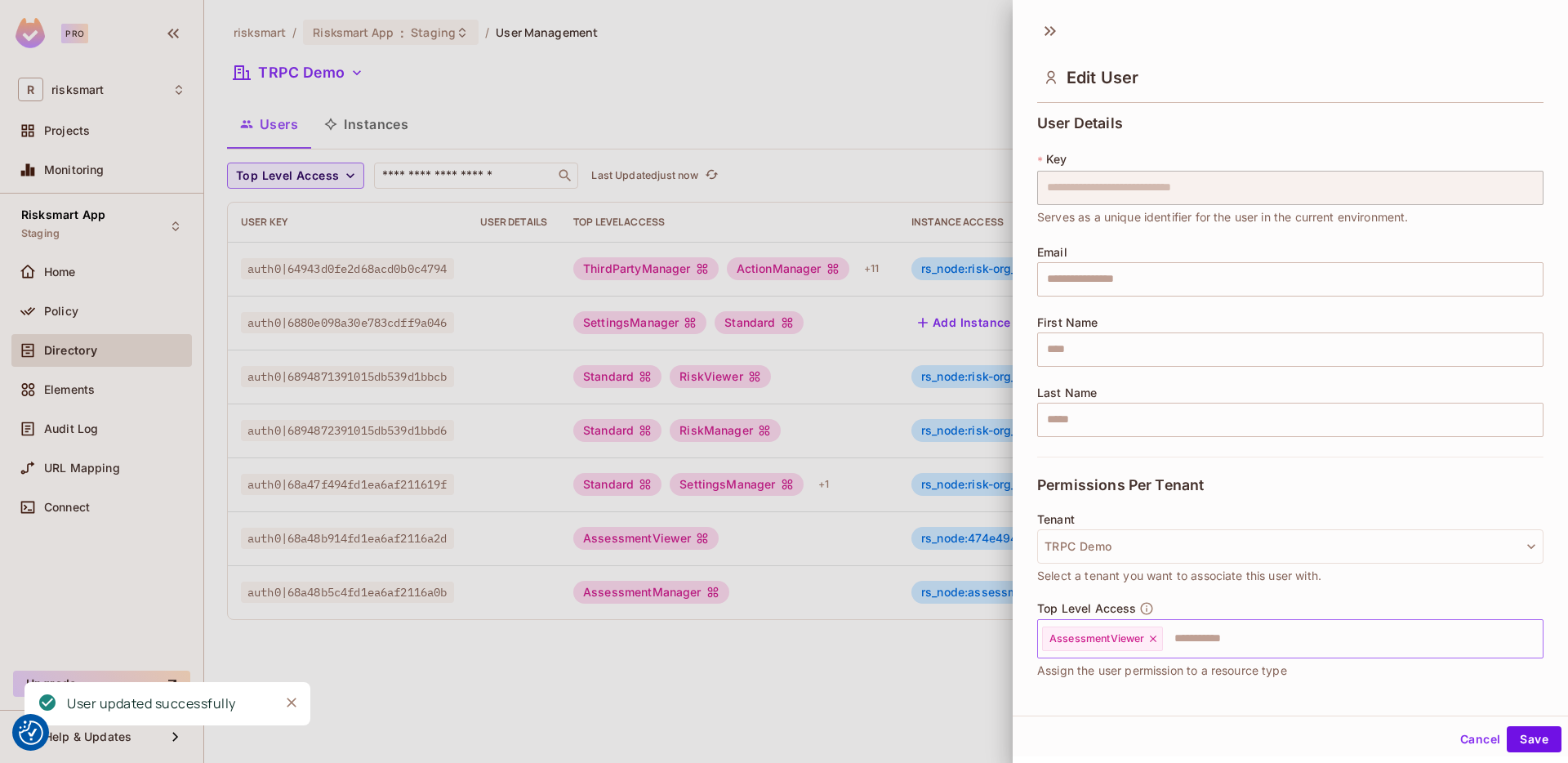
click at [1244, 648] on input "text" at bounding box center [1338, 639] width 347 height 33
type input "**"
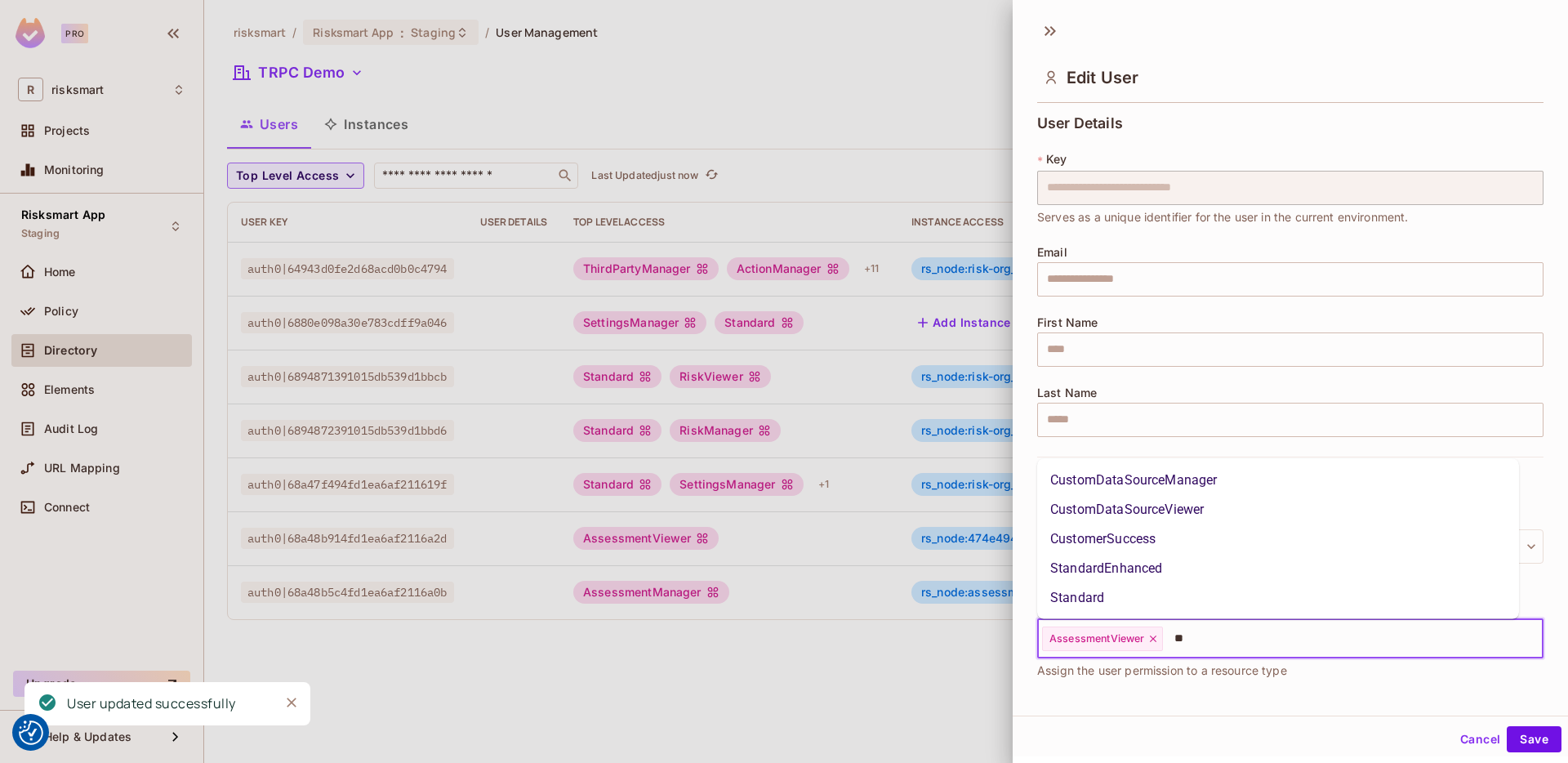
click at [1164, 613] on ul "CustomDataSourceManager CustomDataSourceViewer CustomerSuccess StandardEnhanced…" at bounding box center [1278, 539] width 482 height 160
click at [1159, 605] on li "Standard" at bounding box center [1278, 598] width 482 height 29
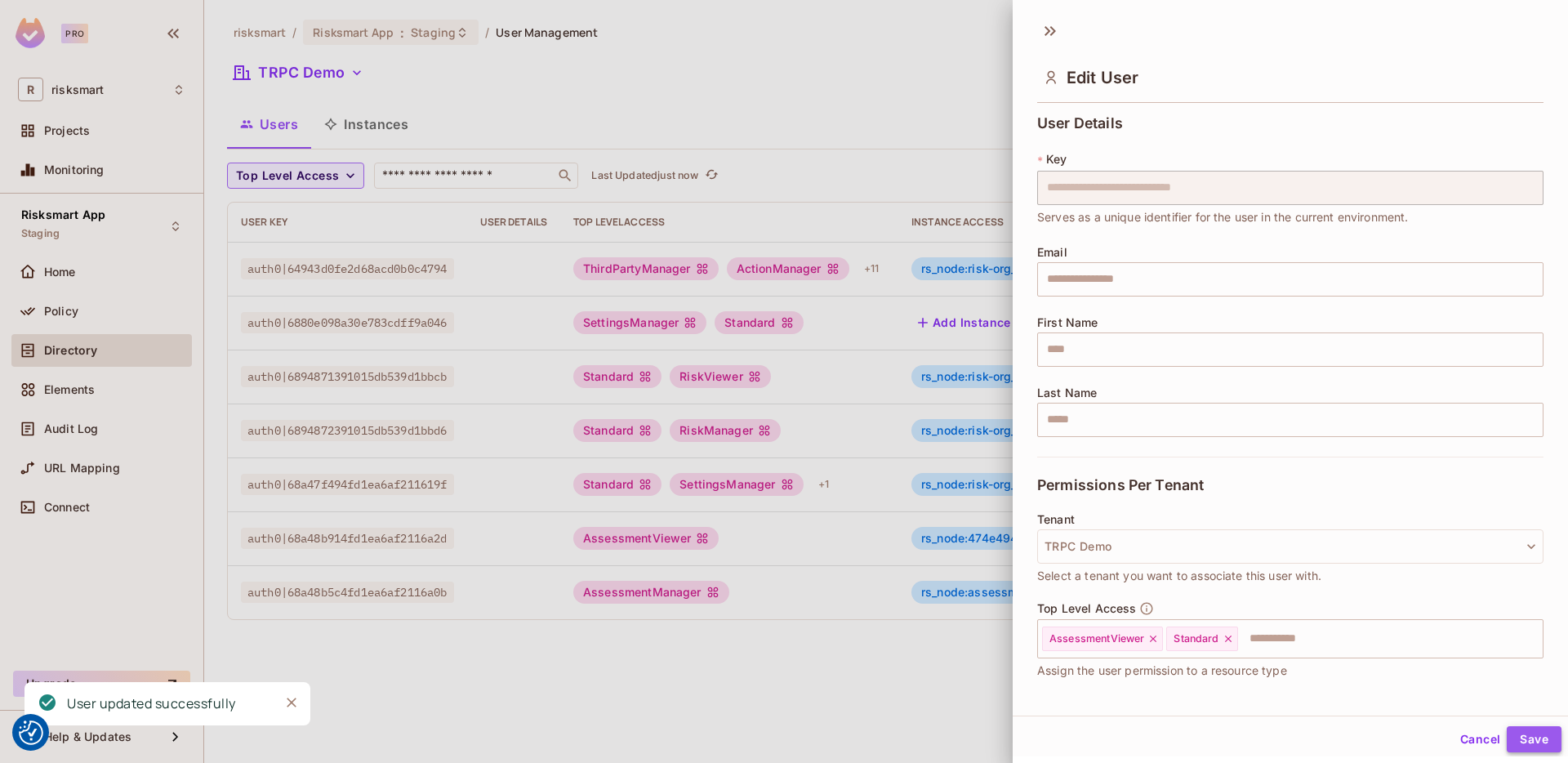
click at [1546, 747] on button "Save" at bounding box center [1534, 739] width 55 height 26
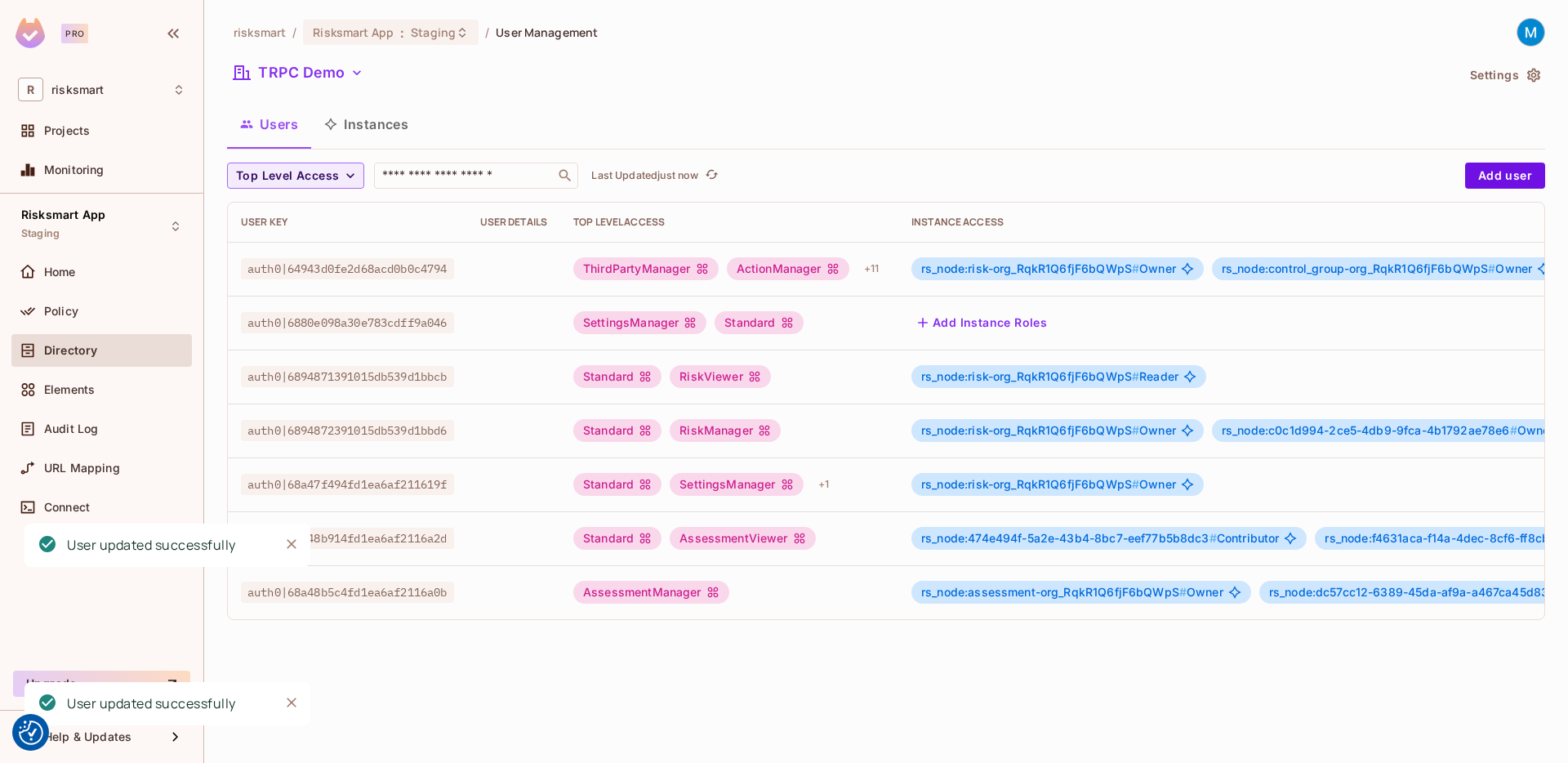
click at [761, 592] on div "AssessmentManager" at bounding box center [729, 592] width 312 height 23
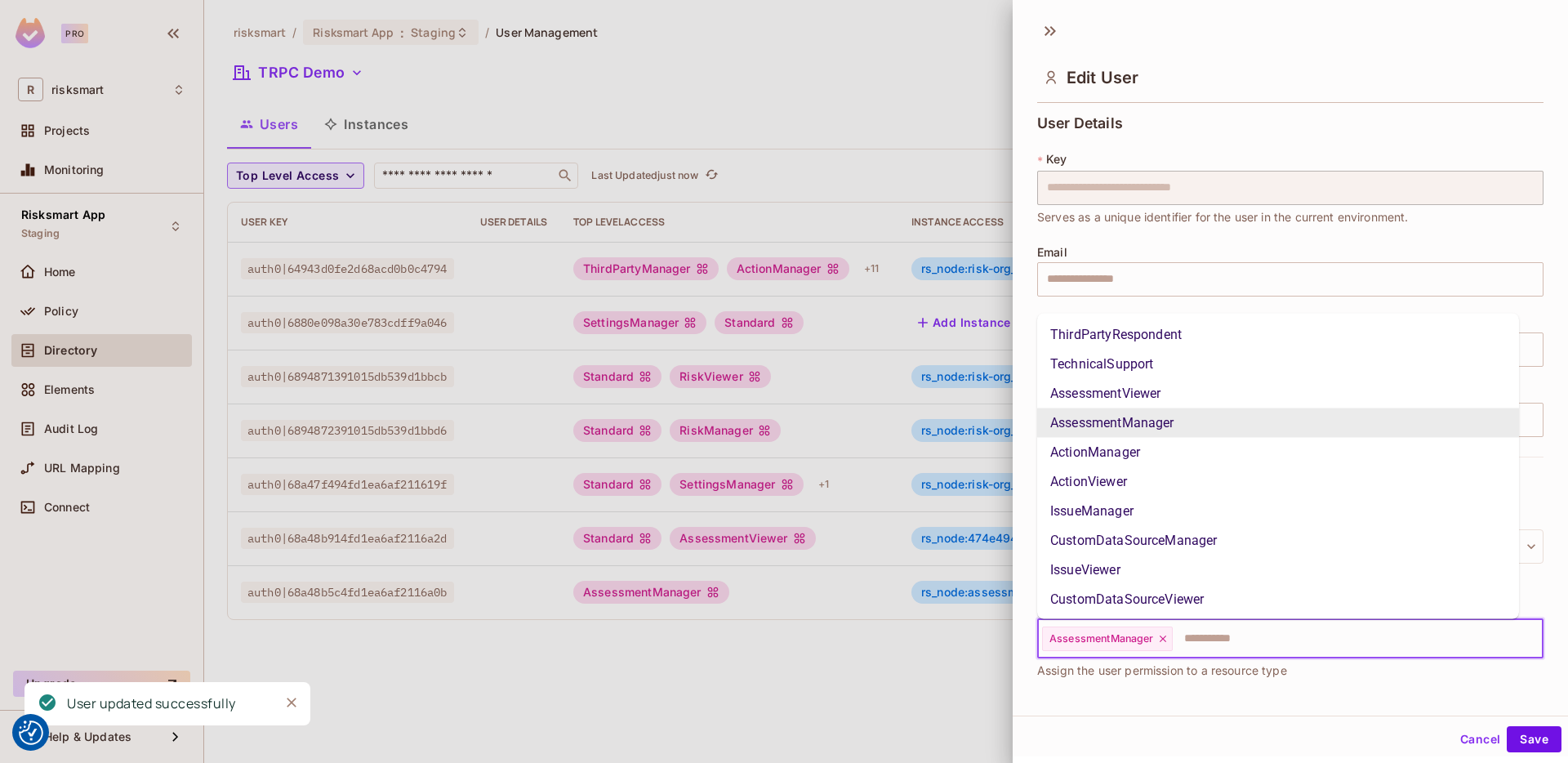
click at [1220, 649] on input "text" at bounding box center [1343, 639] width 337 height 33
type input "**"
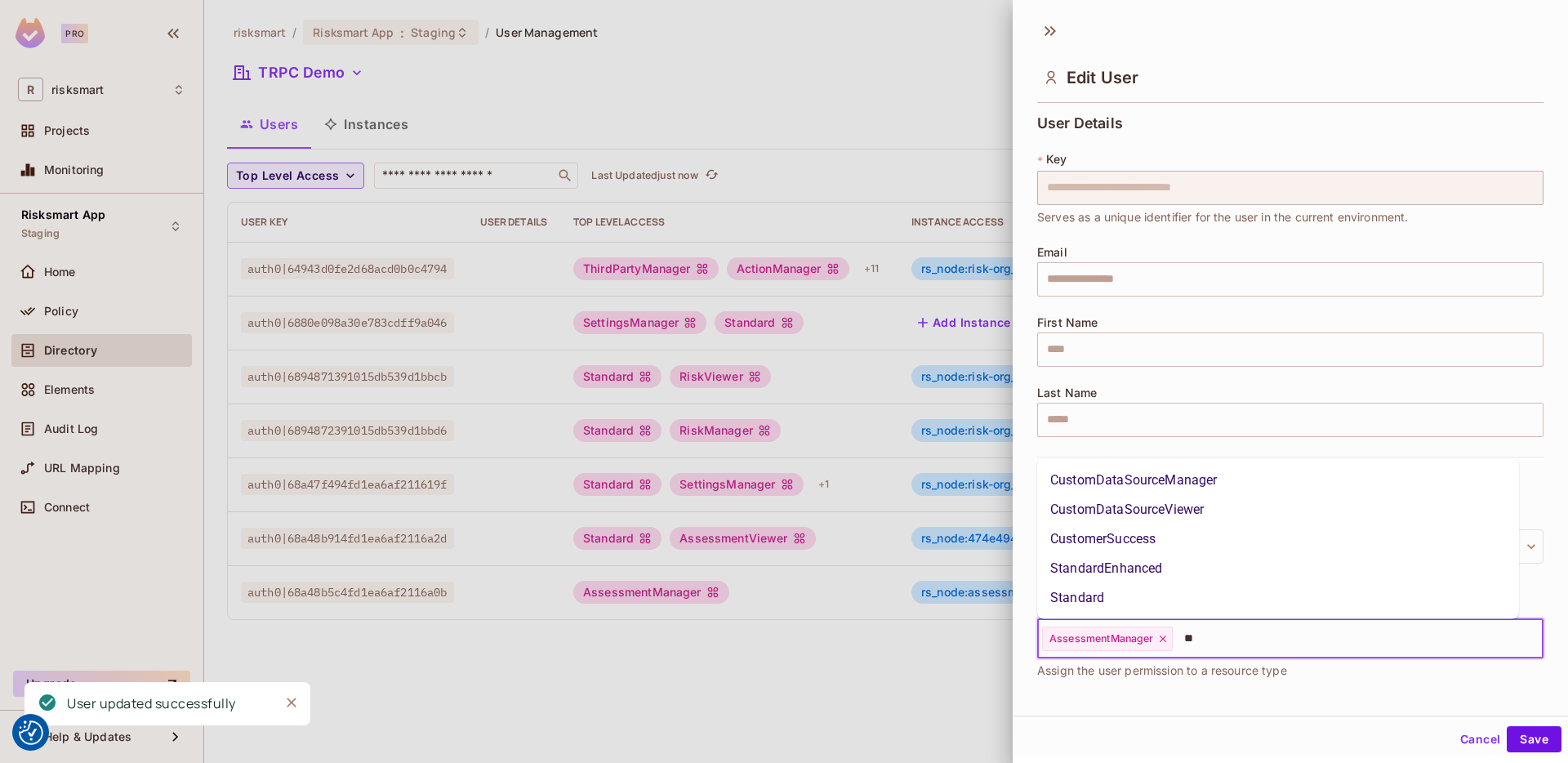
click at [1100, 598] on li "Standard" at bounding box center [1278, 598] width 482 height 29
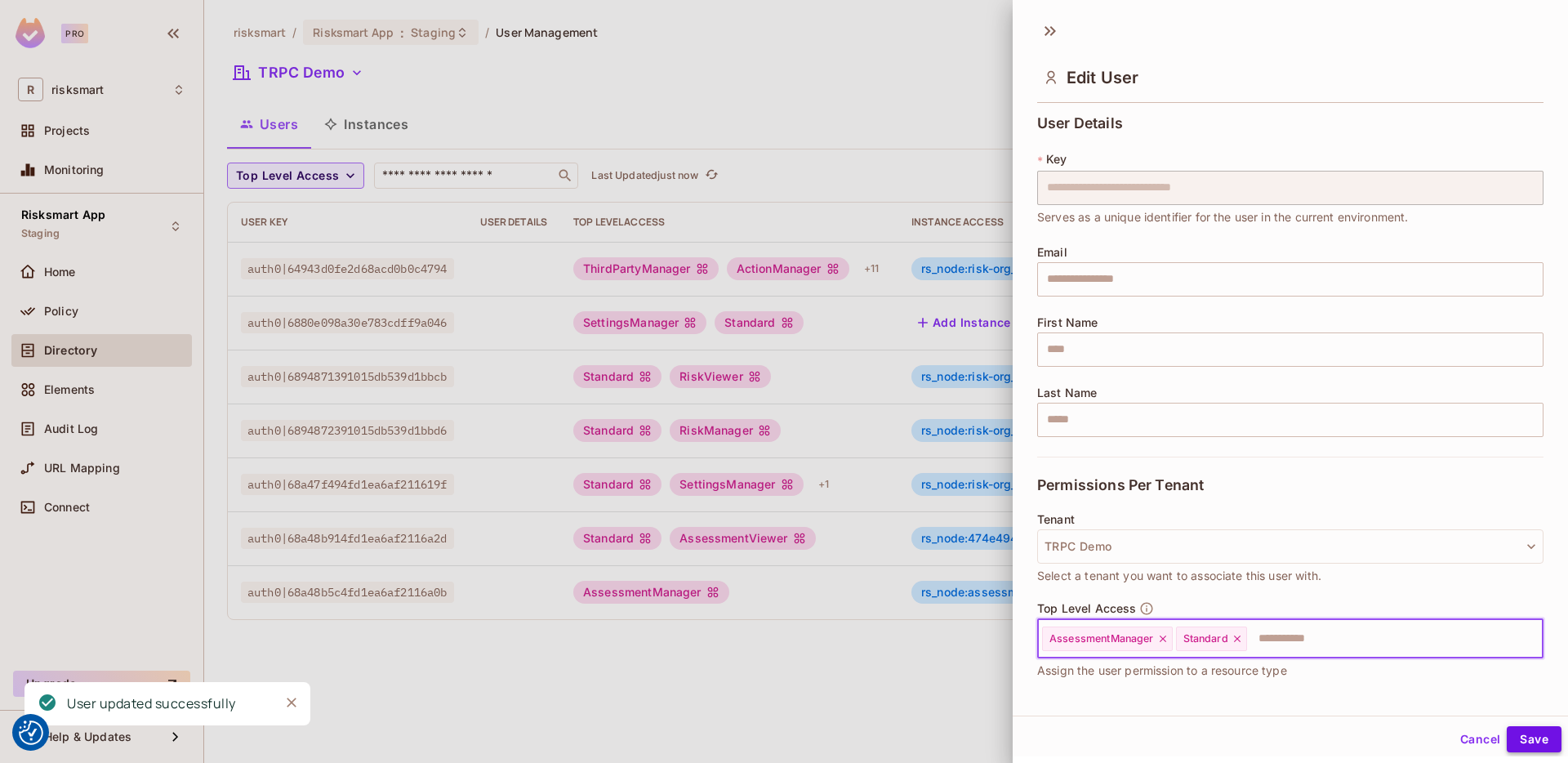
click at [1535, 748] on button "Save" at bounding box center [1534, 739] width 55 height 26
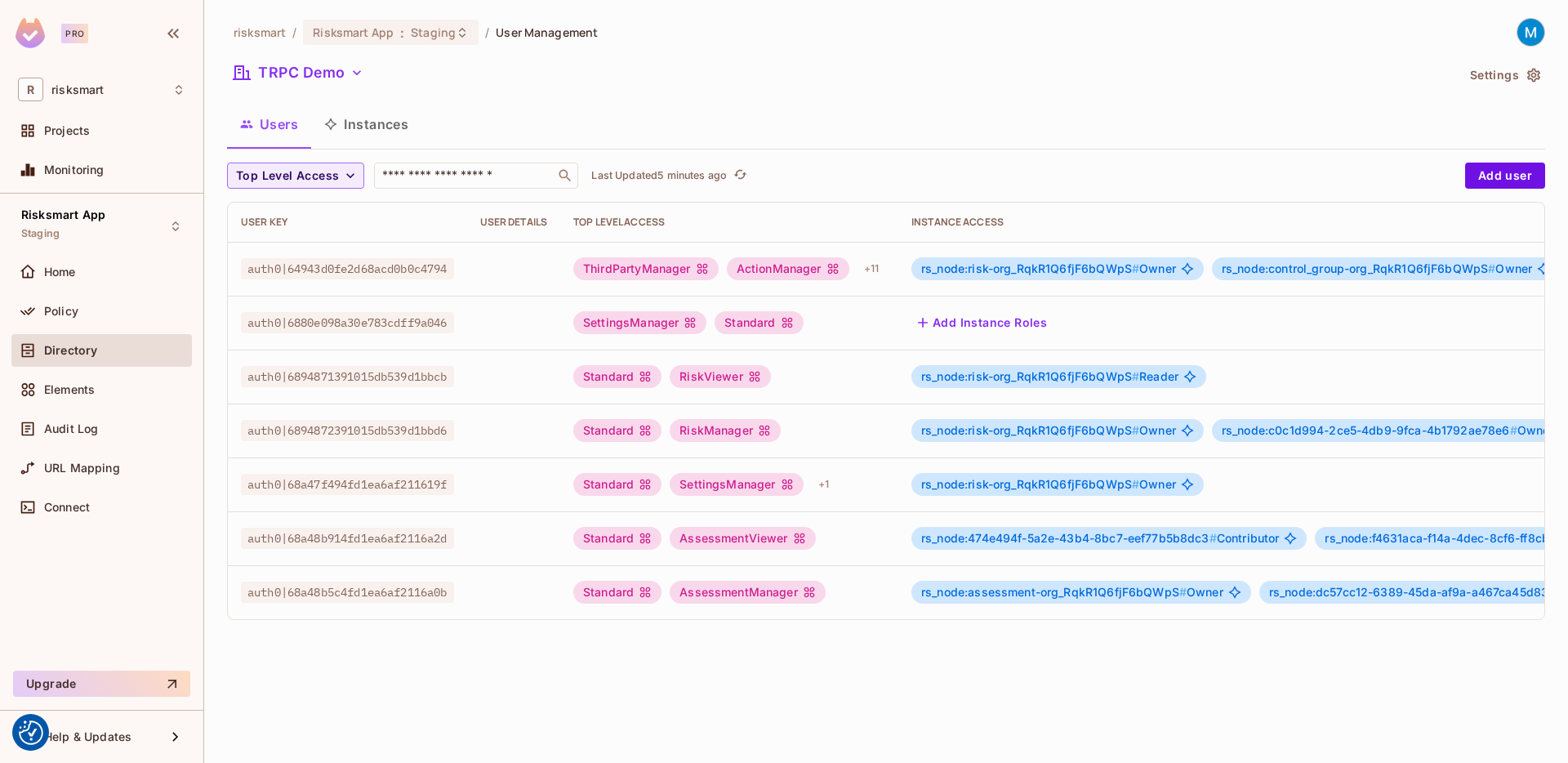
click at [967, 109] on div "Users Instances" at bounding box center [886, 124] width 1319 height 41
click at [819, 117] on div "Users Instances" at bounding box center [886, 124] width 1319 height 41
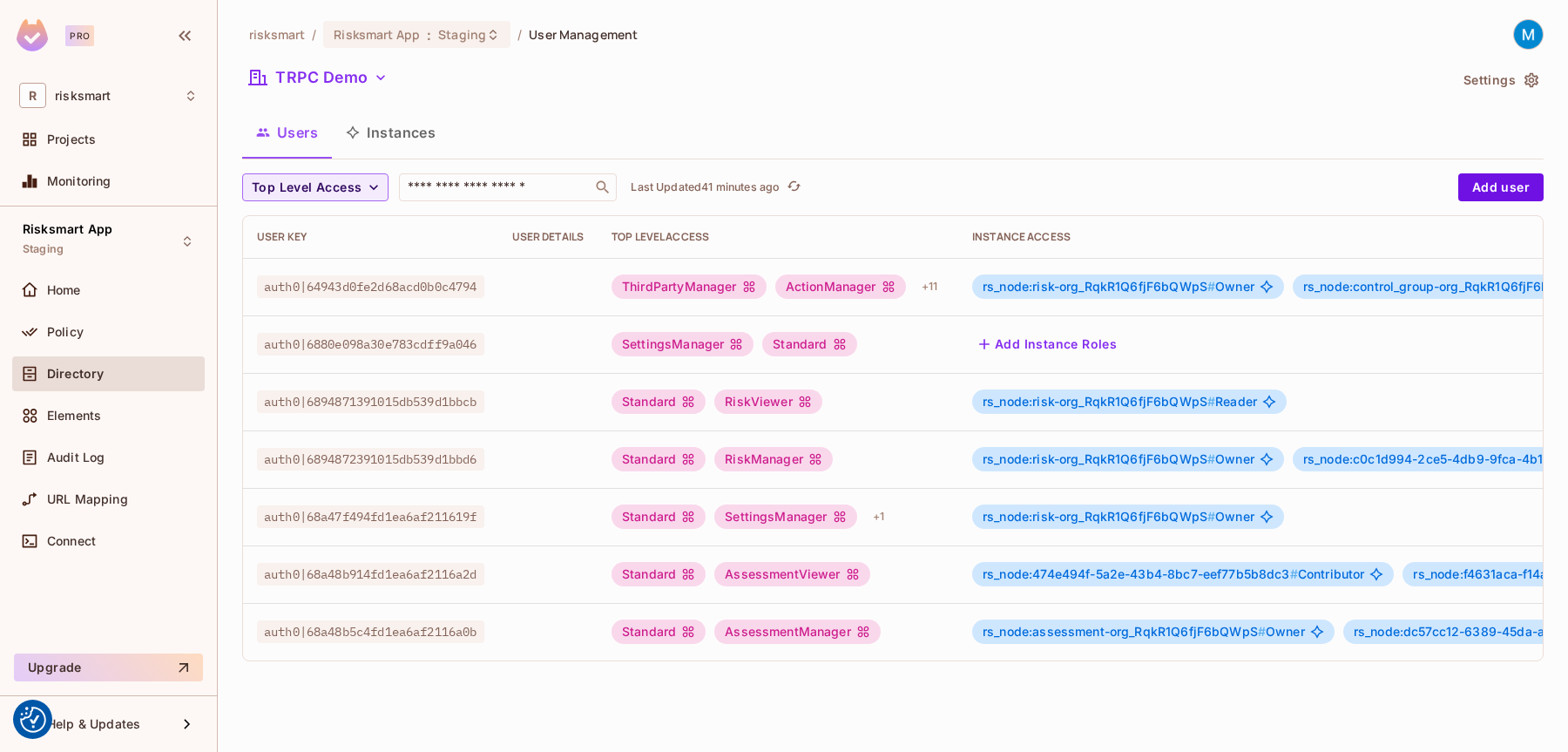
click at [353, 105] on div "risksmart / Risksmart App : Staging / User Management TRPC Demo Settings Users …" at bounding box center [893, 347] width 1301 height 656
drag, startPoint x: 359, startPoint y: 96, endPoint x: 379, endPoint y: 65, distance: 36.9
click at [379, 65] on div "TRPC Demo" at bounding box center [845, 80] width 1205 height 33
click at [379, 65] on button "TRPC Demo" at bounding box center [318, 77] width 152 height 27
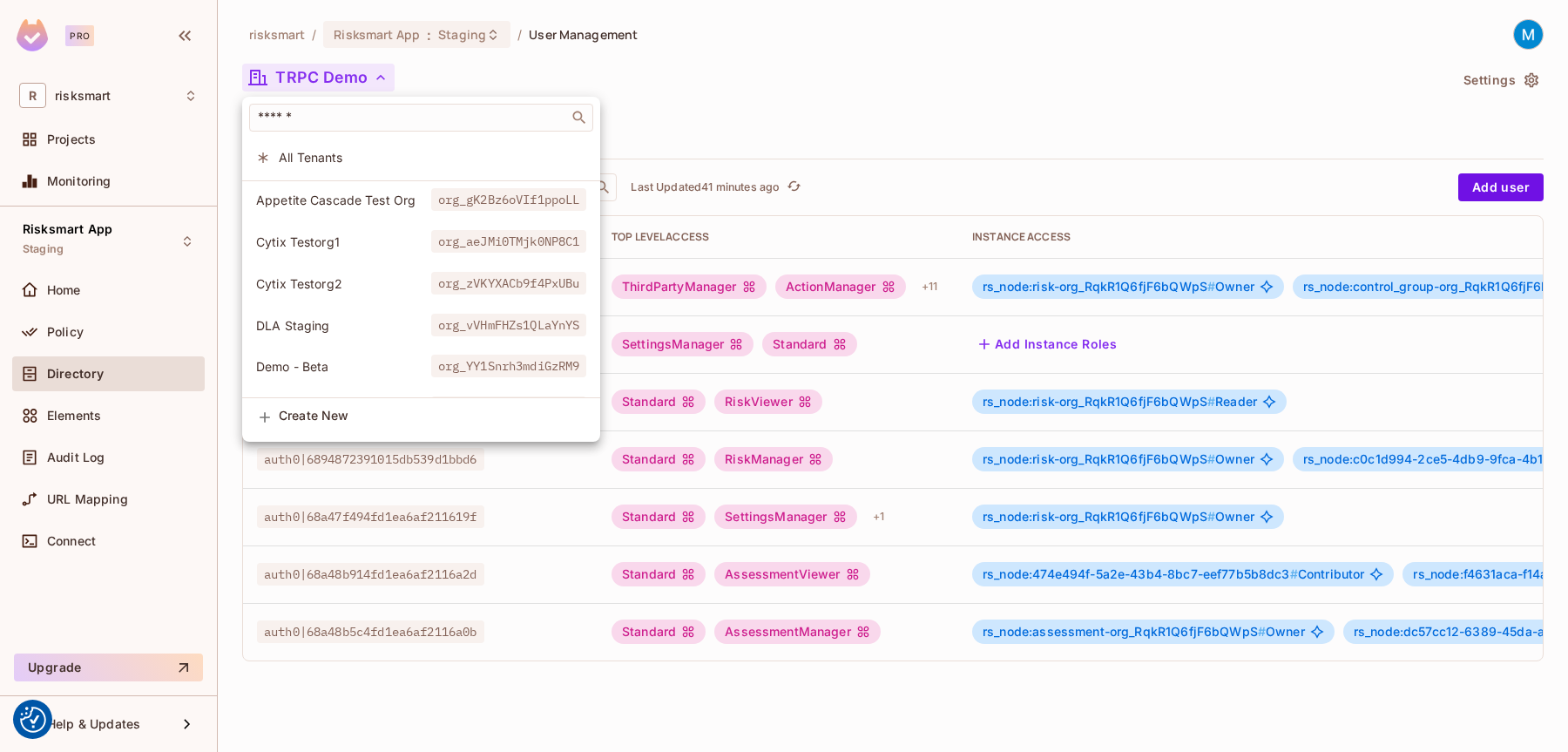
click at [342, 317] on span "DLA Staging" at bounding box center [343, 325] width 175 height 16
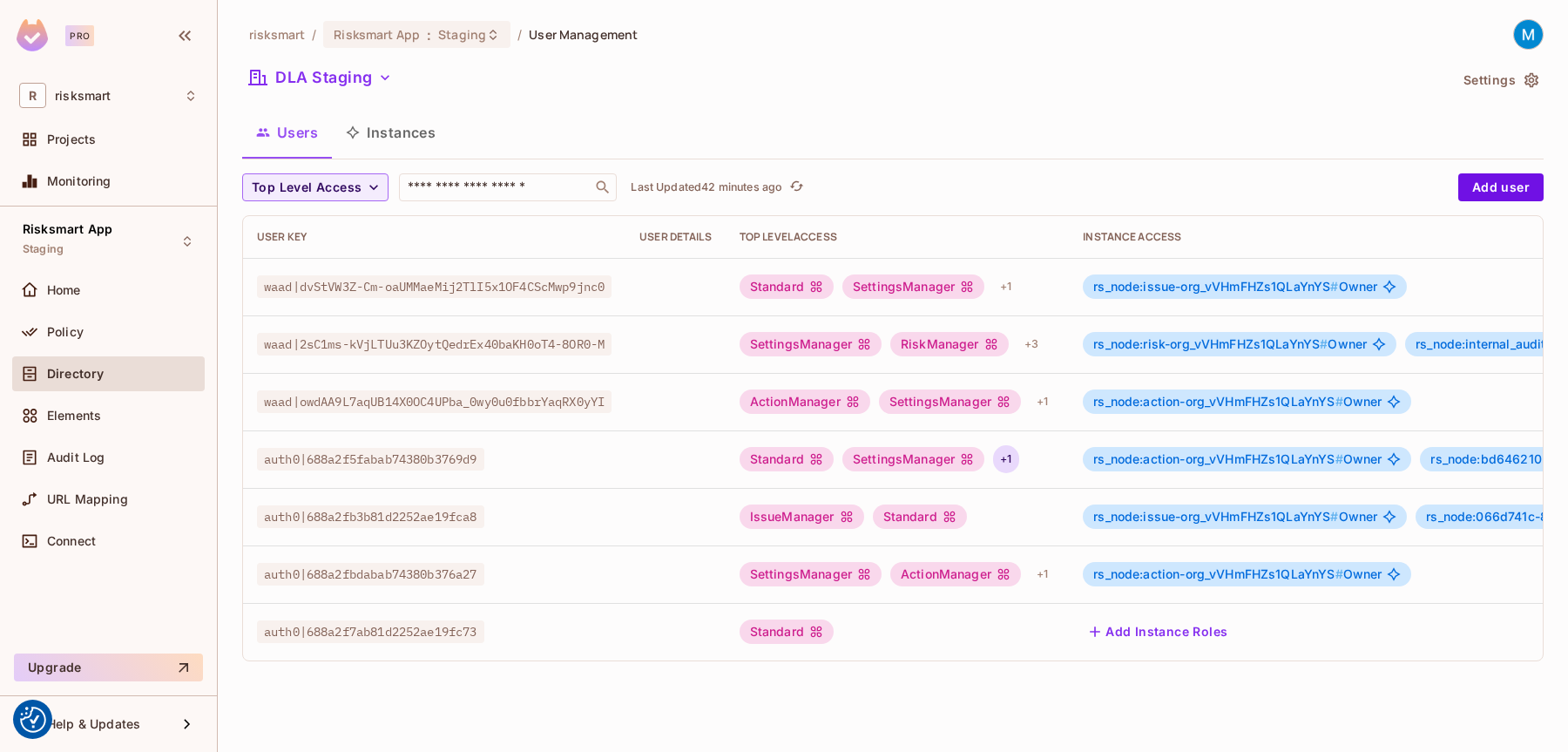
click at [1018, 452] on div "+ 1" at bounding box center [1006, 458] width 26 height 27
click at [1060, 396] on div at bounding box center [784, 376] width 1568 height 752
click at [1054, 398] on div "+ 1" at bounding box center [1042, 401] width 26 height 27
click at [1054, 398] on div at bounding box center [784, 376] width 1568 height 752
click at [812, 462] on div "Standard" at bounding box center [786, 459] width 94 height 25
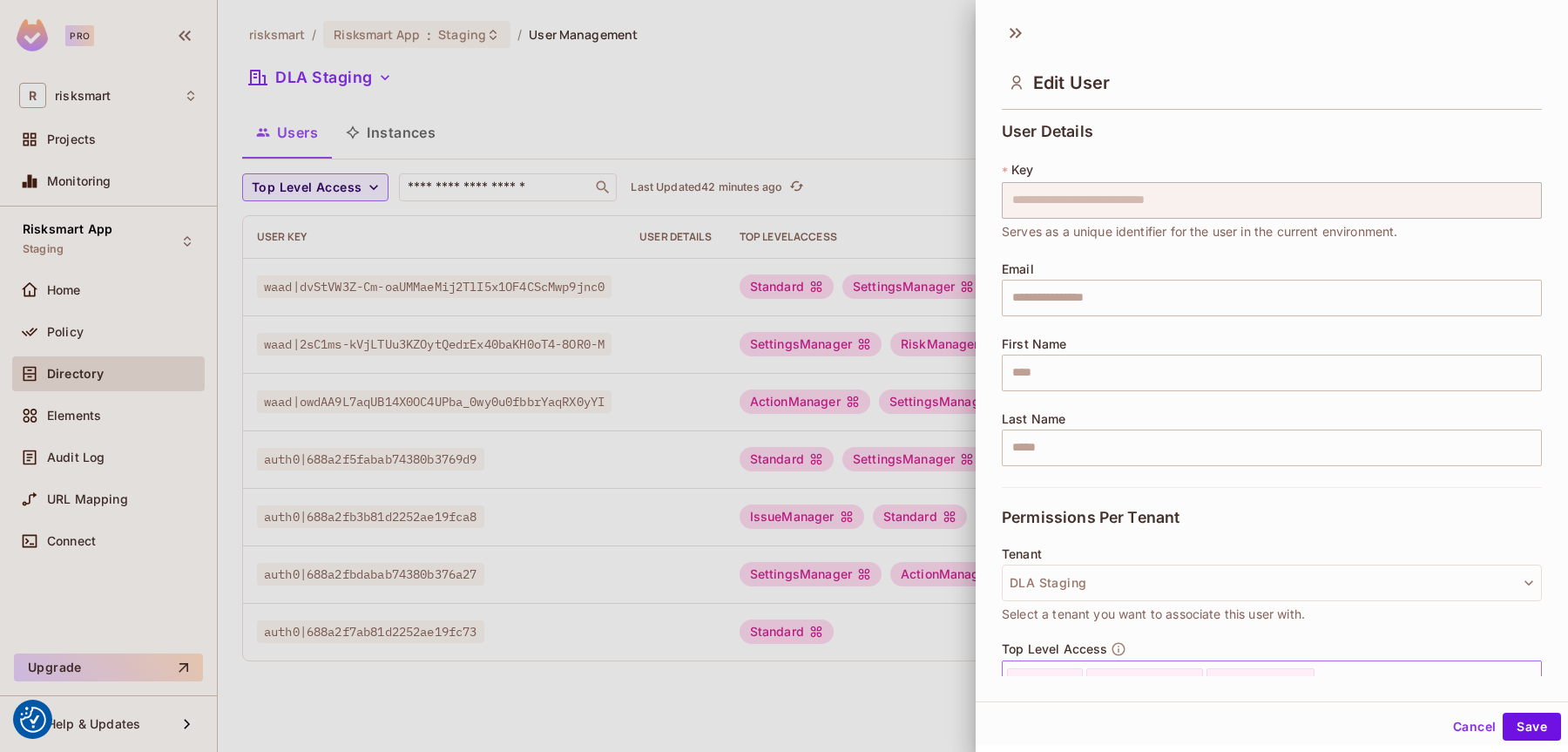
scroll to position [277, 0]
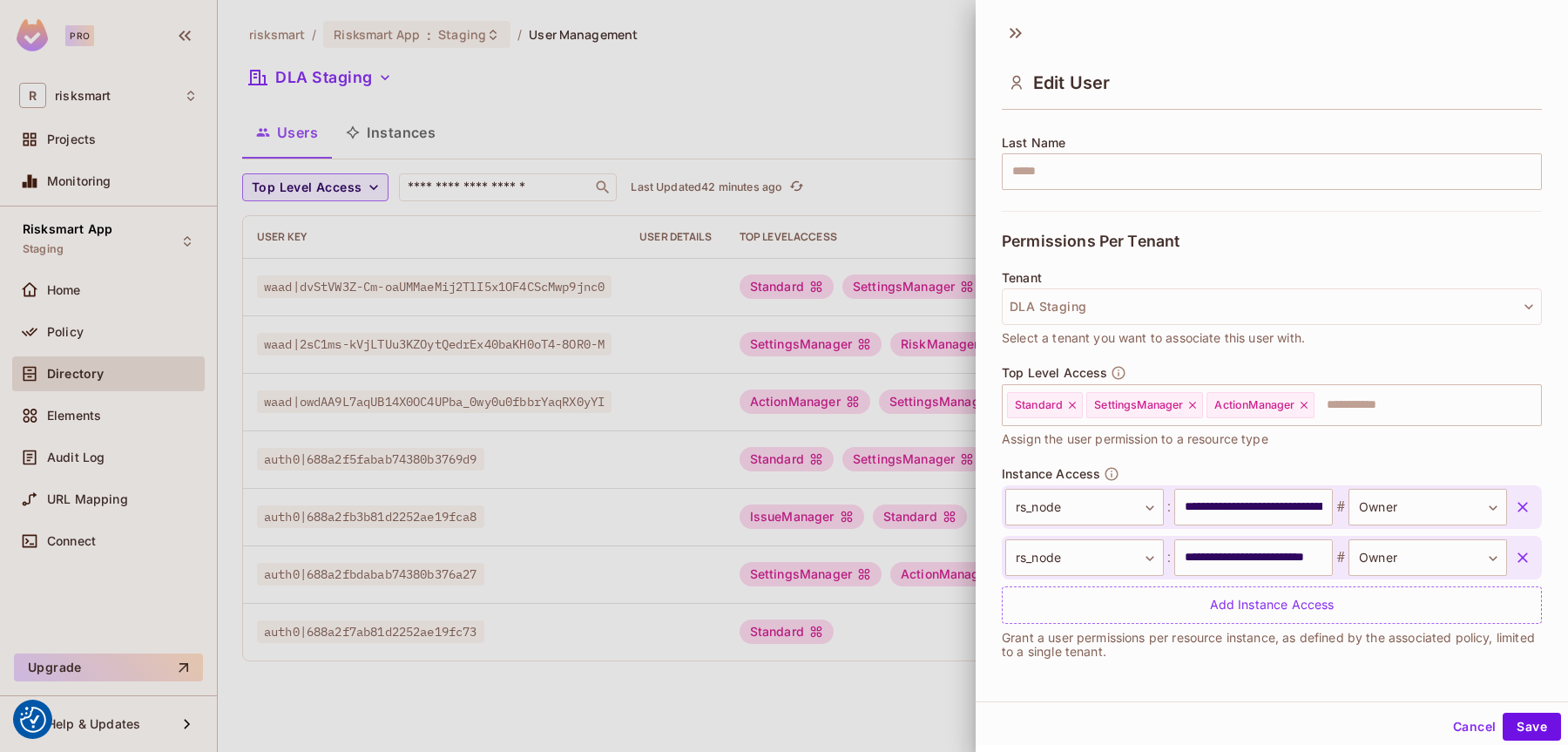
click at [1470, 729] on button "Cancel" at bounding box center [1474, 726] width 57 height 27
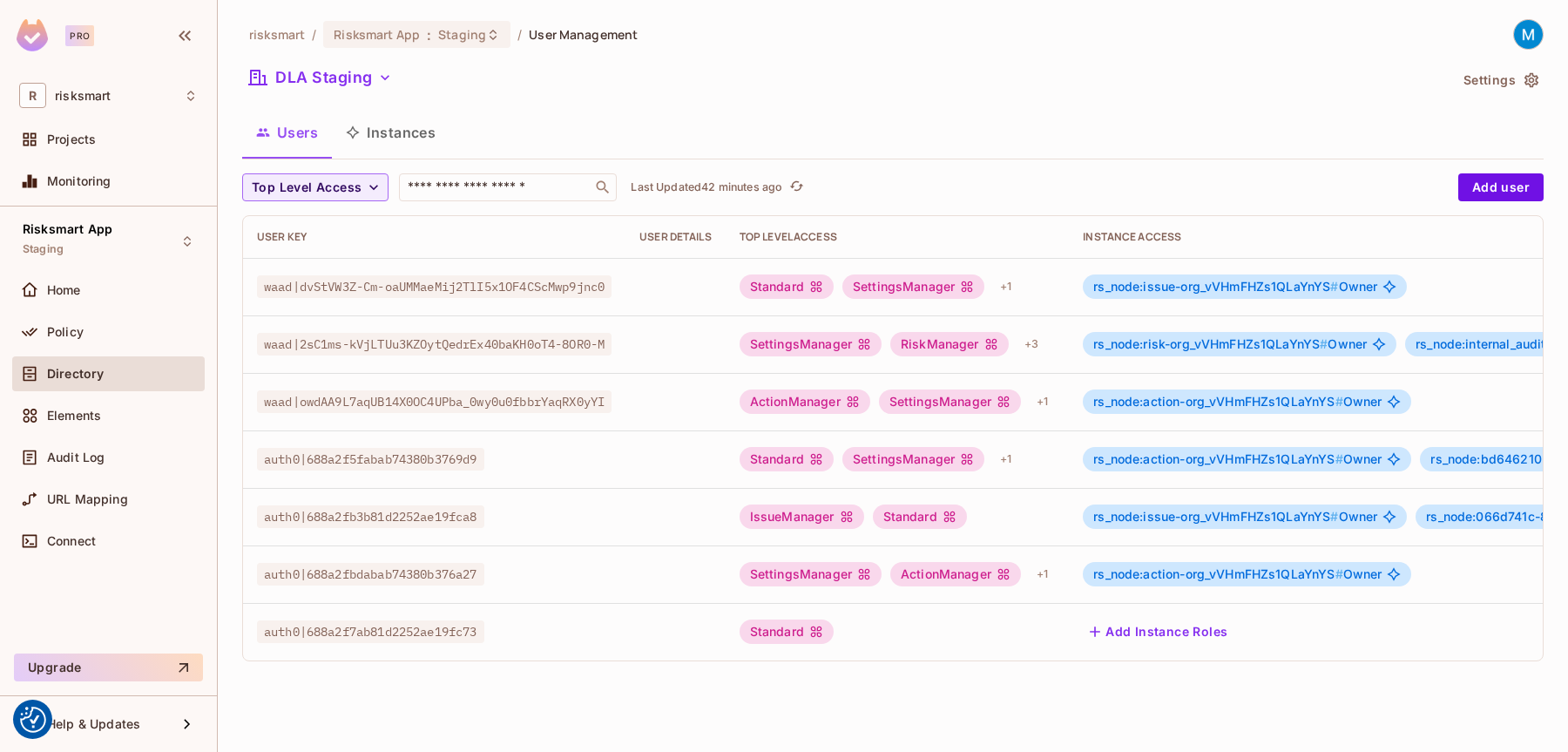
click at [393, 128] on button "Instances" at bounding box center [391, 133] width 117 height 44
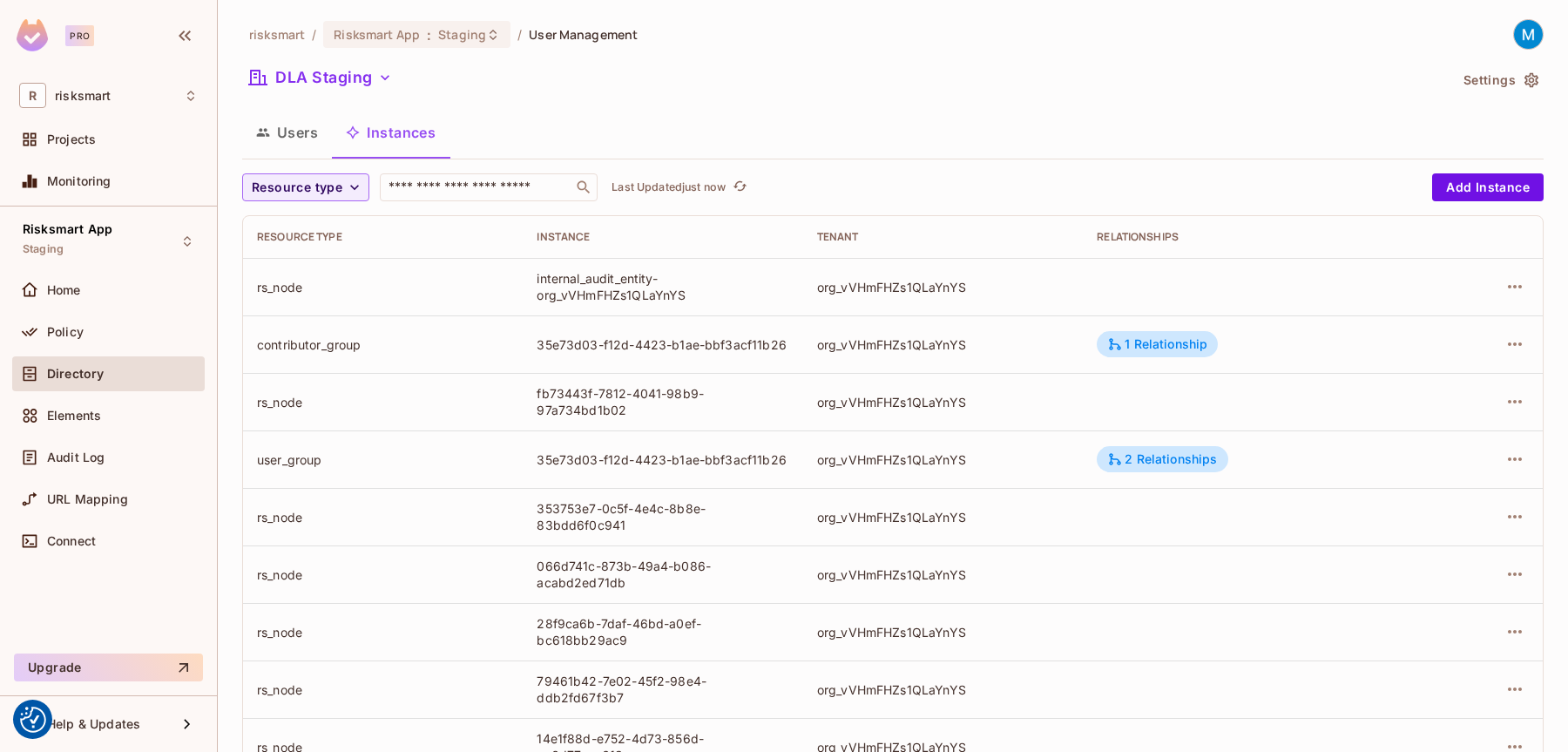
click at [283, 134] on button "Users" at bounding box center [287, 133] width 90 height 44
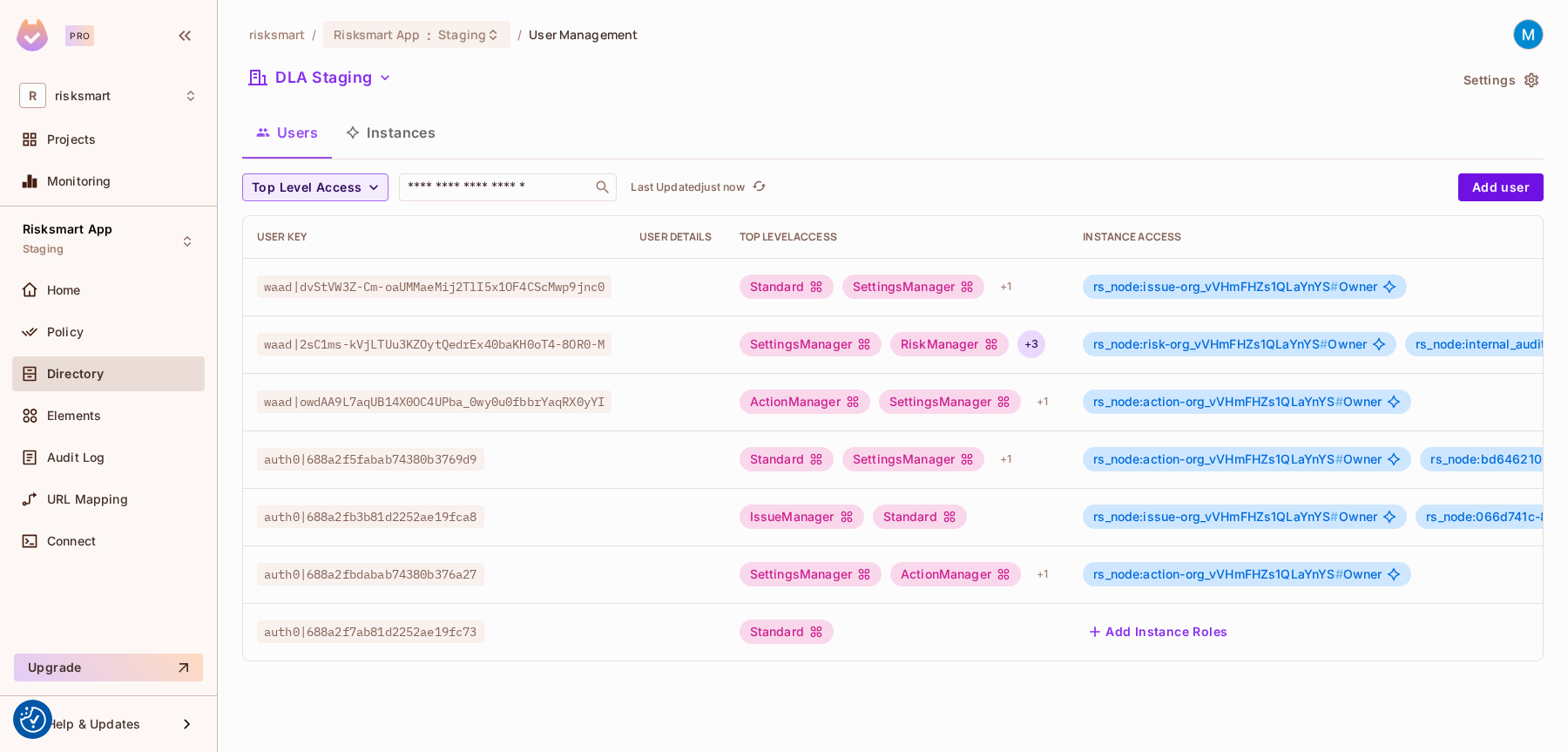
click at [1045, 346] on div "+ 3" at bounding box center [1031, 344] width 27 height 27
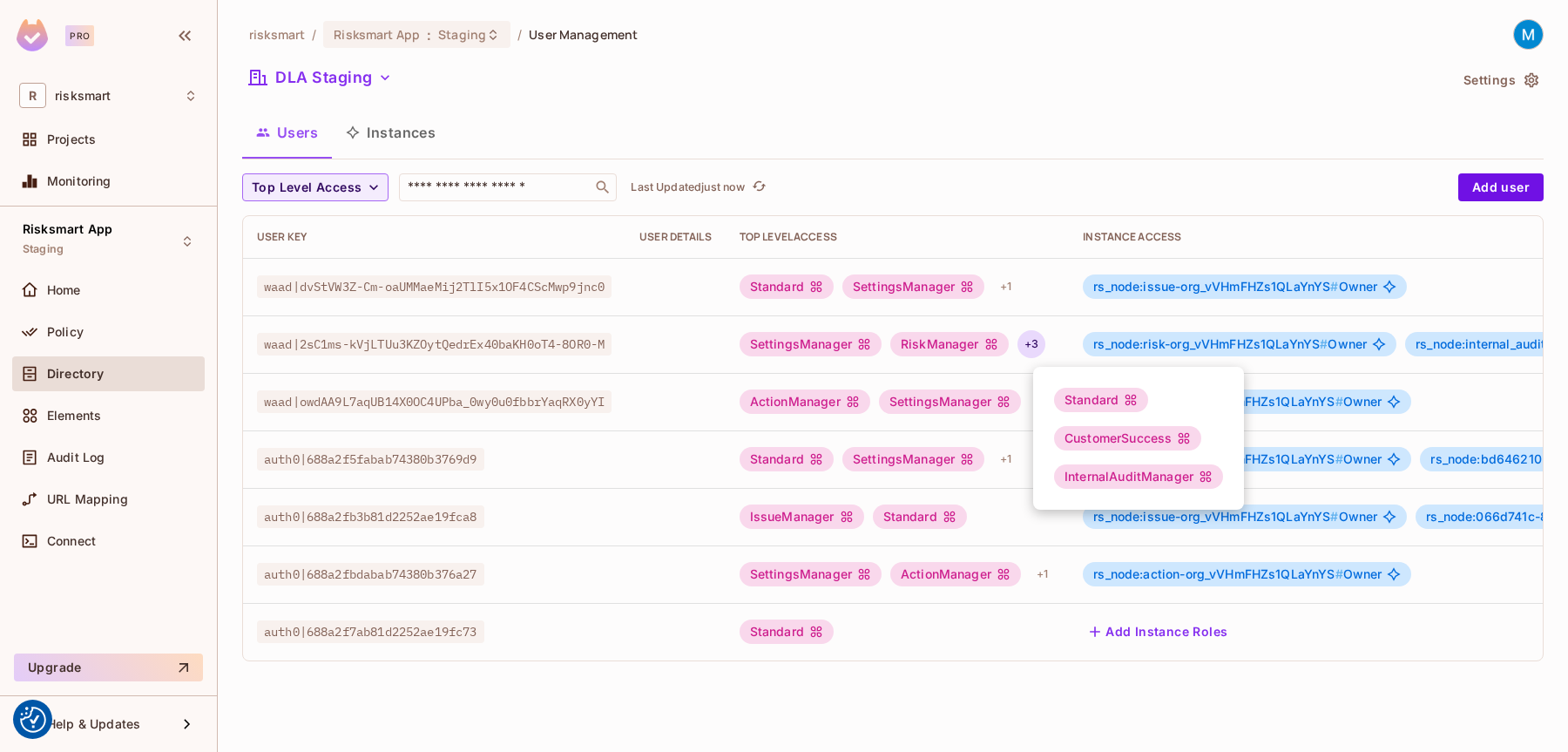
click at [1046, 346] on div at bounding box center [784, 376] width 1568 height 752
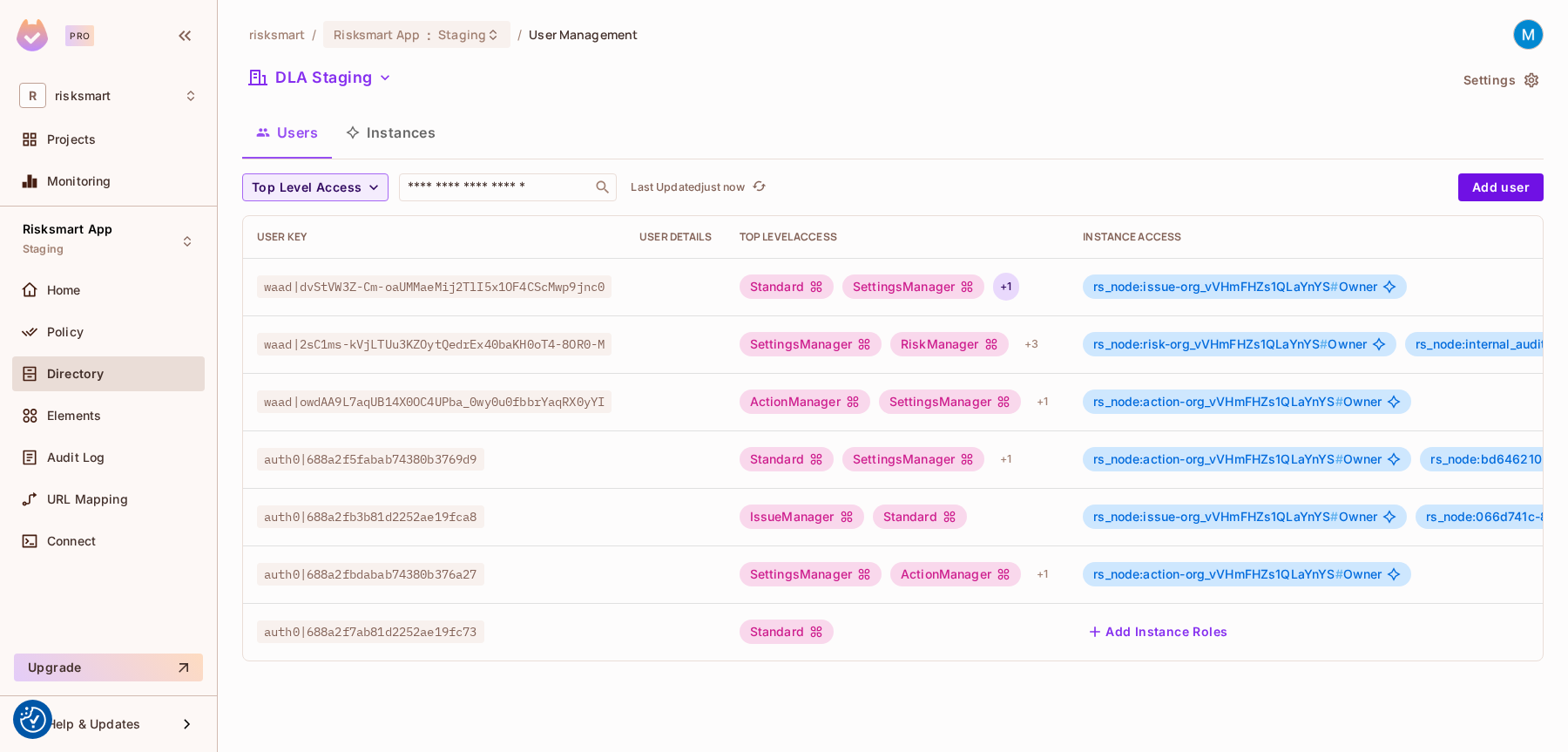
click at [1014, 282] on div "+ 1" at bounding box center [1006, 286] width 26 height 27
click at [1018, 281] on div at bounding box center [784, 376] width 1568 height 752
click at [1055, 408] on div "+ 1" at bounding box center [1042, 401] width 26 height 27
click at [1061, 408] on div at bounding box center [784, 376] width 1568 height 752
click at [1018, 464] on div "+ 1" at bounding box center [1006, 458] width 26 height 27
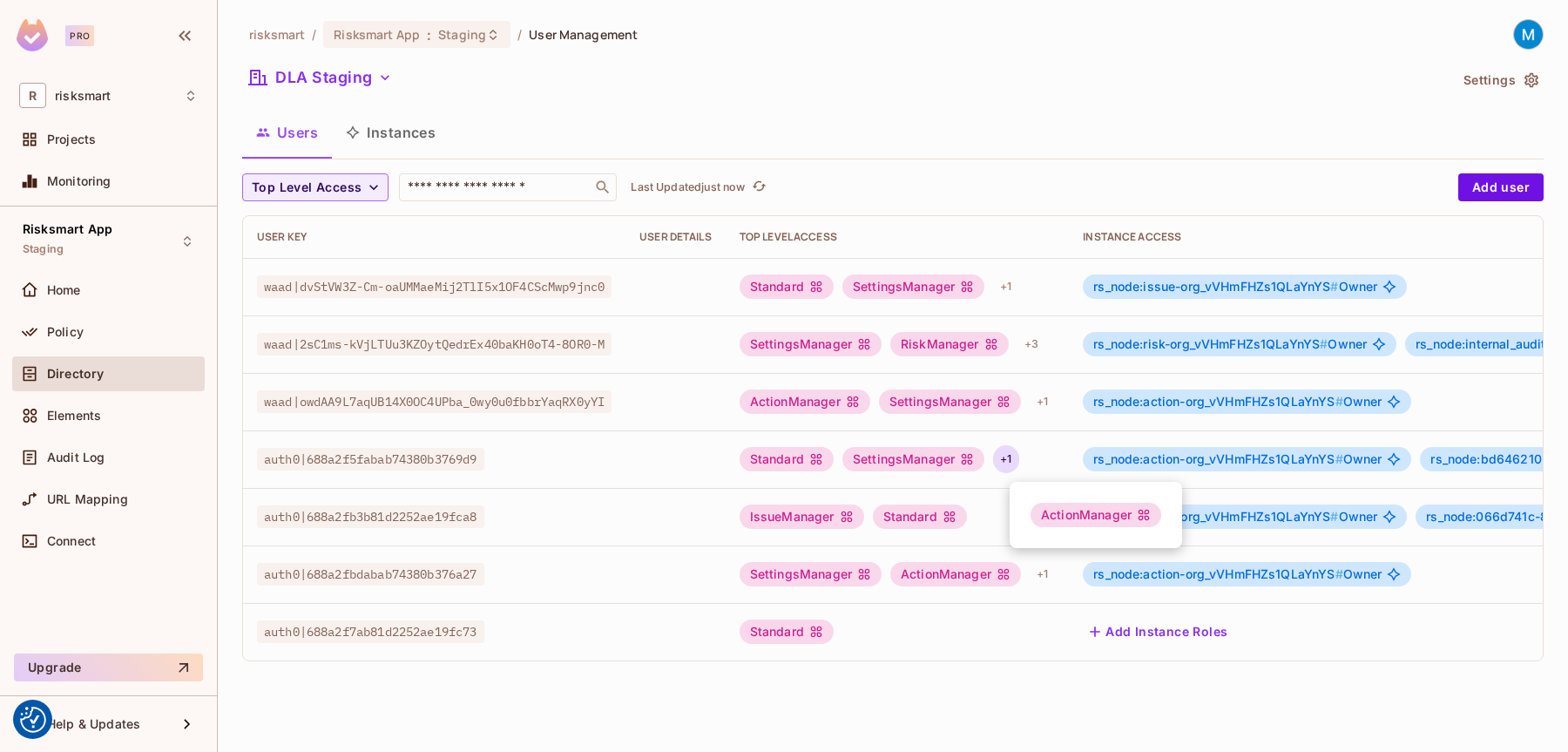
click at [1021, 464] on div at bounding box center [784, 376] width 1568 height 752
click at [1055, 570] on div "+ 1" at bounding box center [1042, 574] width 26 height 27
click at [1063, 570] on div at bounding box center [784, 376] width 1568 height 752
click at [1018, 286] on div "+ 1" at bounding box center [1006, 286] width 26 height 27
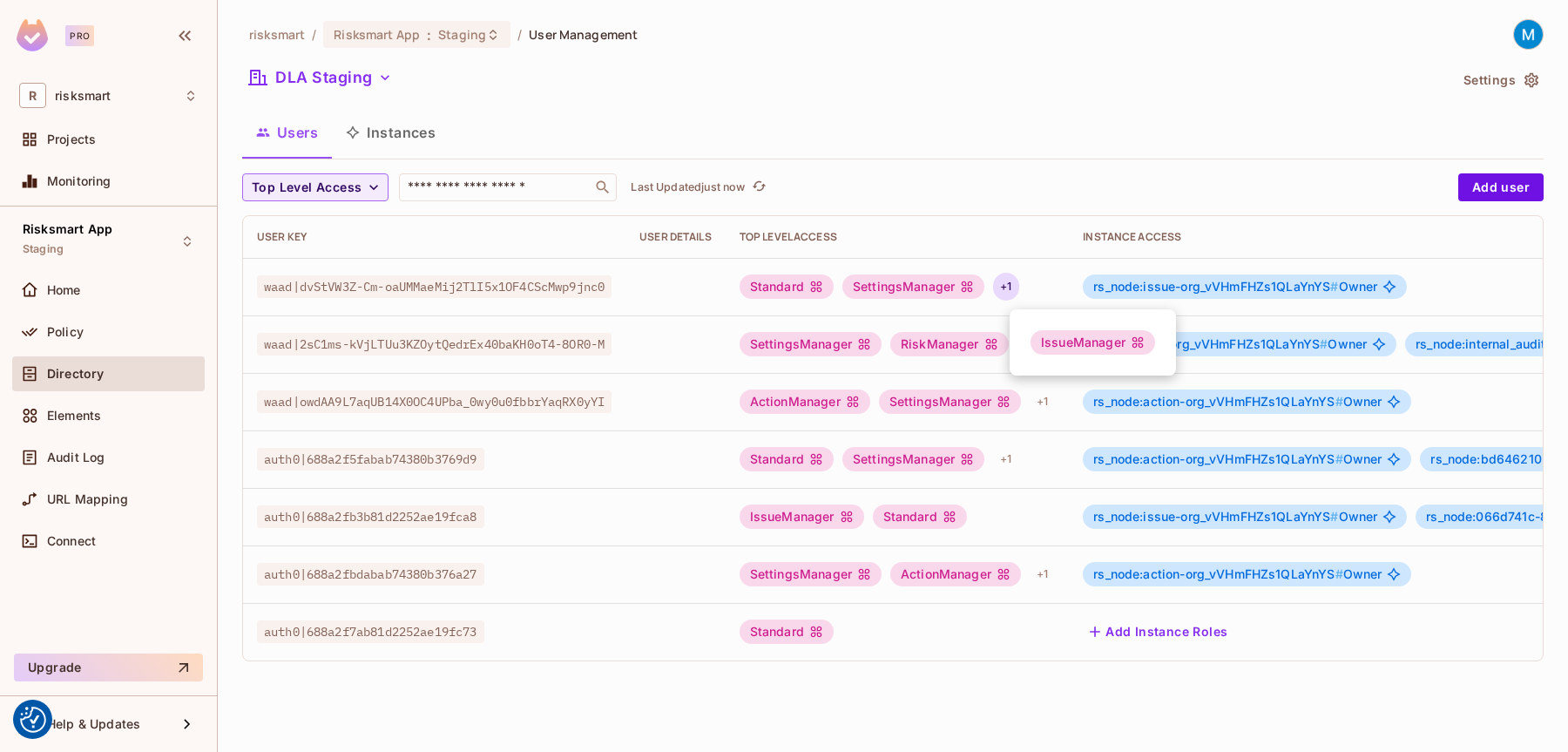
click at [1024, 286] on div at bounding box center [784, 376] width 1568 height 752
click at [1045, 343] on div "+ 3" at bounding box center [1031, 344] width 27 height 27
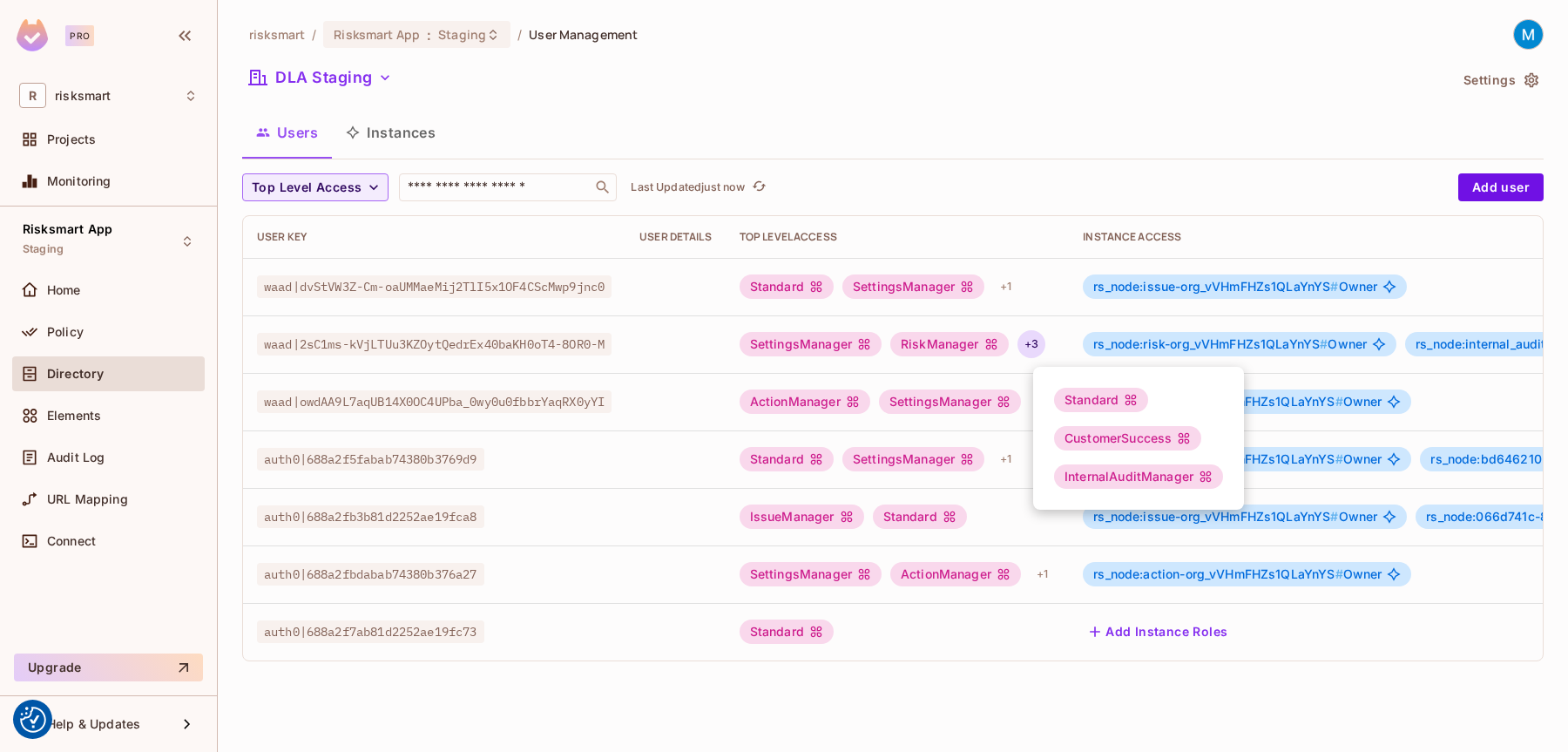
click at [1048, 343] on div at bounding box center [784, 376] width 1568 height 752
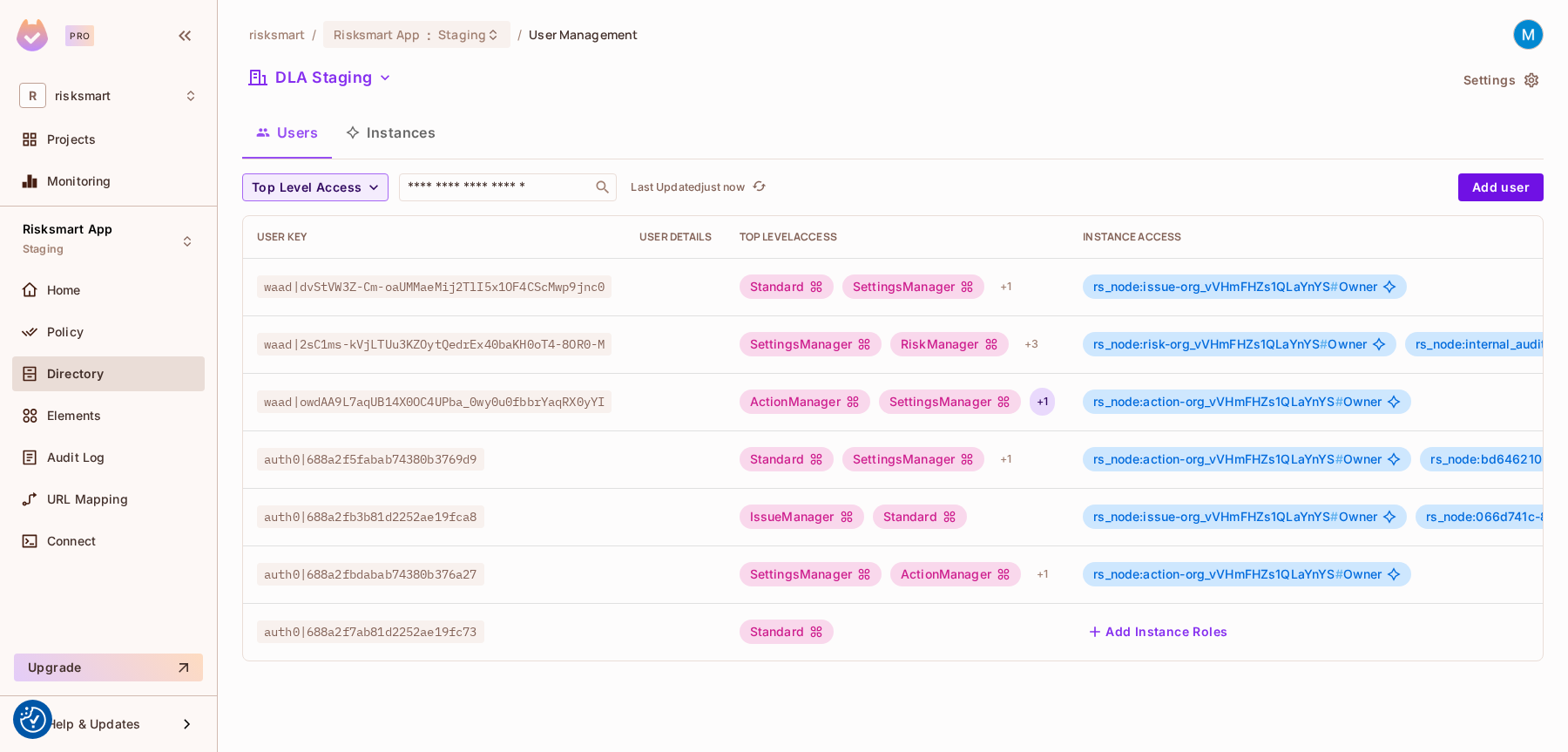
click at [1055, 395] on div "+ 1" at bounding box center [1042, 401] width 26 height 27
click at [1060, 395] on div at bounding box center [784, 376] width 1568 height 752
click at [778, 621] on div "Standard" at bounding box center [786, 632] width 94 height 25
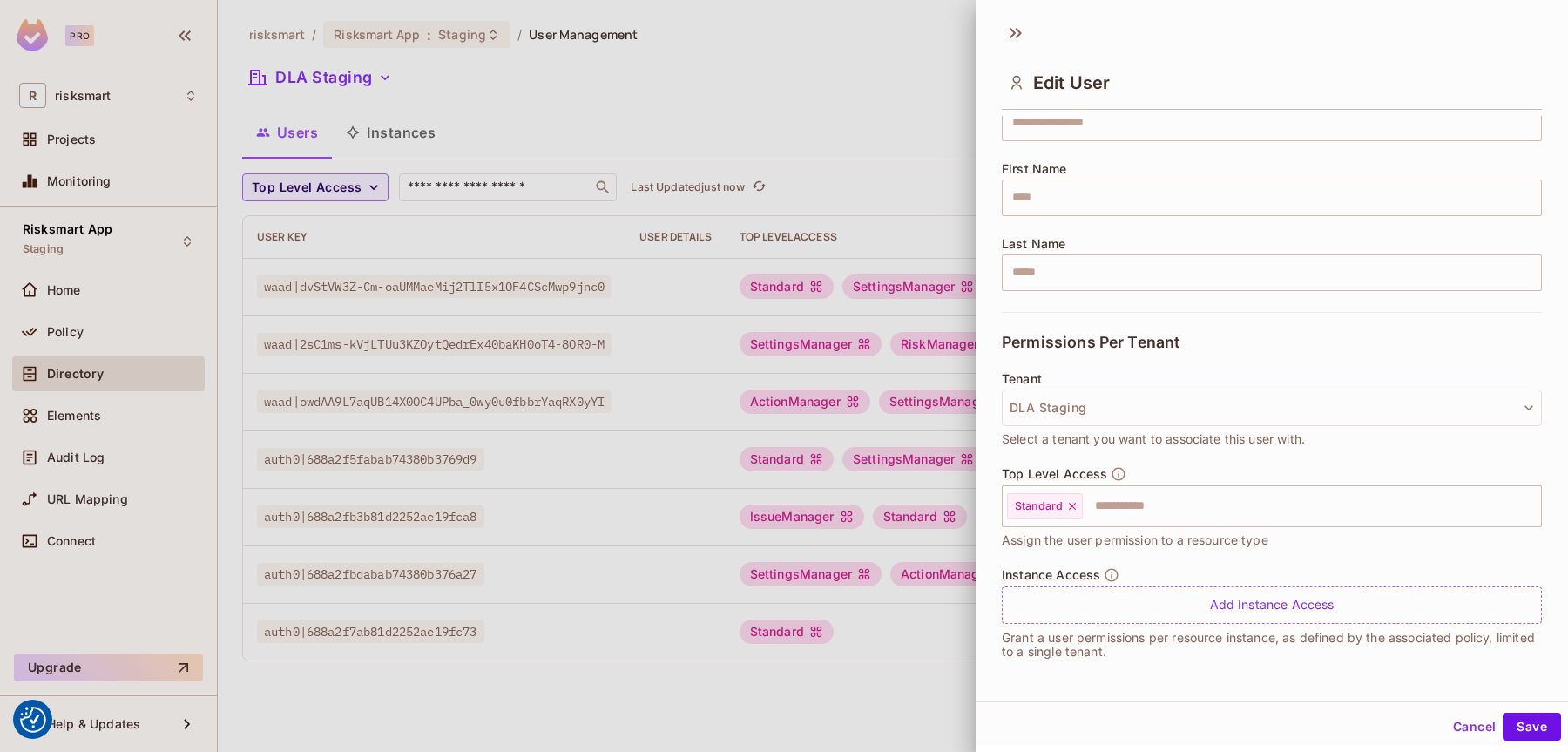
scroll to position [3, 0]
click at [1452, 728] on button "Cancel" at bounding box center [1474, 724] width 57 height 27
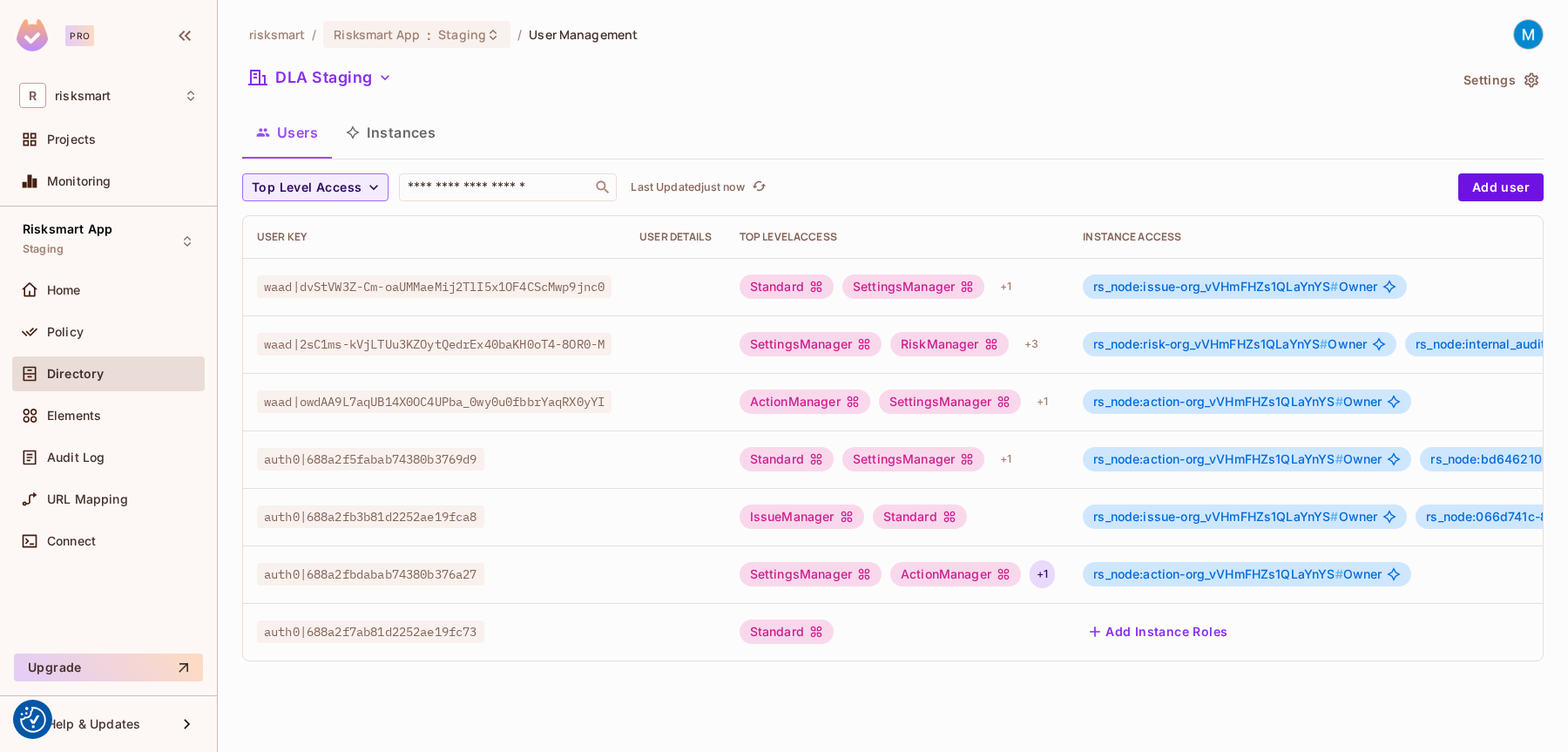
click at [1055, 575] on div "+ 1" at bounding box center [1042, 574] width 26 height 27
click at [1061, 575] on div at bounding box center [784, 376] width 1568 height 752
click at [1018, 463] on div "+ 1" at bounding box center [1006, 458] width 26 height 27
click at [1022, 463] on div at bounding box center [784, 376] width 1568 height 752
click at [1055, 401] on div "+ 1" at bounding box center [1042, 401] width 26 height 27
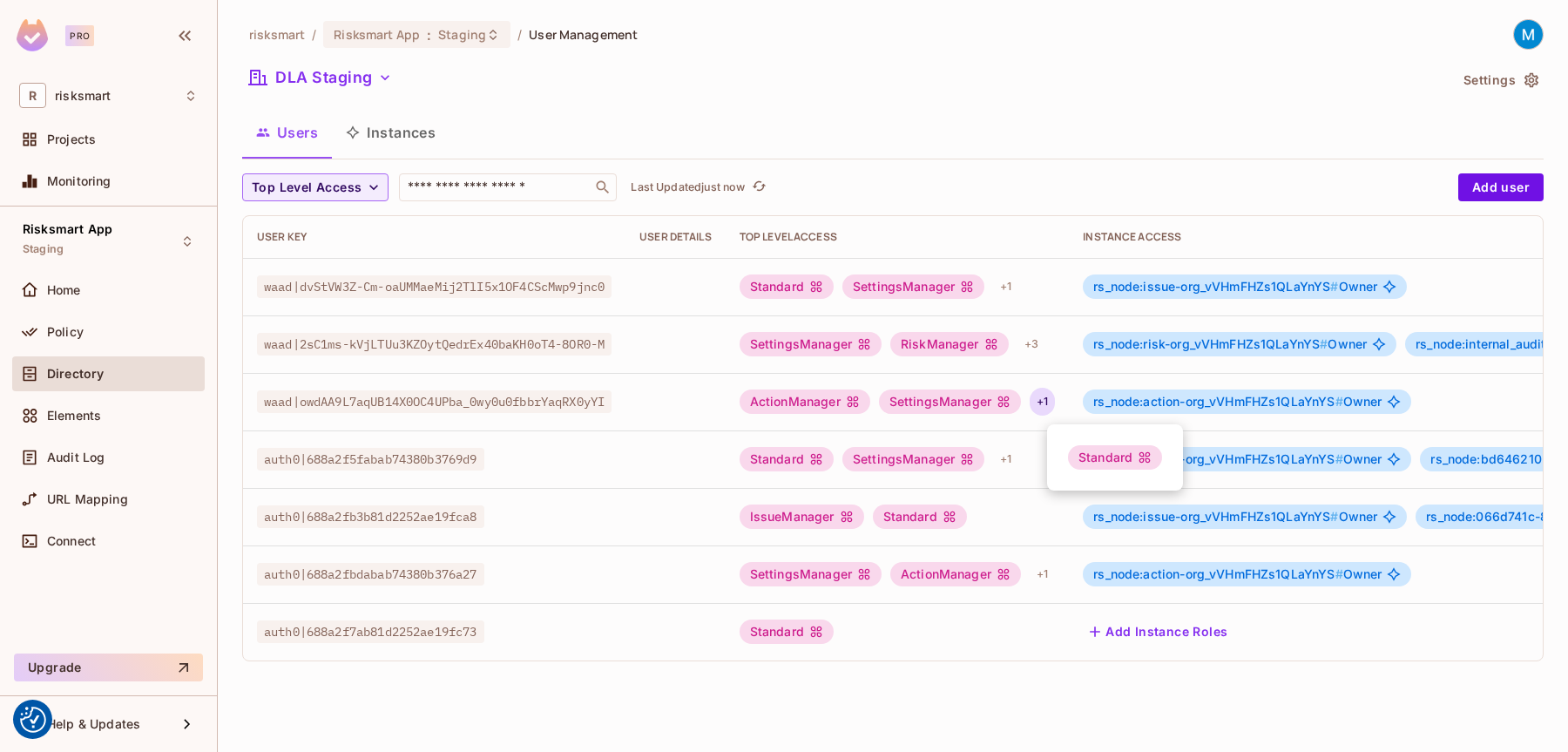
click at [1055, 401] on div at bounding box center [784, 376] width 1568 height 752
click at [1045, 345] on div "+ 3" at bounding box center [1031, 344] width 27 height 27
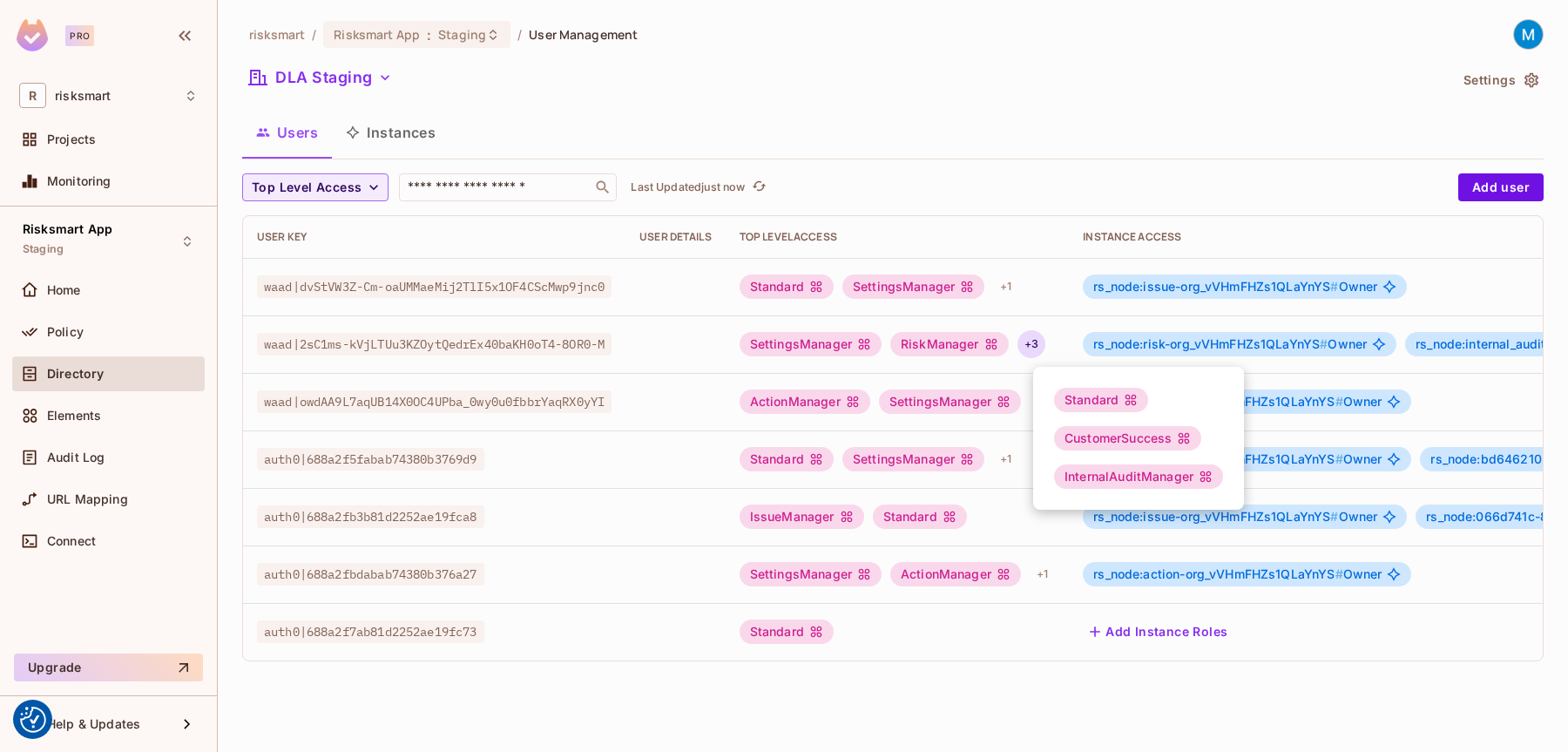
click at [1049, 345] on div at bounding box center [784, 376] width 1568 height 752
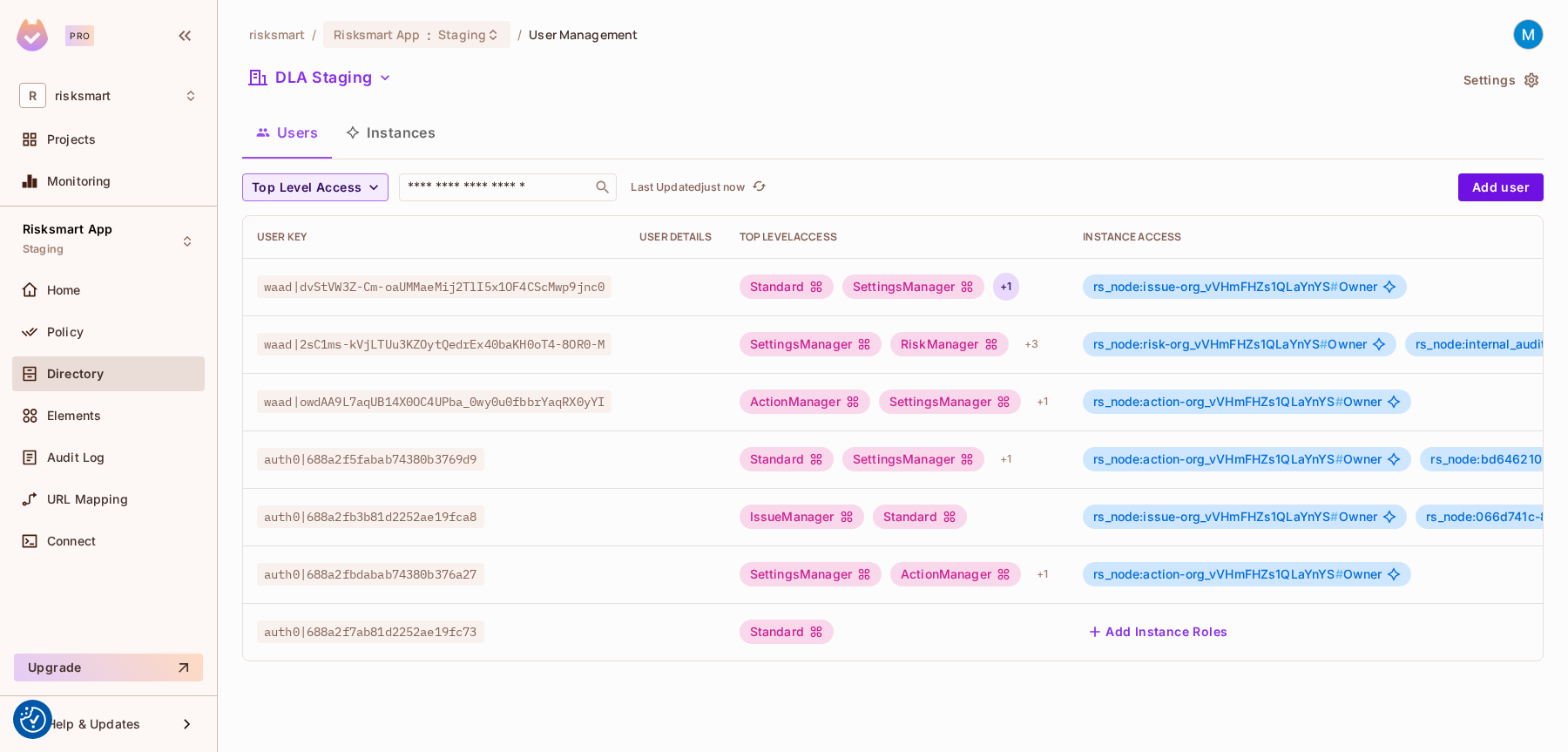
click at [1018, 279] on div "+ 1" at bounding box center [1006, 286] width 26 height 27
click at [1020, 279] on div at bounding box center [784, 376] width 1568 height 752
click at [1002, 231] on div "Top Level Access" at bounding box center [898, 237] width 316 height 14
